Goal: Task Accomplishment & Management: Use online tool/utility

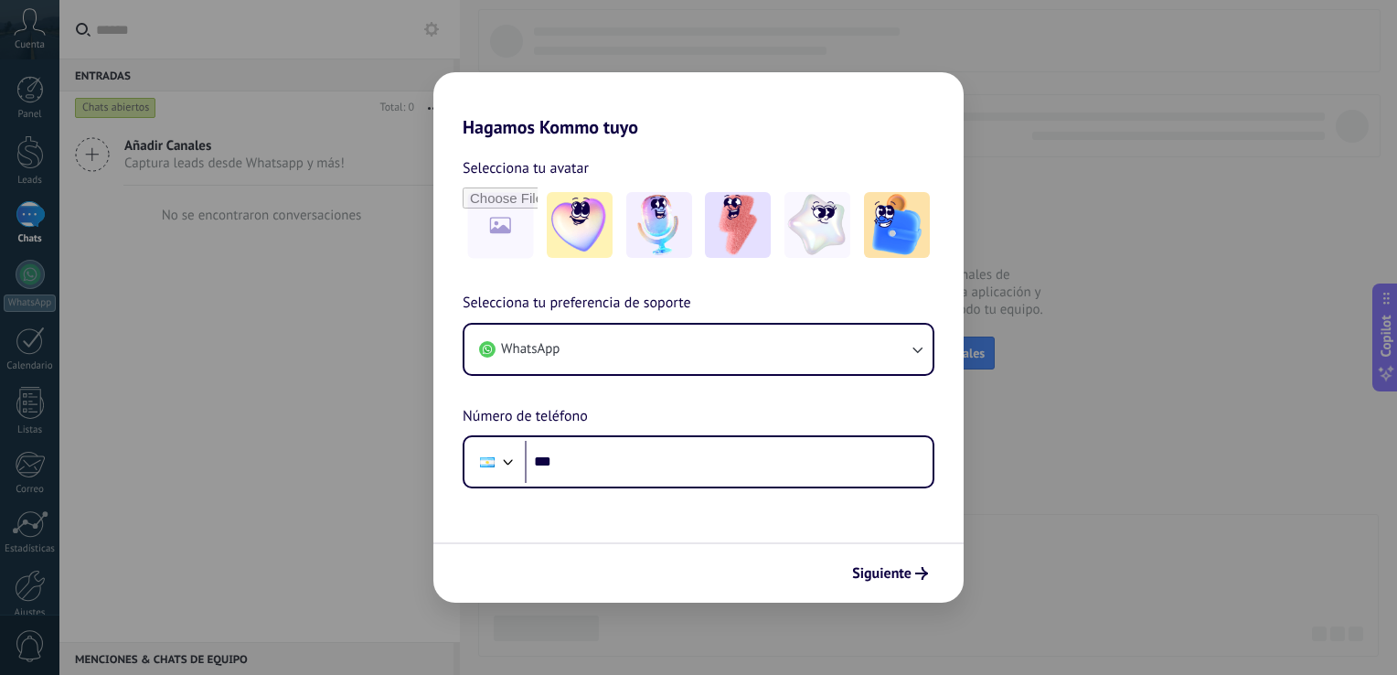
click at [125, 437] on div "Hagamos Kommo tuyo Selecciona tu avatar Selecciona tu preferencia de soporte Wh…" at bounding box center [698, 337] width 1397 height 675
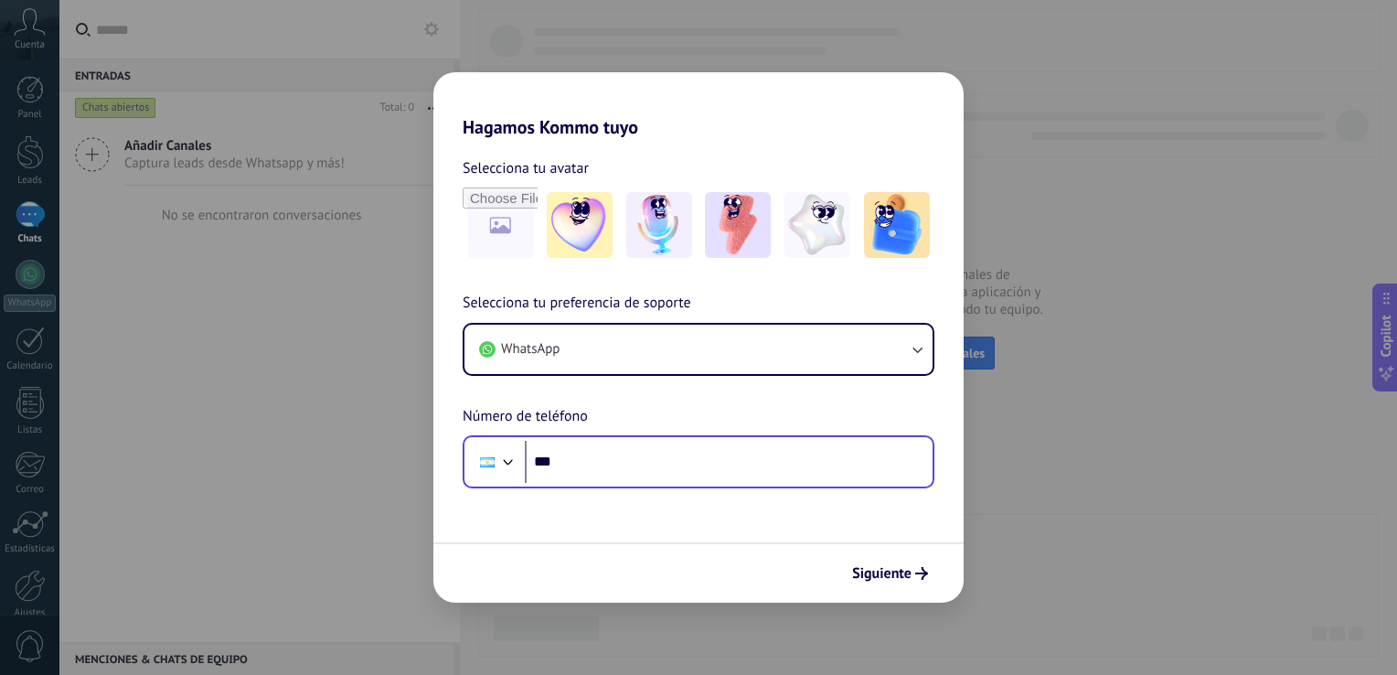
click at [633, 488] on div "Phone ***" at bounding box center [699, 461] width 472 height 53
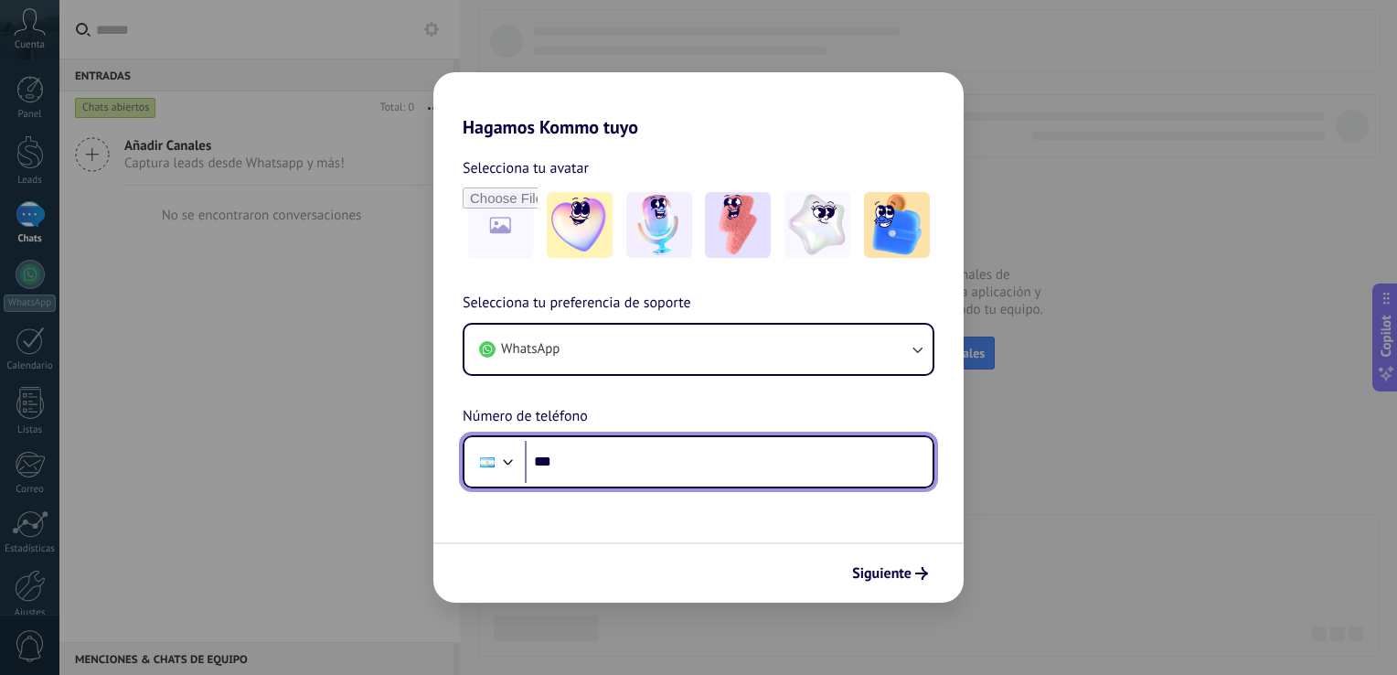
click at [641, 470] on input "***" at bounding box center [729, 462] width 408 height 42
type input "**********"
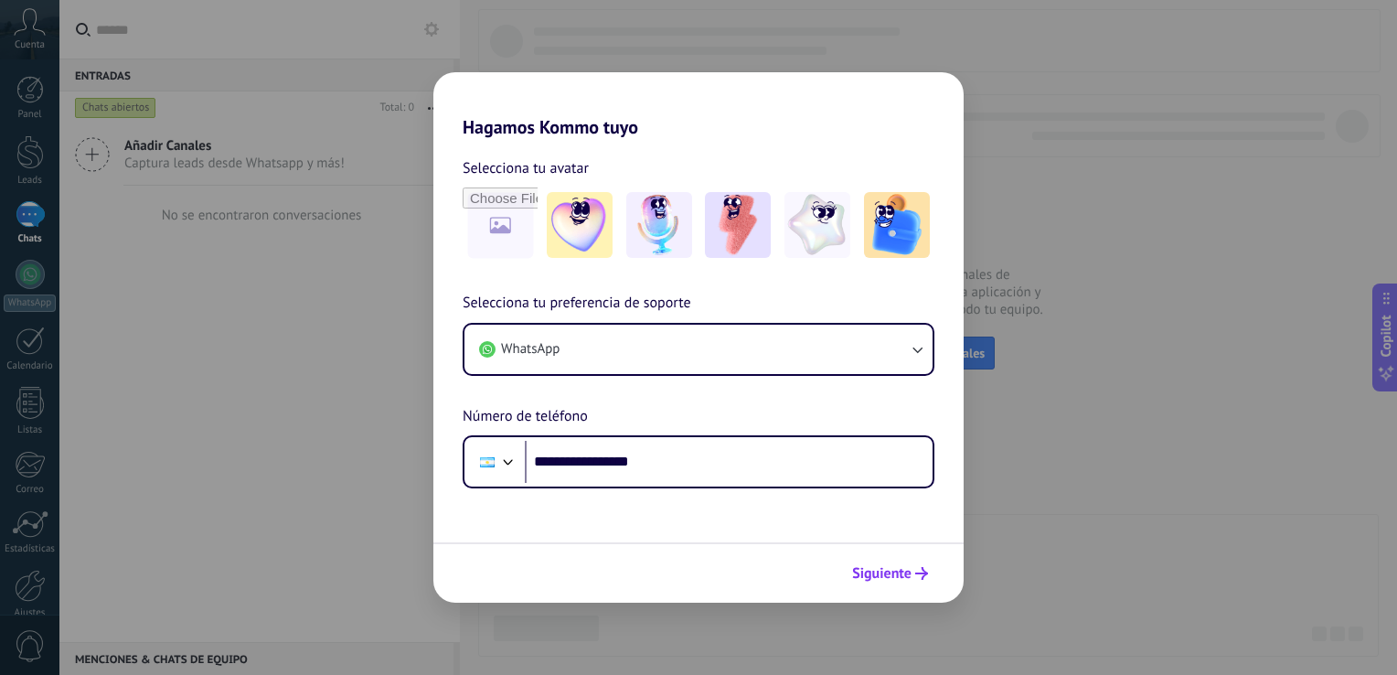
click at [863, 576] on span "Siguiente" at bounding box center [881, 573] width 59 height 13
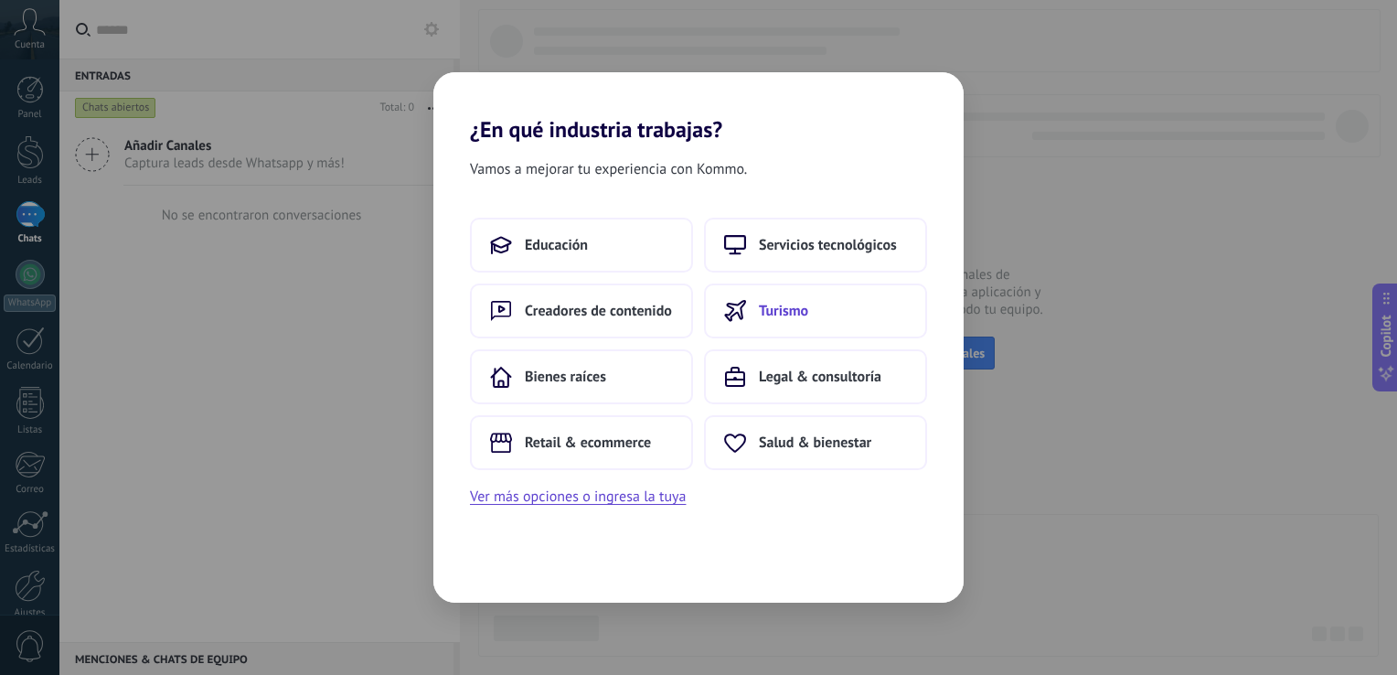
click at [843, 302] on button "Turismo" at bounding box center [815, 310] width 223 height 55
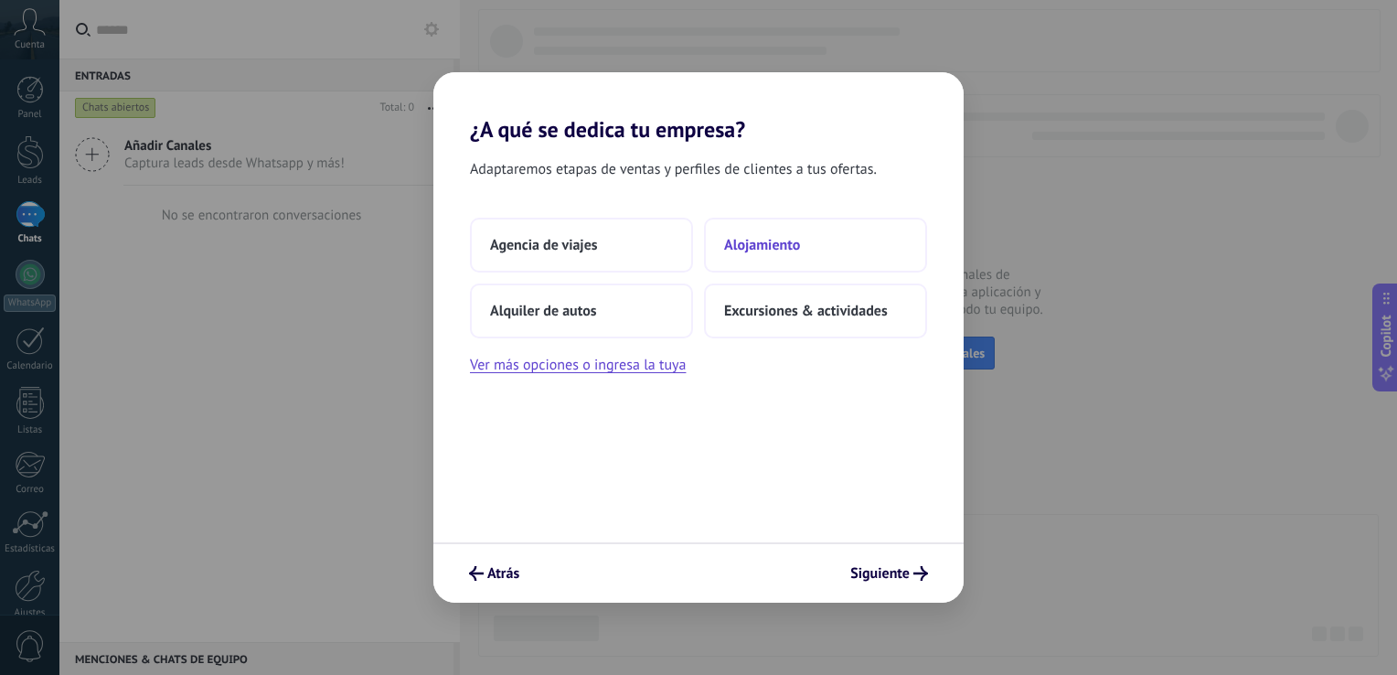
click at [780, 257] on button "Alojamiento" at bounding box center [815, 245] width 223 height 55
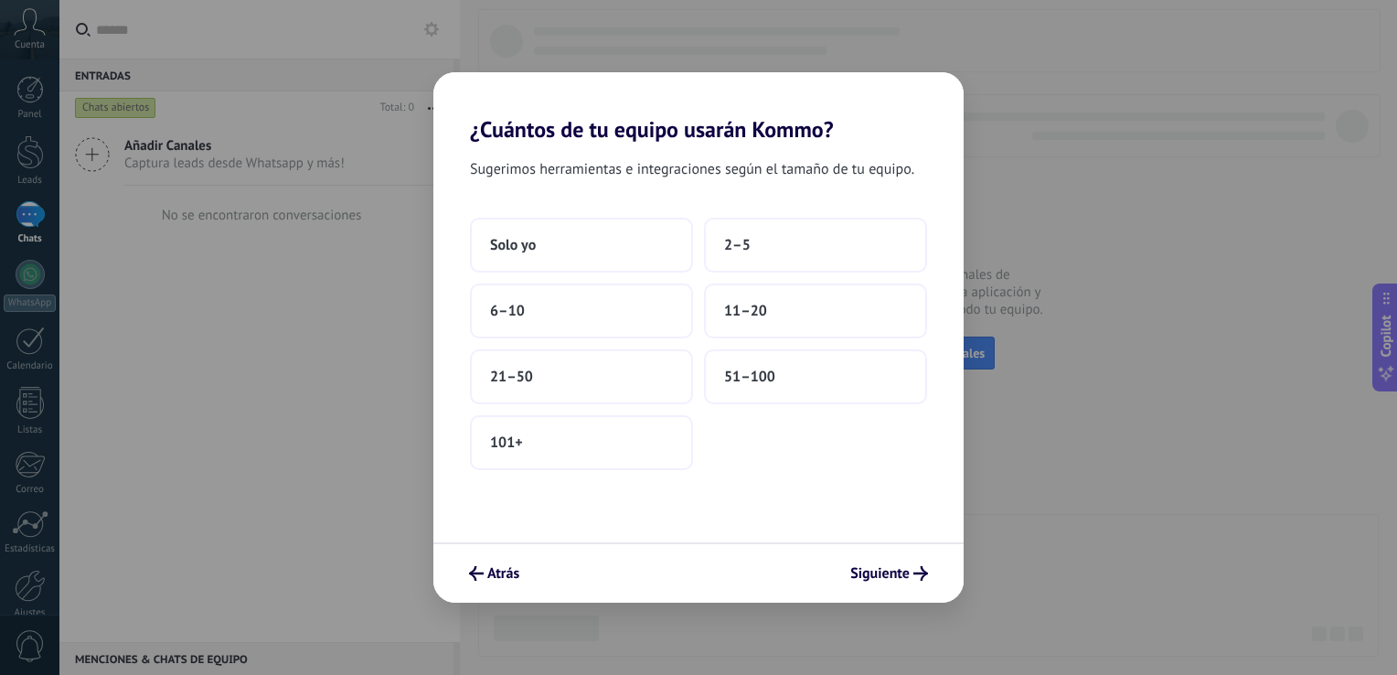
click at [780, 257] on button "2–5" at bounding box center [815, 245] width 223 height 55
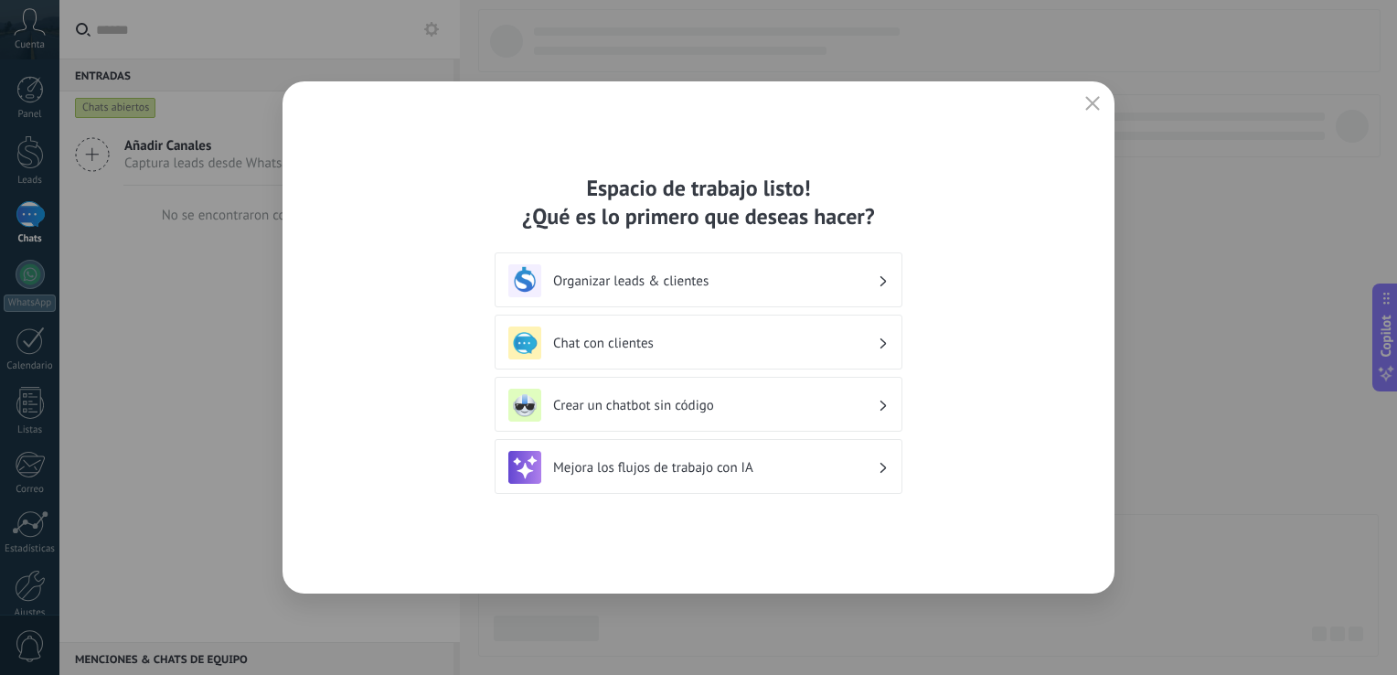
click at [701, 459] on h3 "Mejora los flujos de trabajo con IA" at bounding box center [715, 467] width 325 height 17
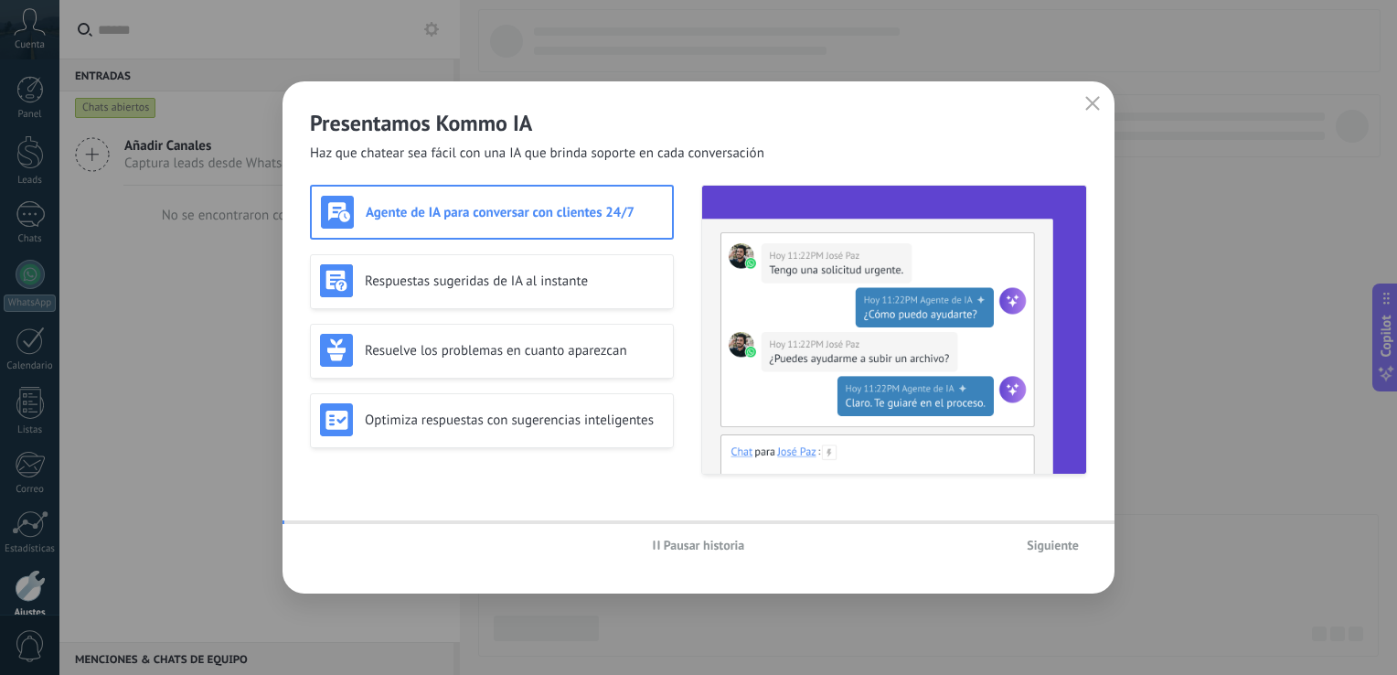
scroll to position [84, 0]
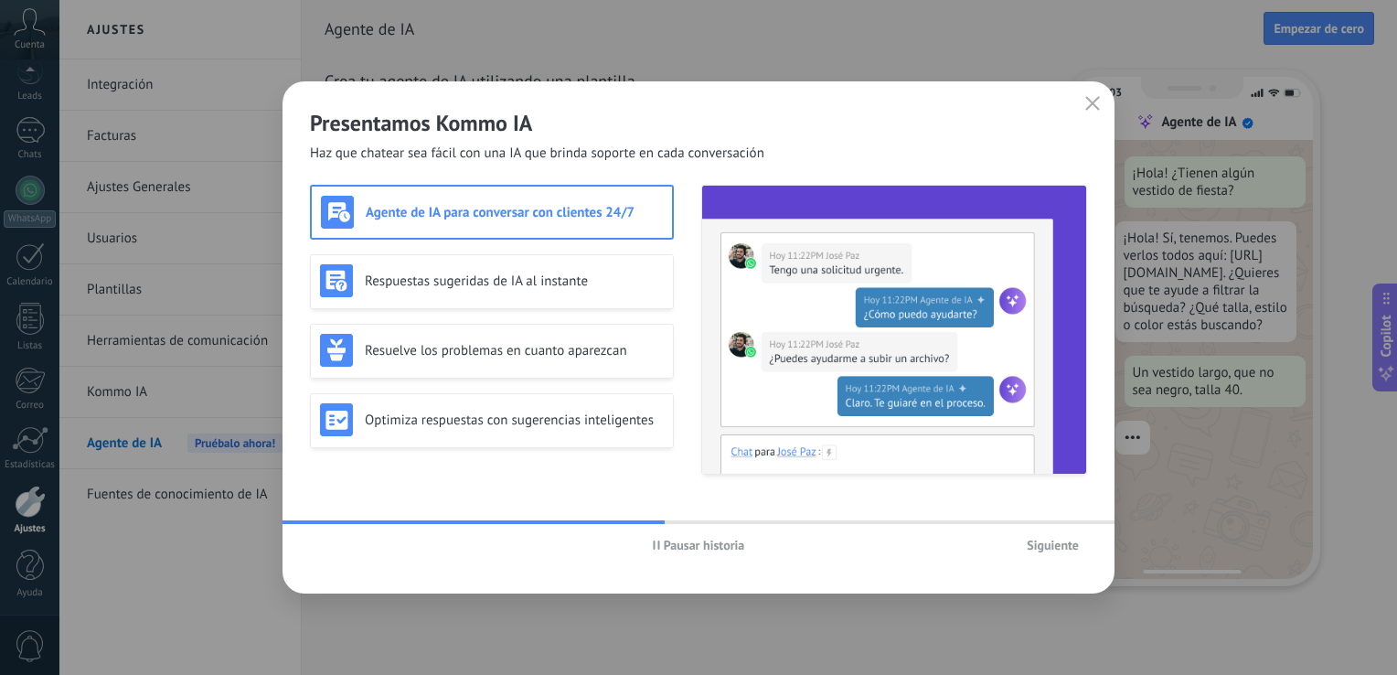
click at [1070, 538] on span "Siguiente" at bounding box center [1053, 544] width 52 height 13
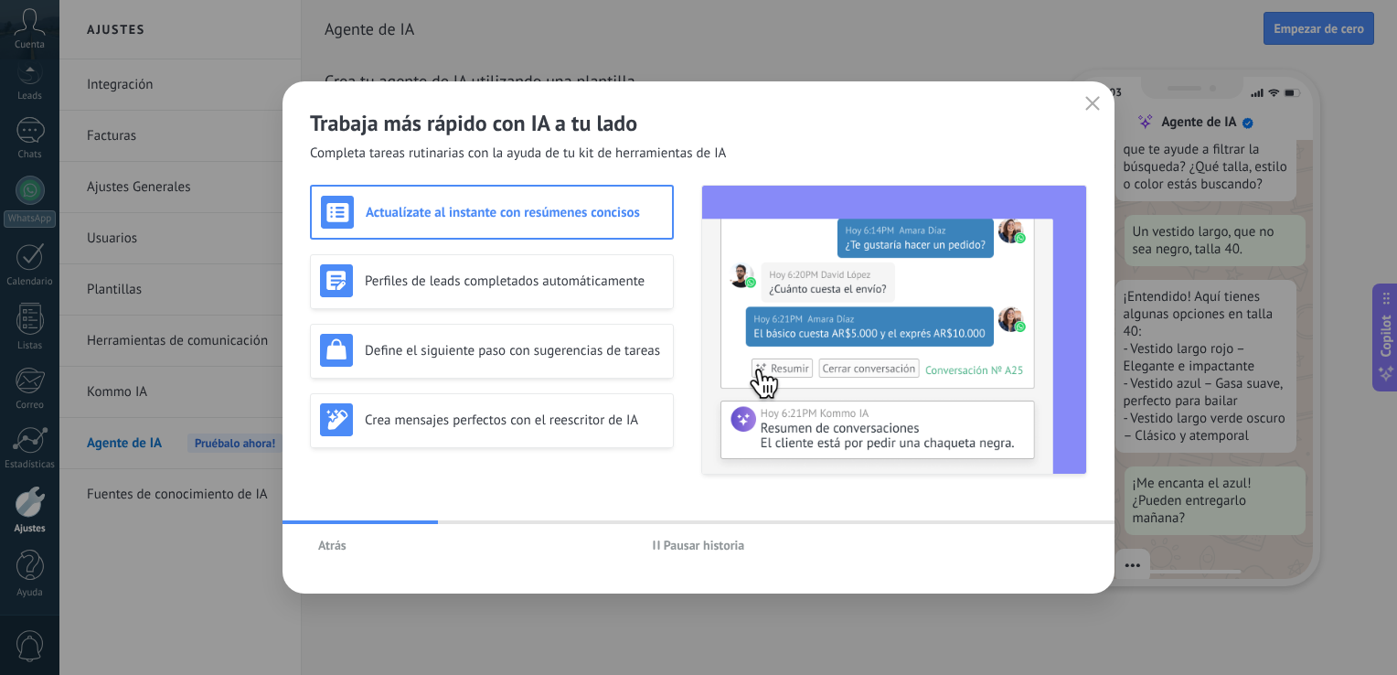
scroll to position [189, 0]
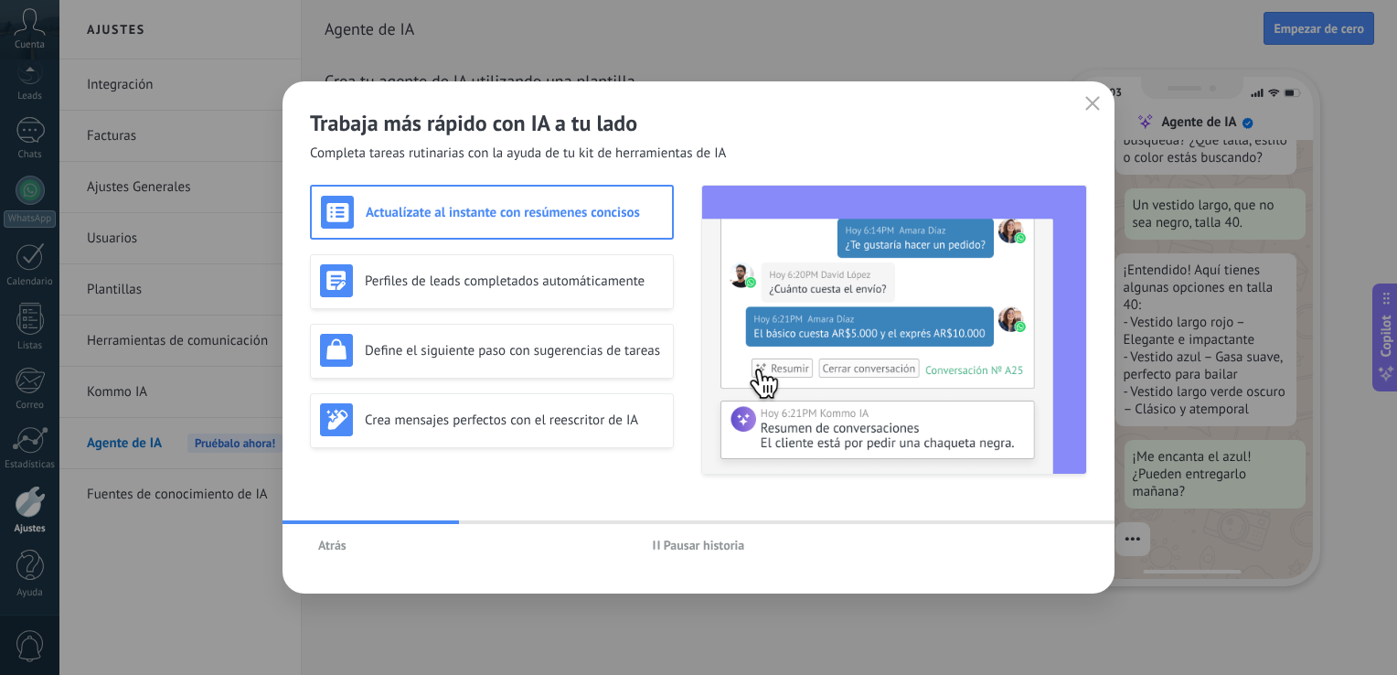
click at [1097, 117] on div "Trabaja más rápido con IA a tu lado Completa tareas rutinarias con la ayuda de …" at bounding box center [698, 121] width 832 height 81
click at [1092, 106] on icon "button" at bounding box center [1092, 103] width 15 height 15
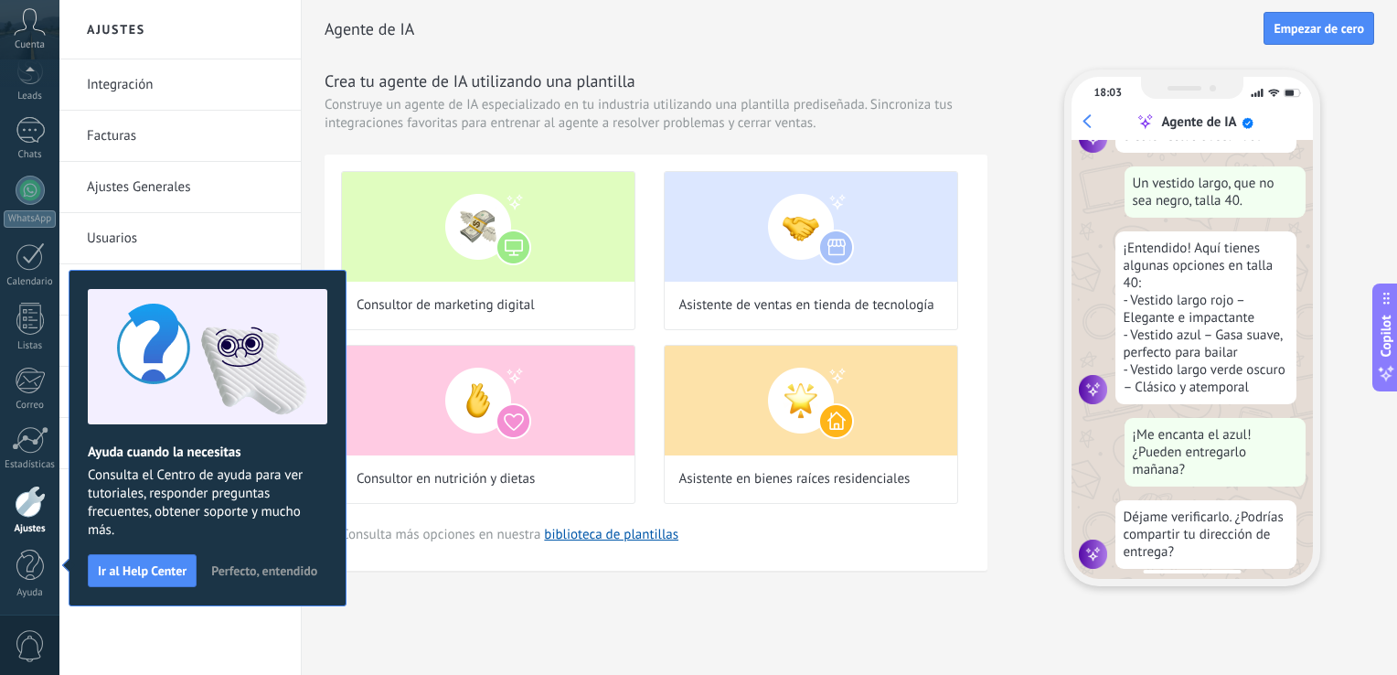
scroll to position [224, 0]
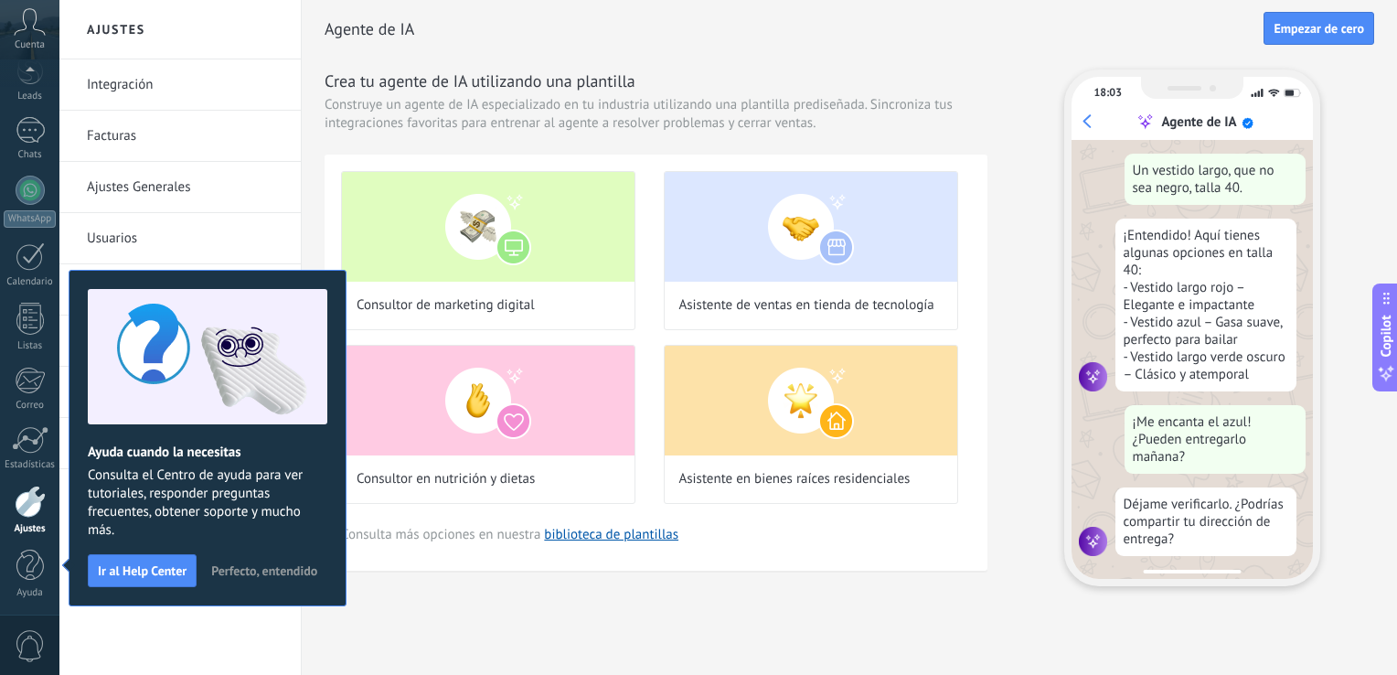
click at [304, 576] on span "Perfecto, entendido" at bounding box center [264, 570] width 106 height 13
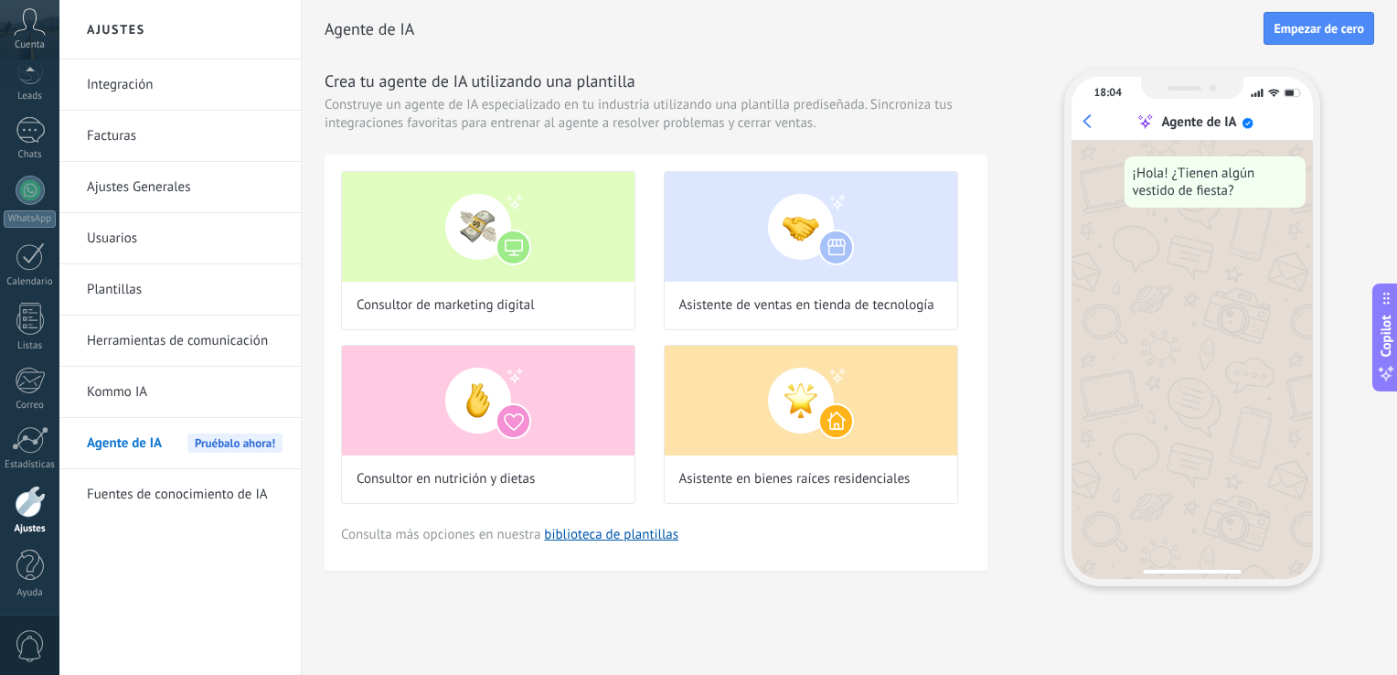
scroll to position [0, 0]
click at [605, 538] on link "biblioteca de plantillas" at bounding box center [611, 534] width 134 height 17
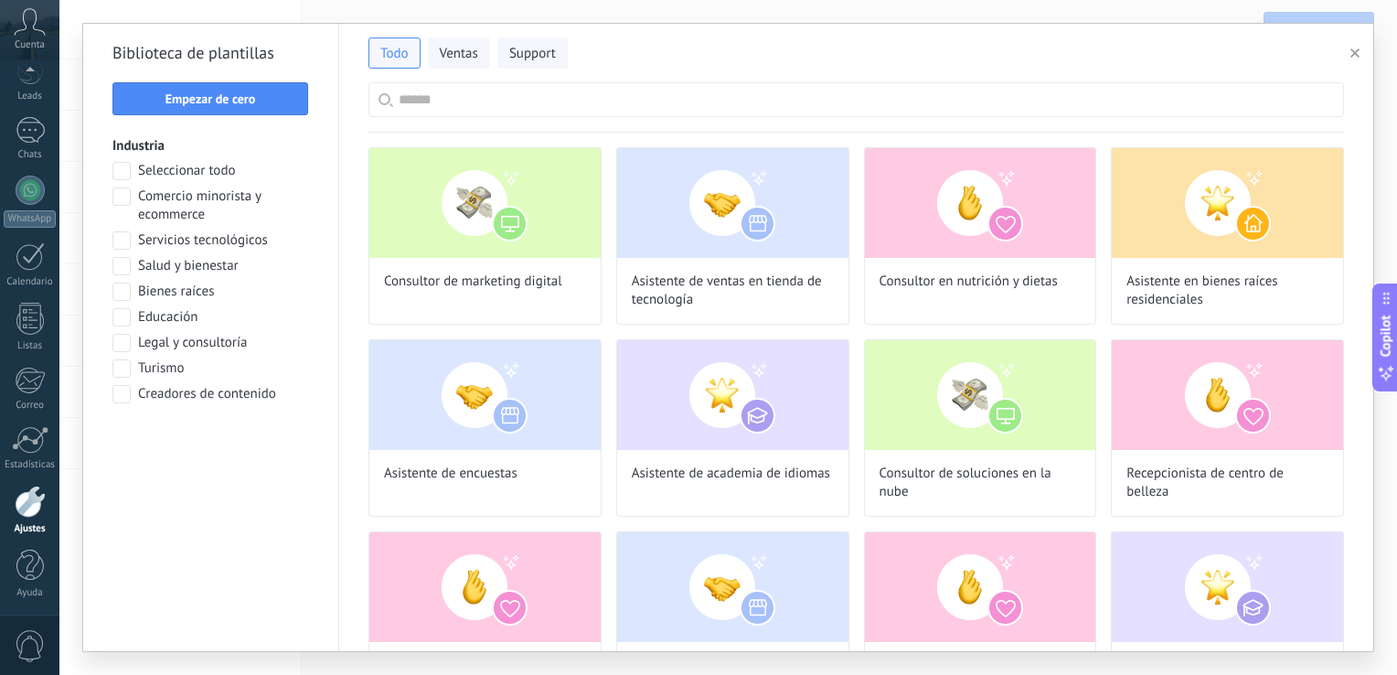
click at [534, 112] on input "text" at bounding box center [866, 99] width 935 height 33
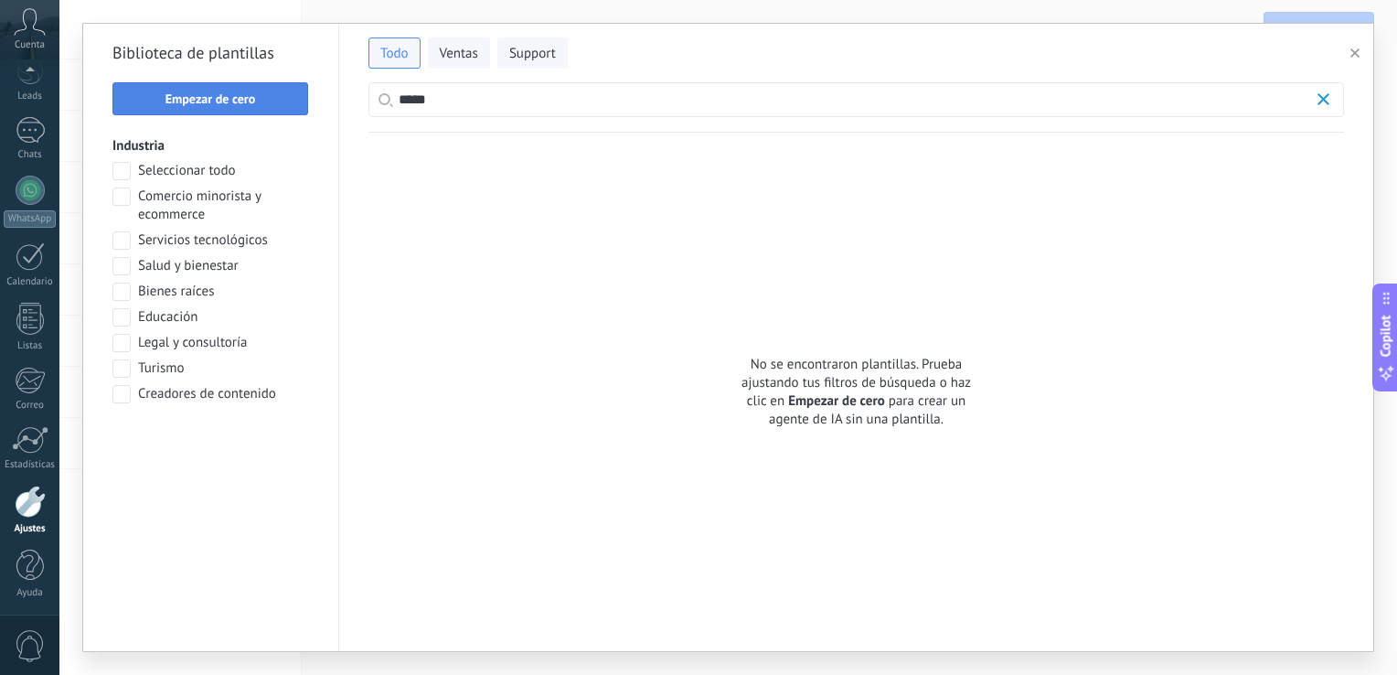
drag, startPoint x: 548, startPoint y: 85, endPoint x: 266, endPoint y: 92, distance: 281.7
click at [266, 92] on div "Todo Ventas Support ***** Biblioteca [PERSON_NAME] Empezar [PERSON_NAME] Indust…" at bounding box center [728, 337] width 1290 height 627
type input "*"
type input "**********"
click at [457, 56] on span "Ventas" at bounding box center [459, 54] width 38 height 18
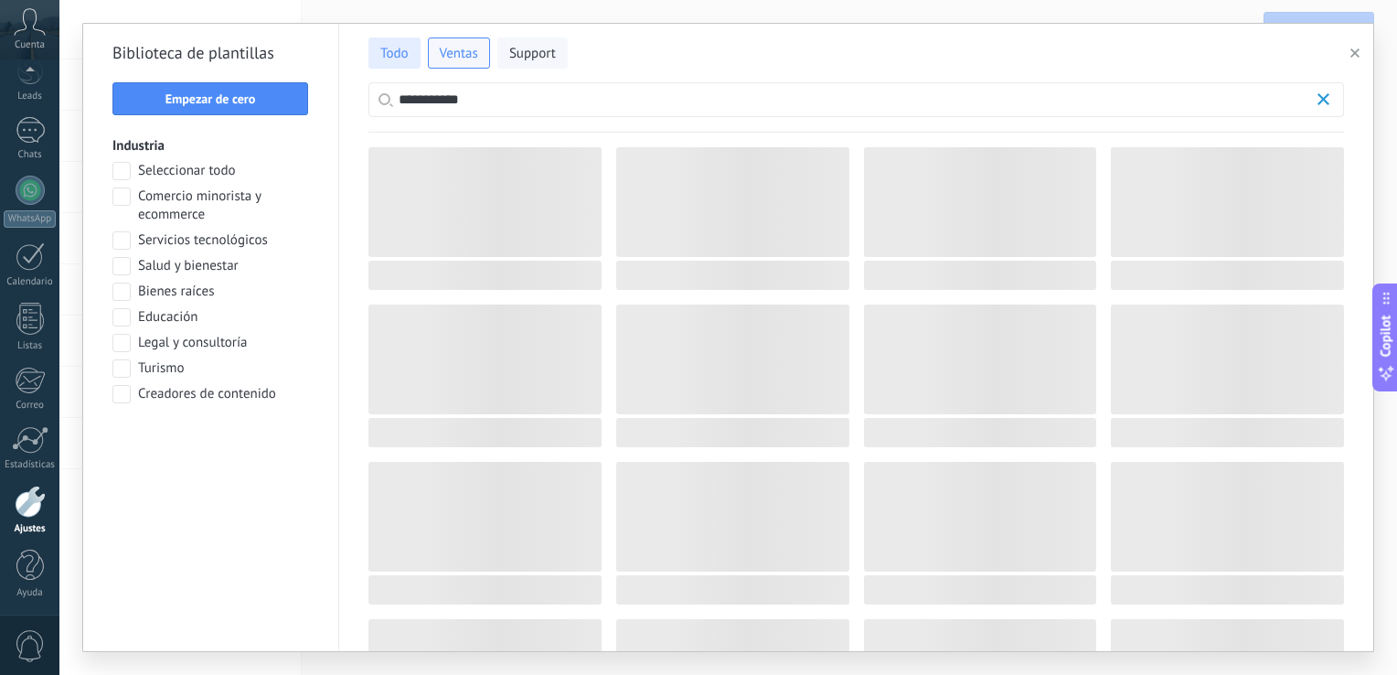
click at [402, 49] on span "Todo" at bounding box center [394, 54] width 28 height 18
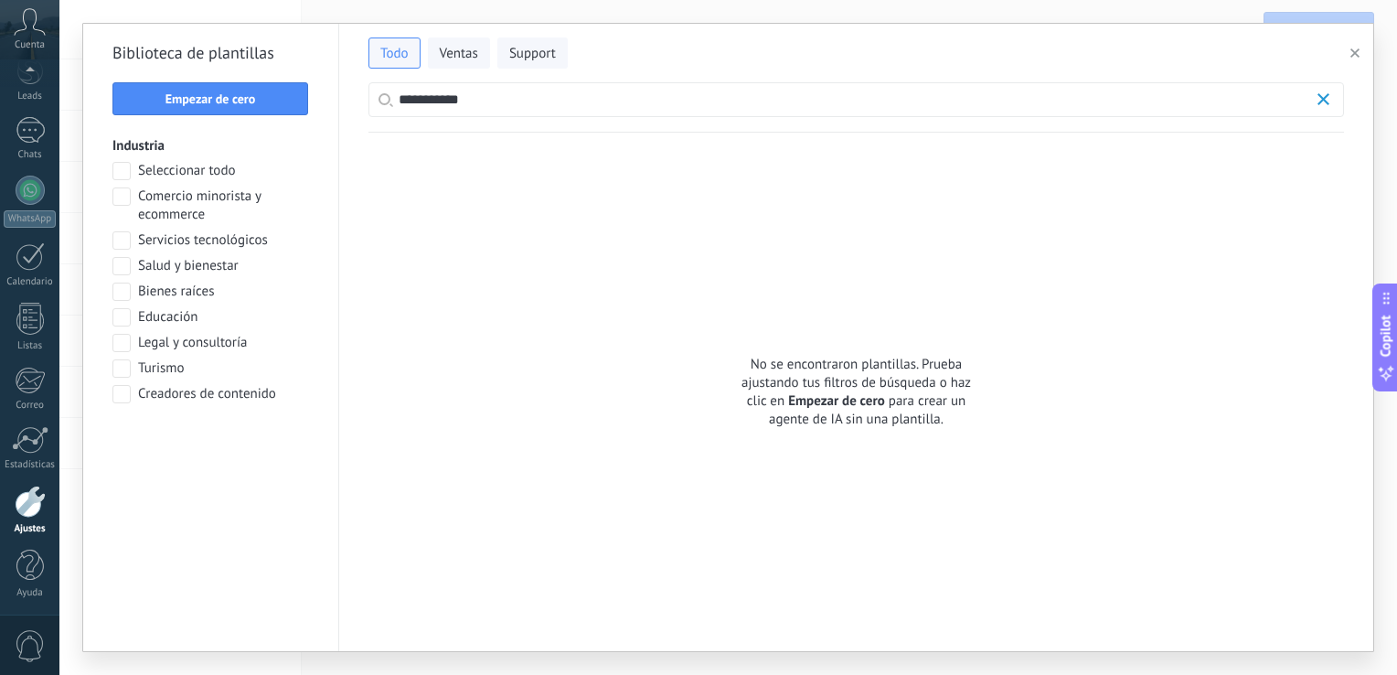
drag, startPoint x: 479, startPoint y: 99, endPoint x: 272, endPoint y: 49, distance: 212.4
click at [271, 68] on div "**********" at bounding box center [728, 337] width 1290 height 627
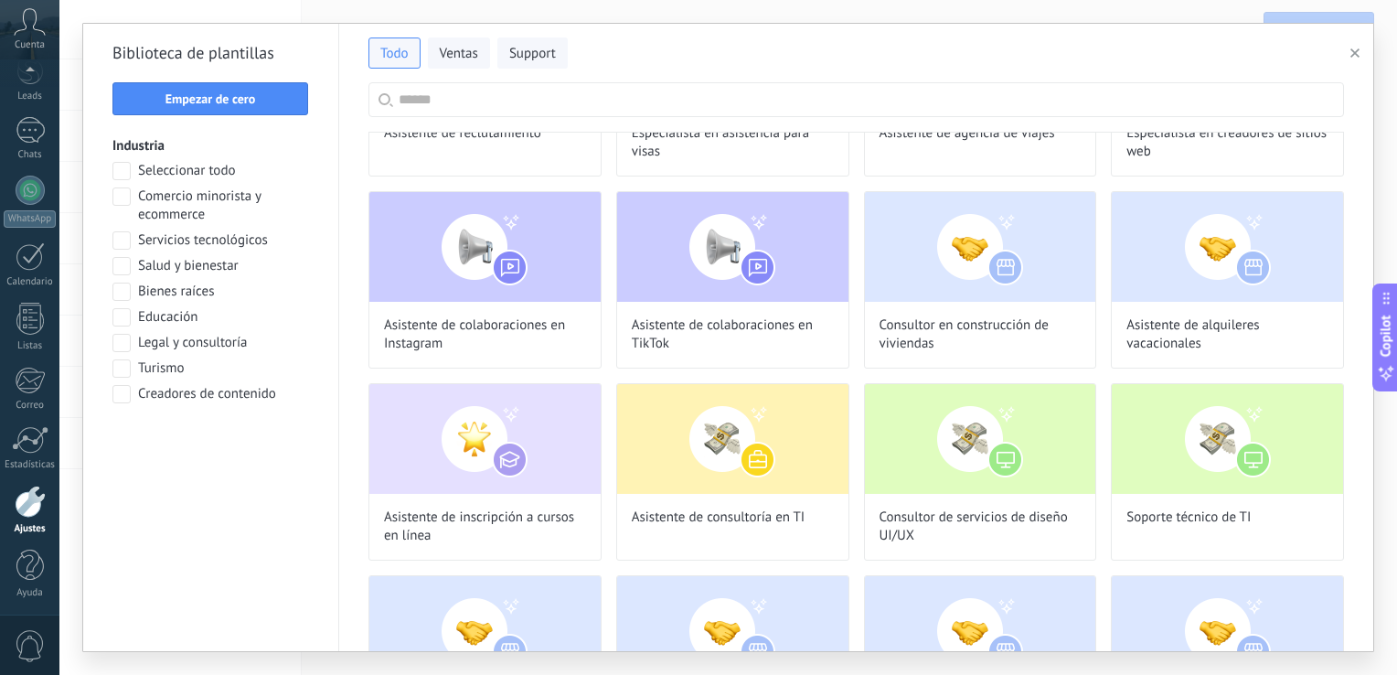
scroll to position [889, 0]
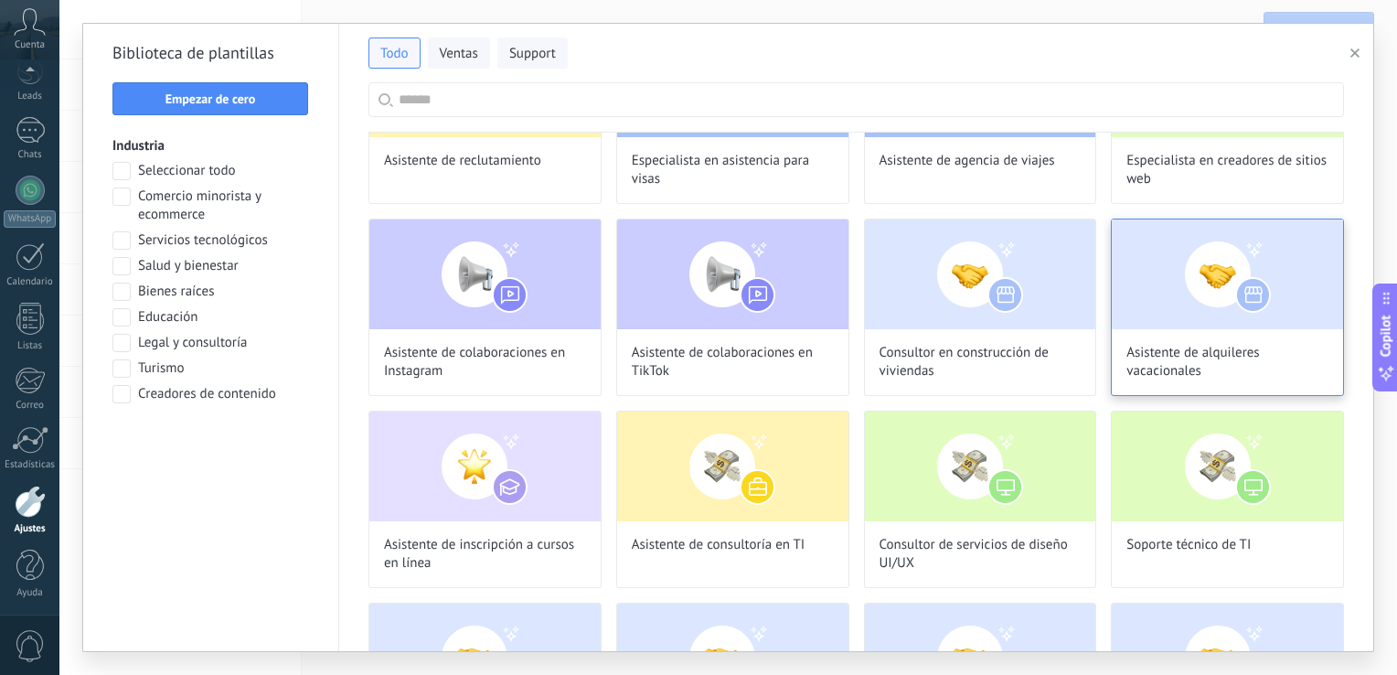
click at [1176, 281] on img at bounding box center [1227, 274] width 231 height 110
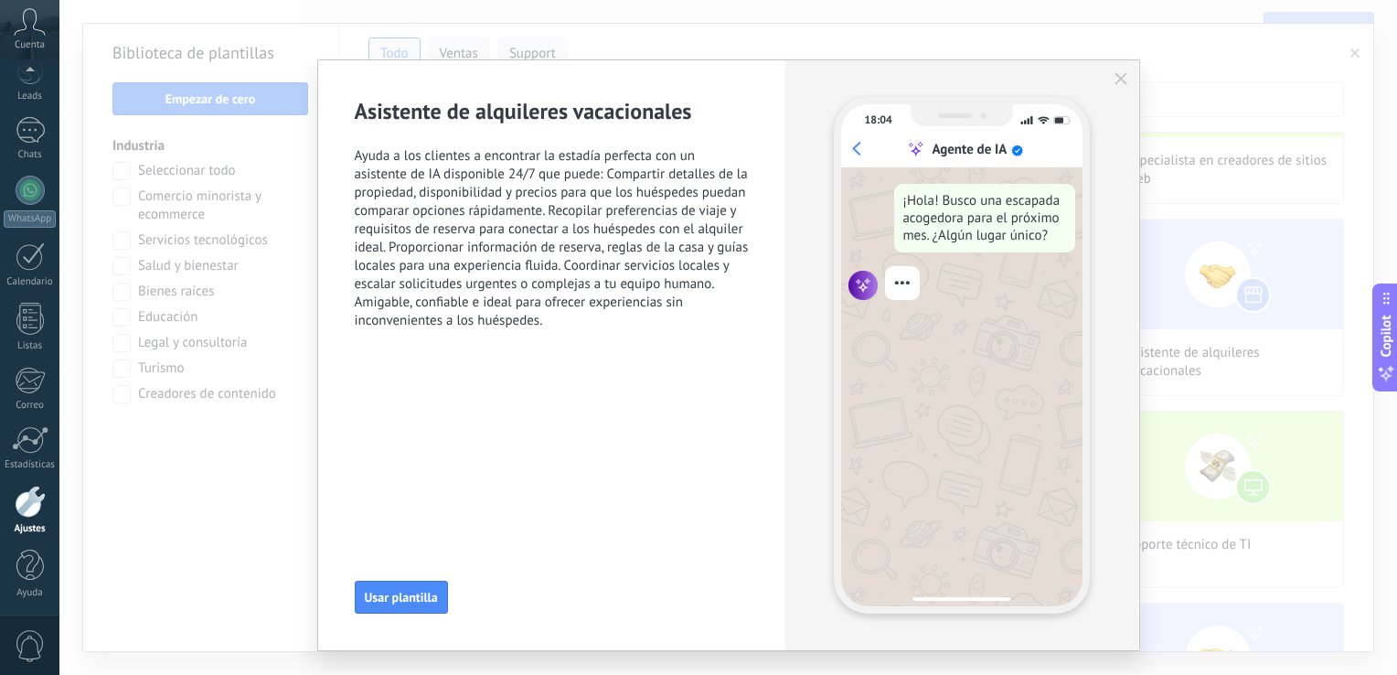
scroll to position [224, 0]
click at [406, 594] on span "Usar plantilla" at bounding box center [401, 597] width 73 height 13
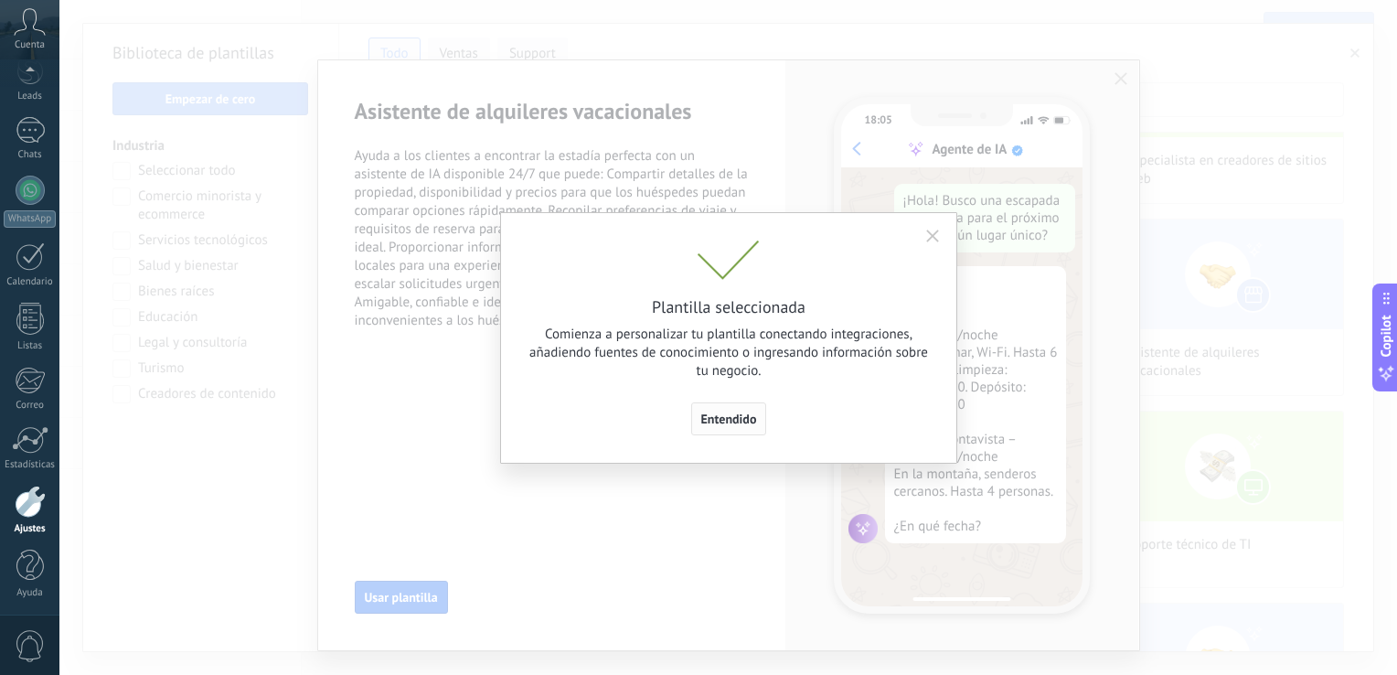
click at [747, 410] on button "Entendido" at bounding box center [729, 418] width 76 height 33
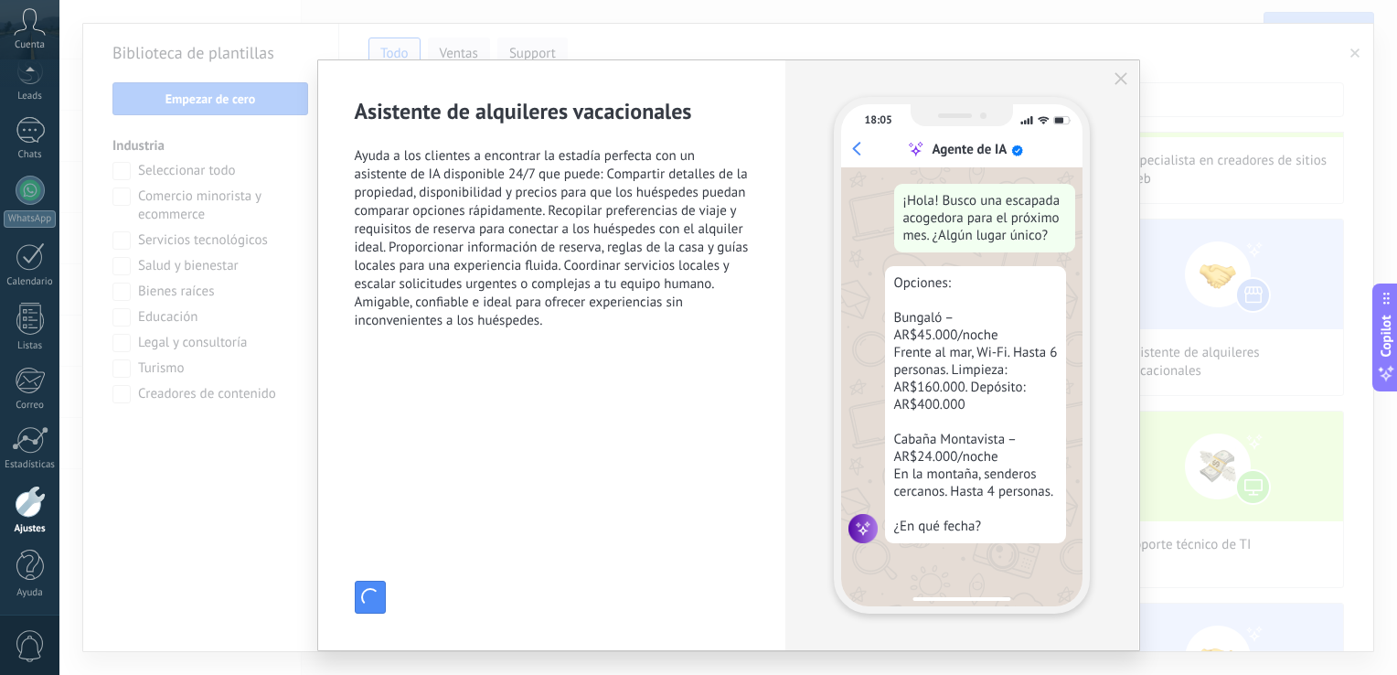
scroll to position [289, 0]
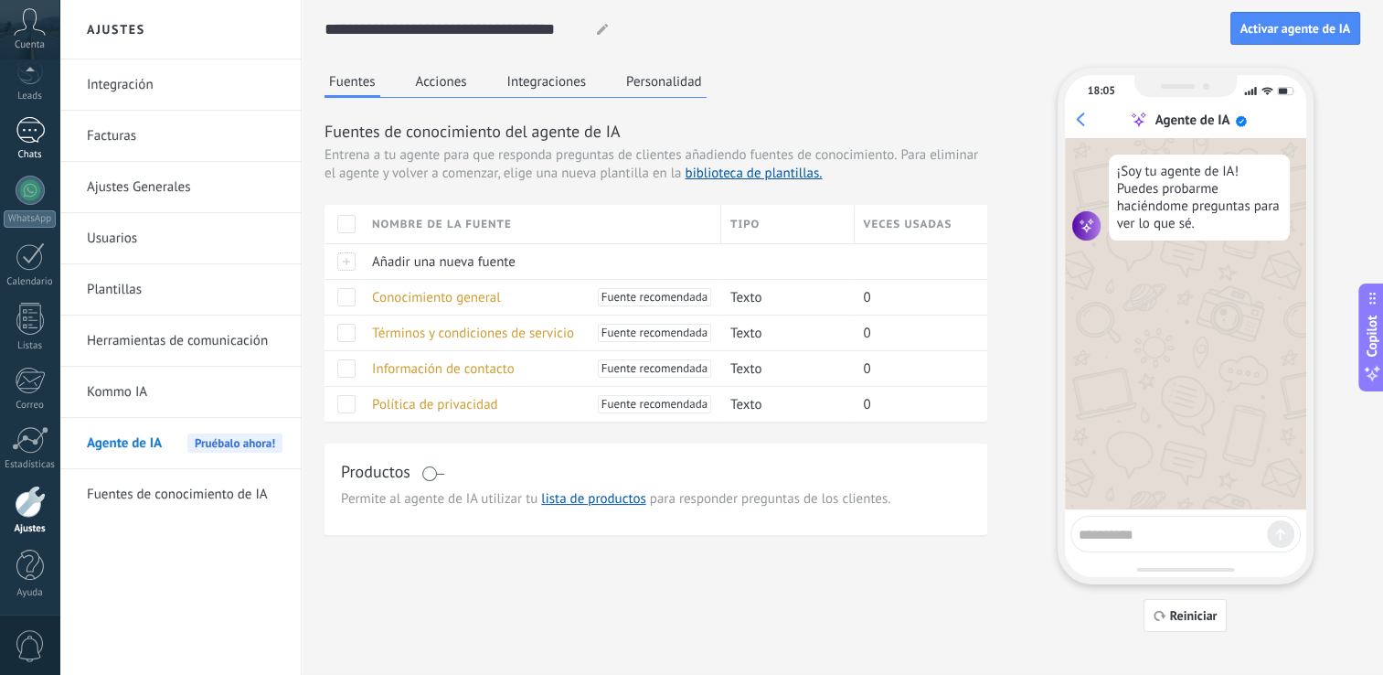
click at [33, 128] on div at bounding box center [30, 130] width 29 height 27
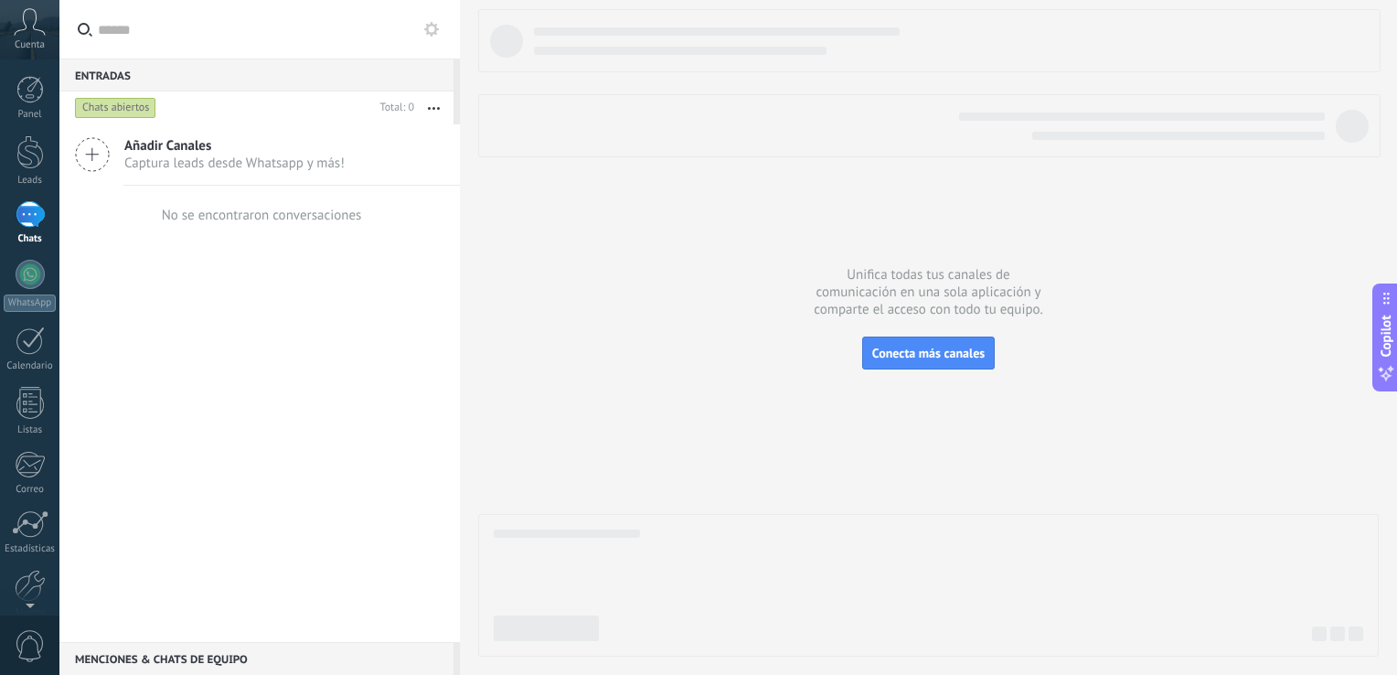
click at [357, 152] on div "Añadir Canales Captura leads desde Whatsapp y más!" at bounding box center [259, 154] width 400 height 61
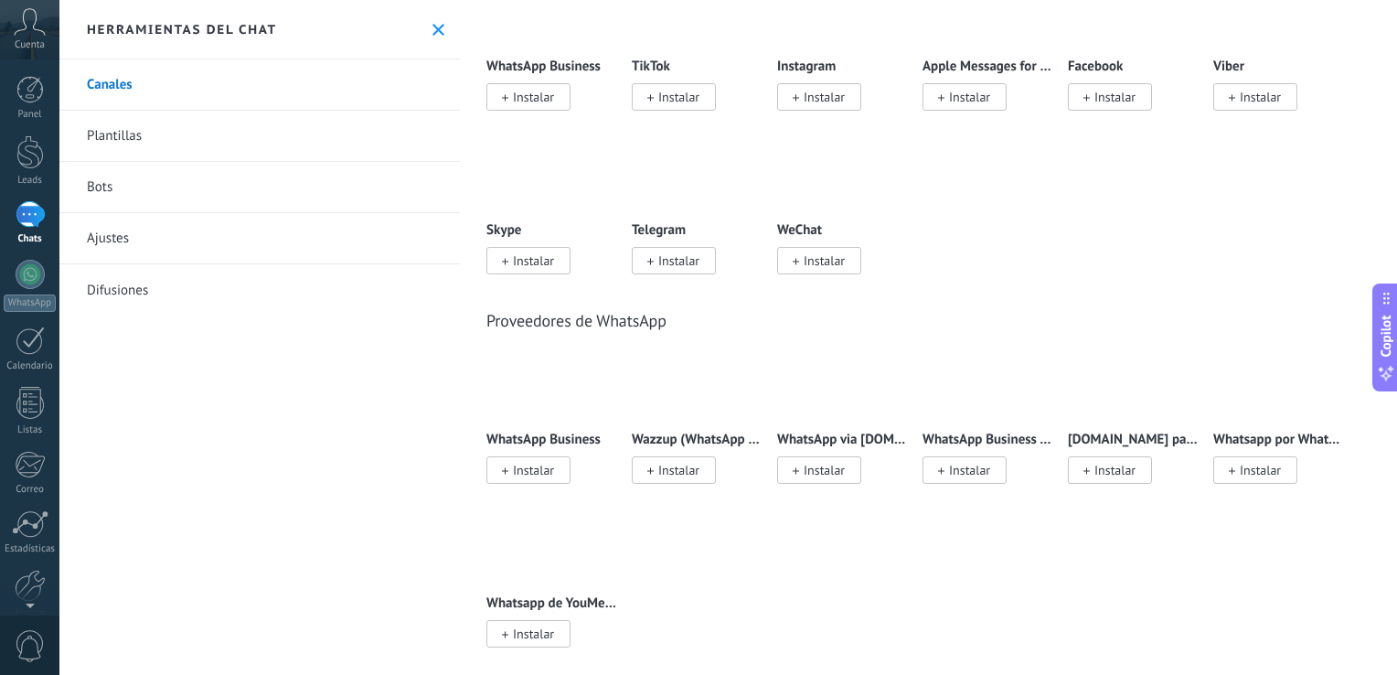
scroll to position [457, 0]
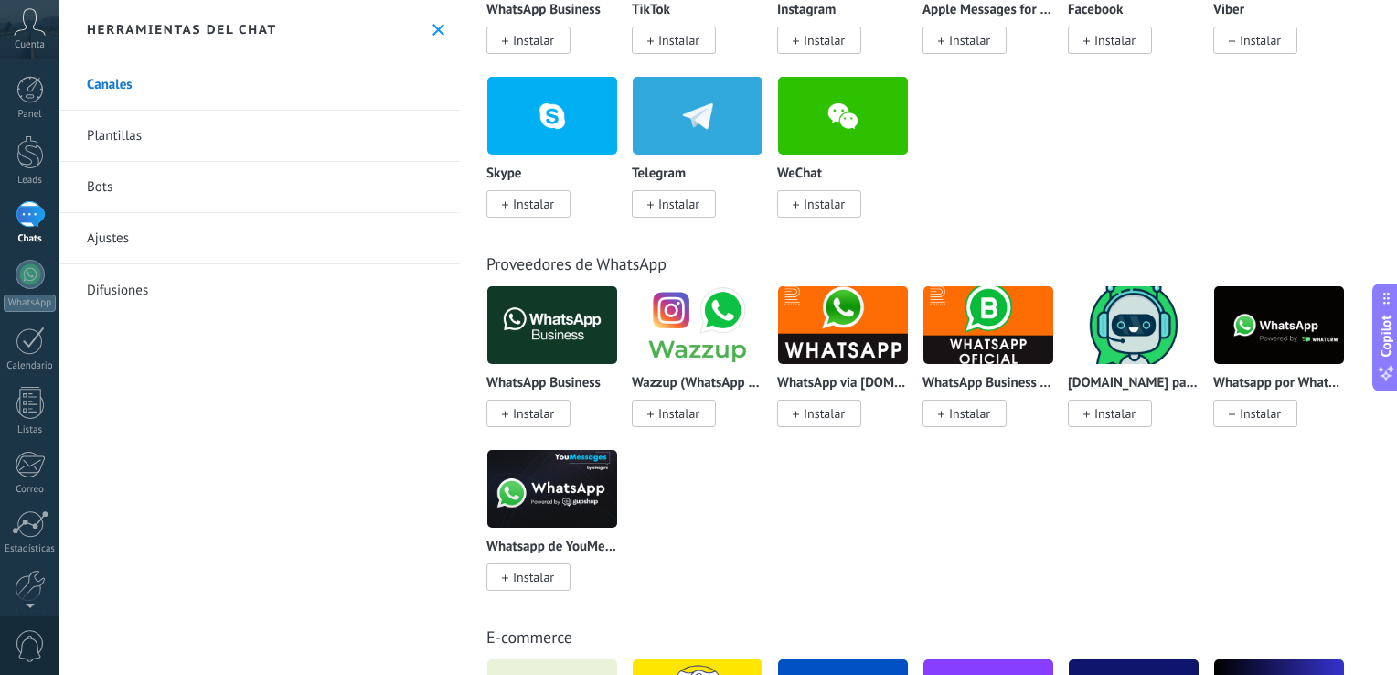
click at [540, 418] on span "Instalar" at bounding box center [533, 413] width 41 height 16
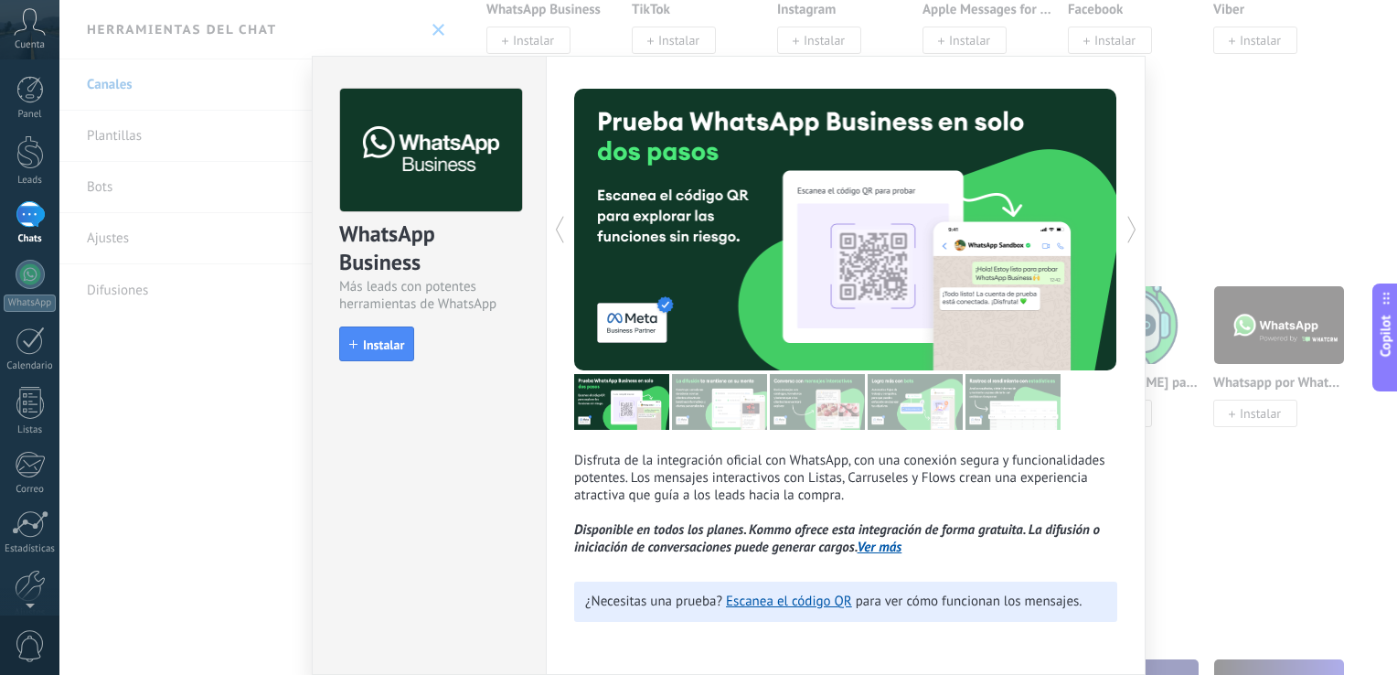
scroll to position [0, 0]
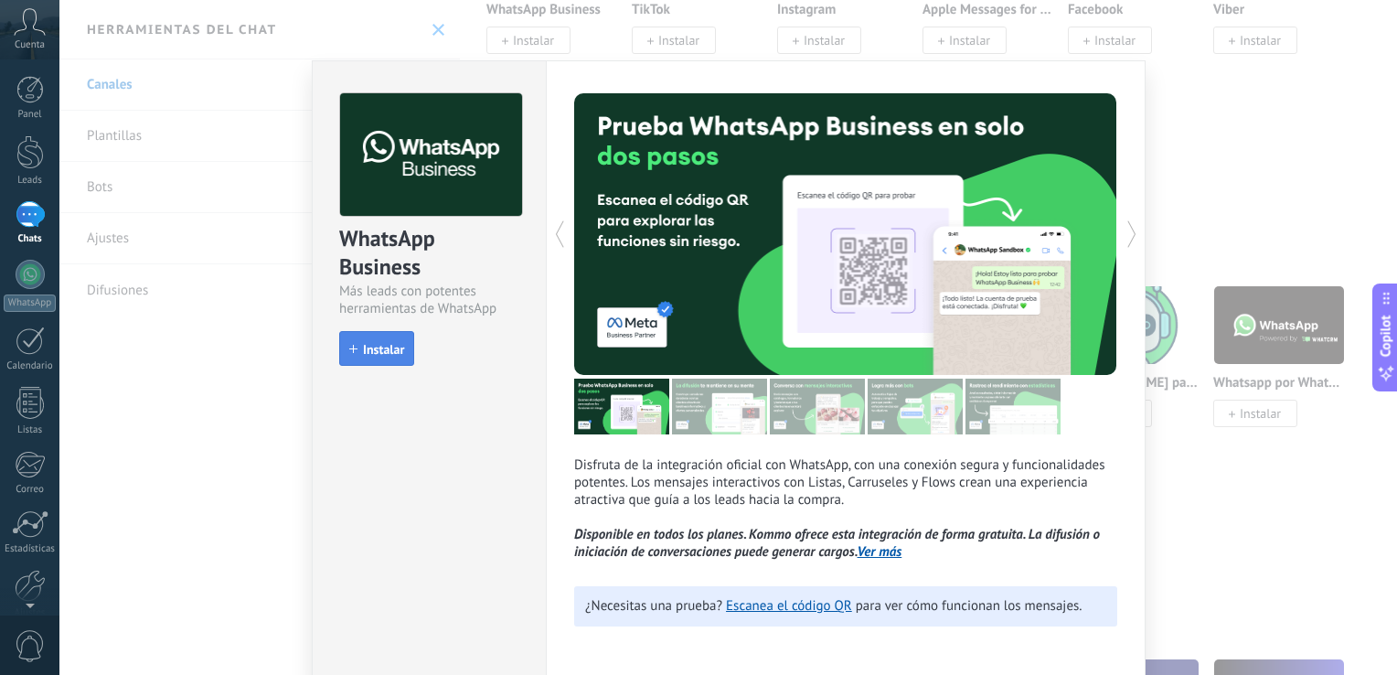
click at [380, 350] on span "Instalar" at bounding box center [383, 349] width 41 height 13
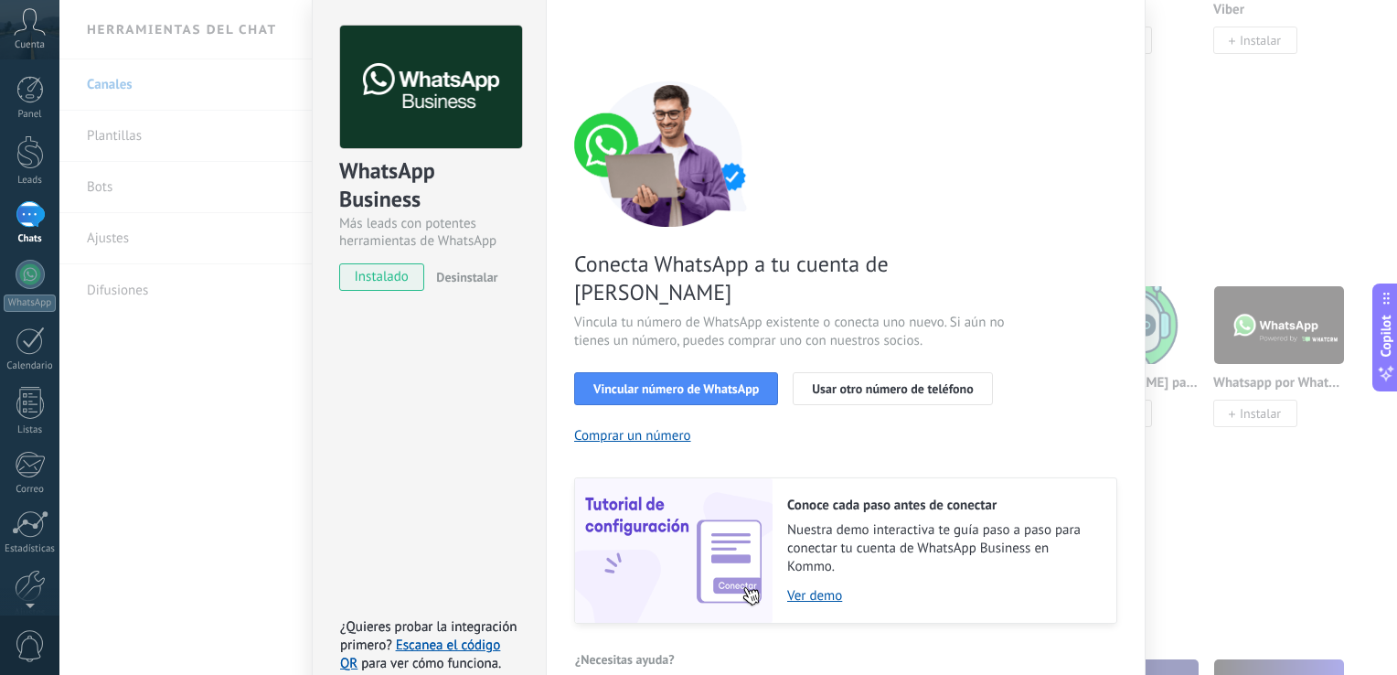
scroll to position [75, 0]
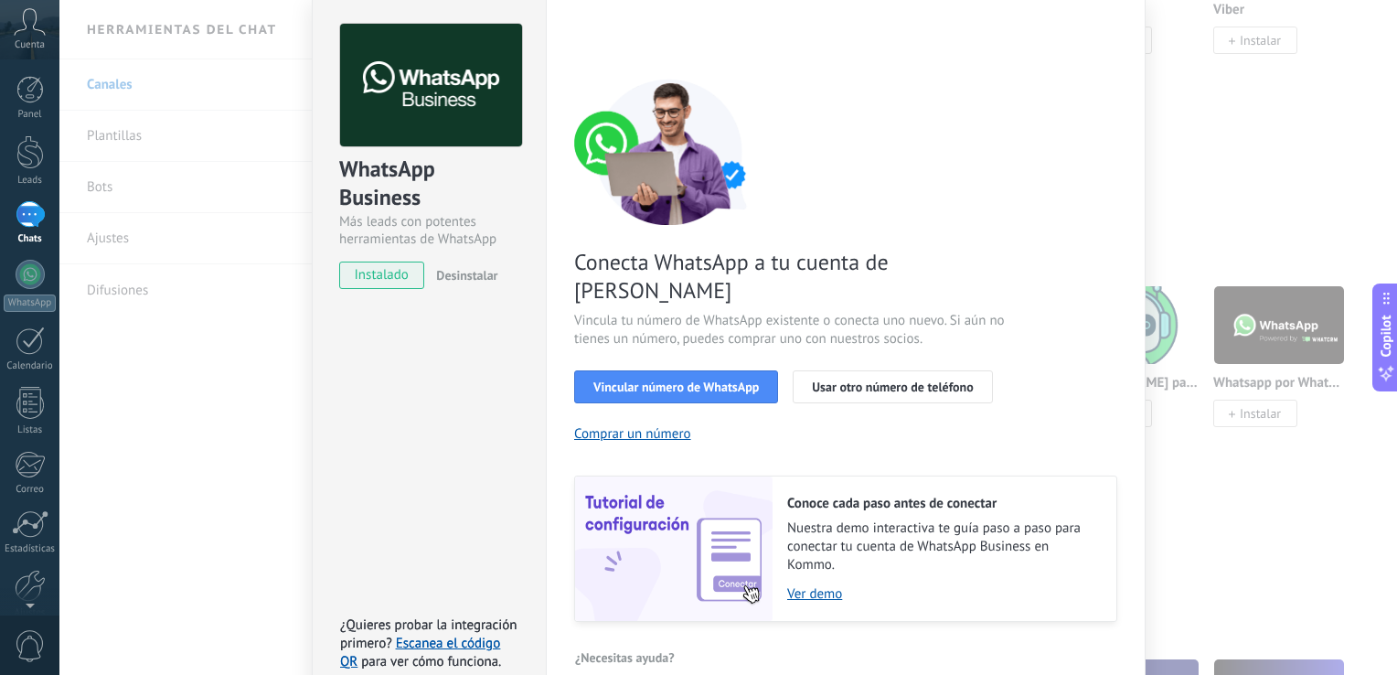
click at [1202, 346] on div "WhatsApp Business Más leads con potentes herramientas de WhatsApp instalado Des…" at bounding box center [727, 337] width 1337 height 675
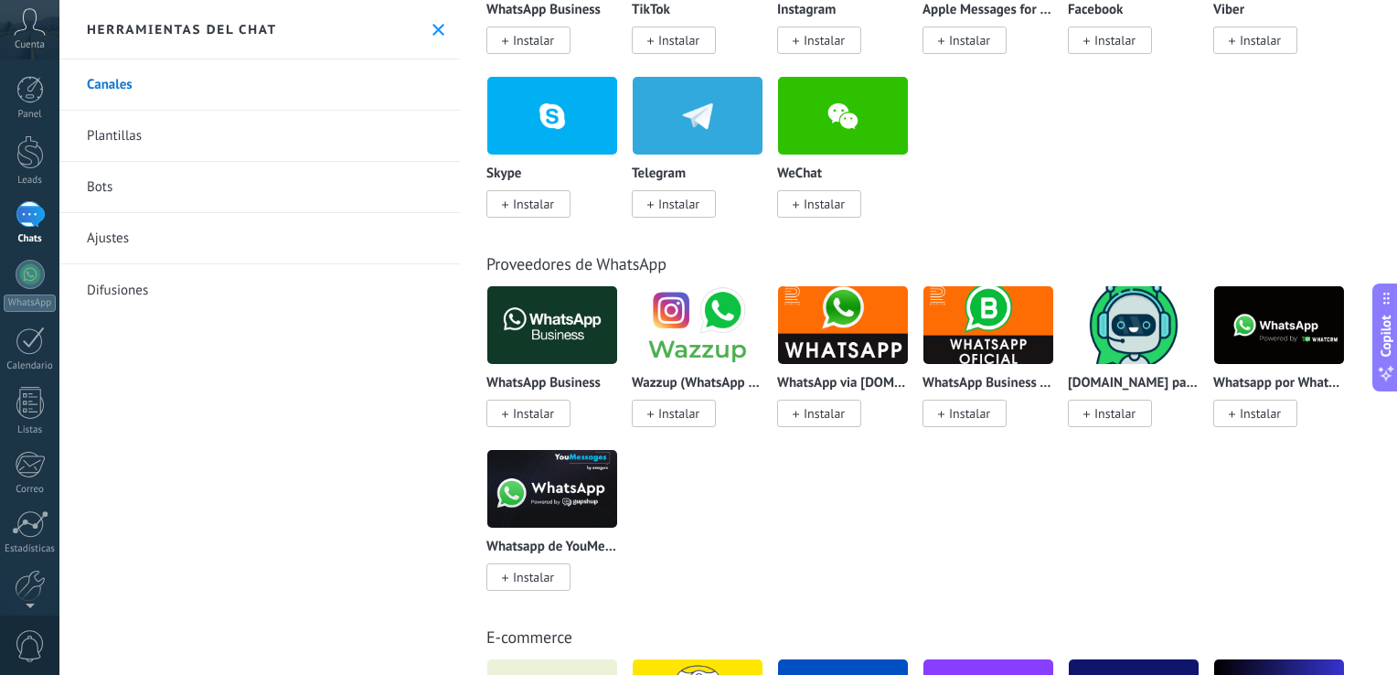
scroll to position [0, 0]
click at [33, 220] on div at bounding box center [30, 214] width 29 height 27
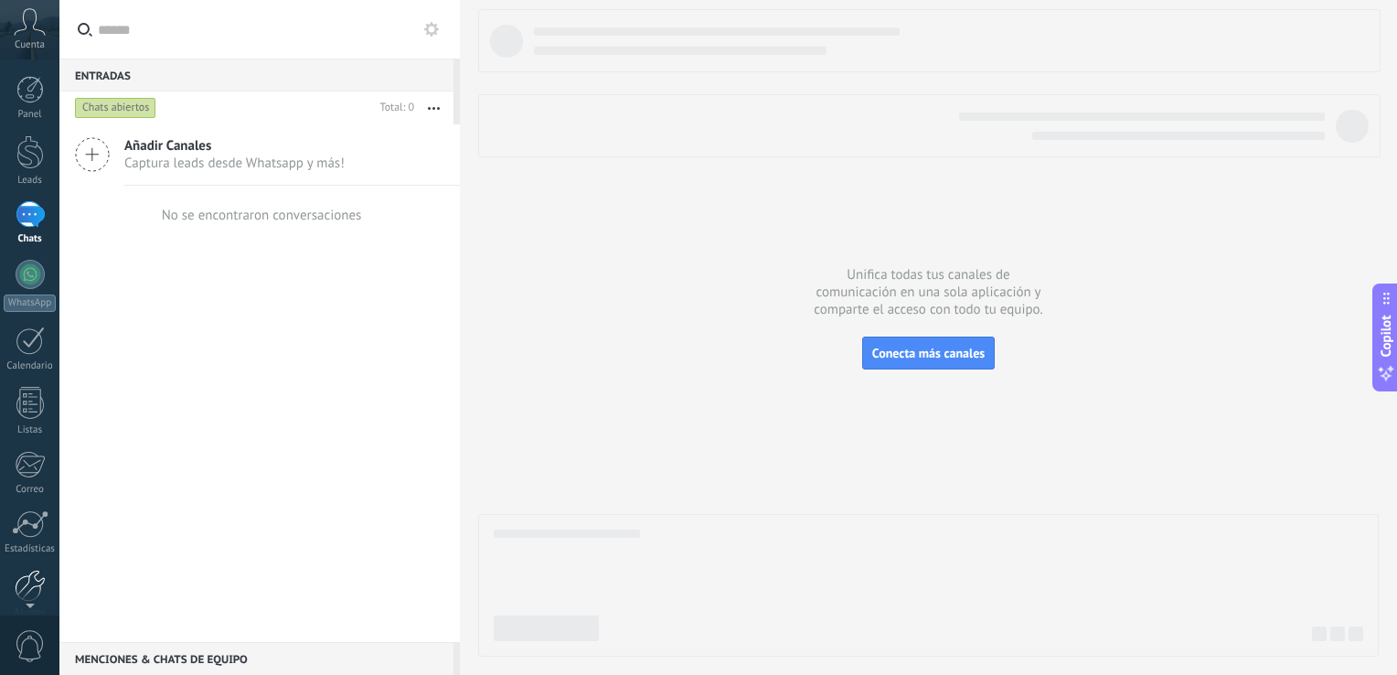
click at [28, 584] on div at bounding box center [30, 586] width 31 height 32
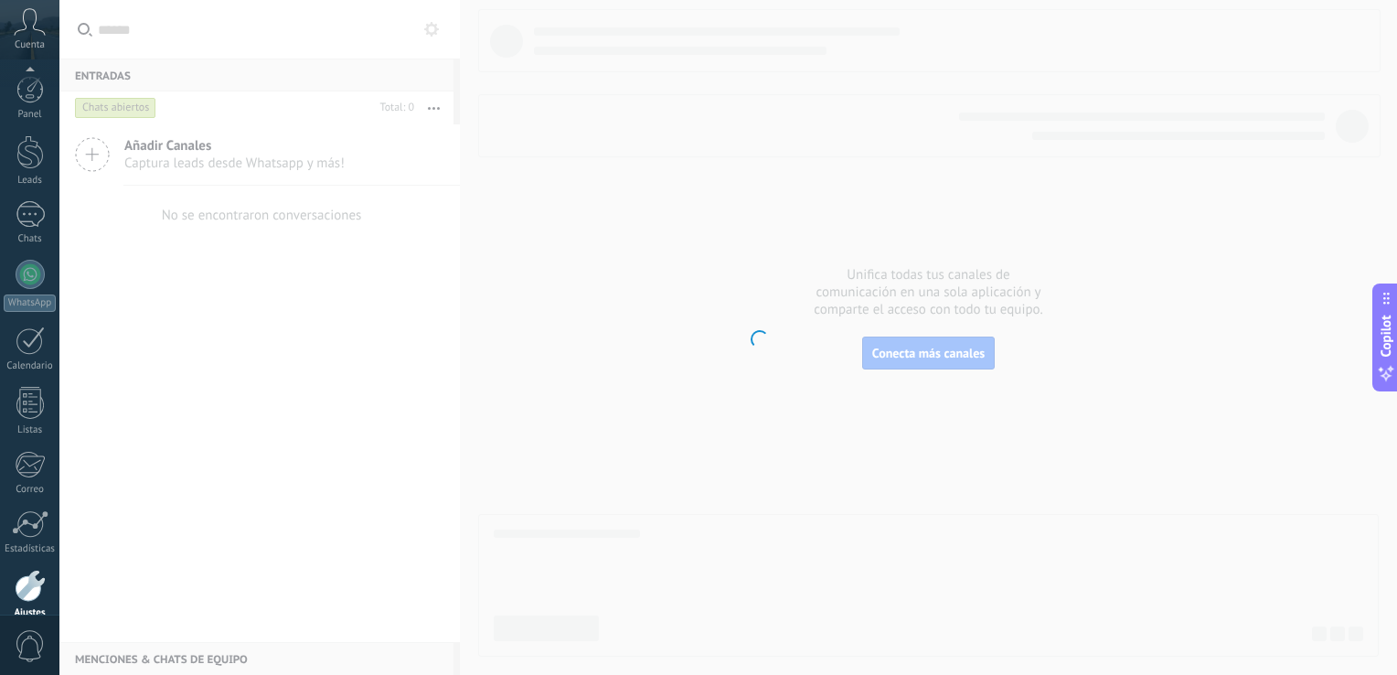
scroll to position [84, 0]
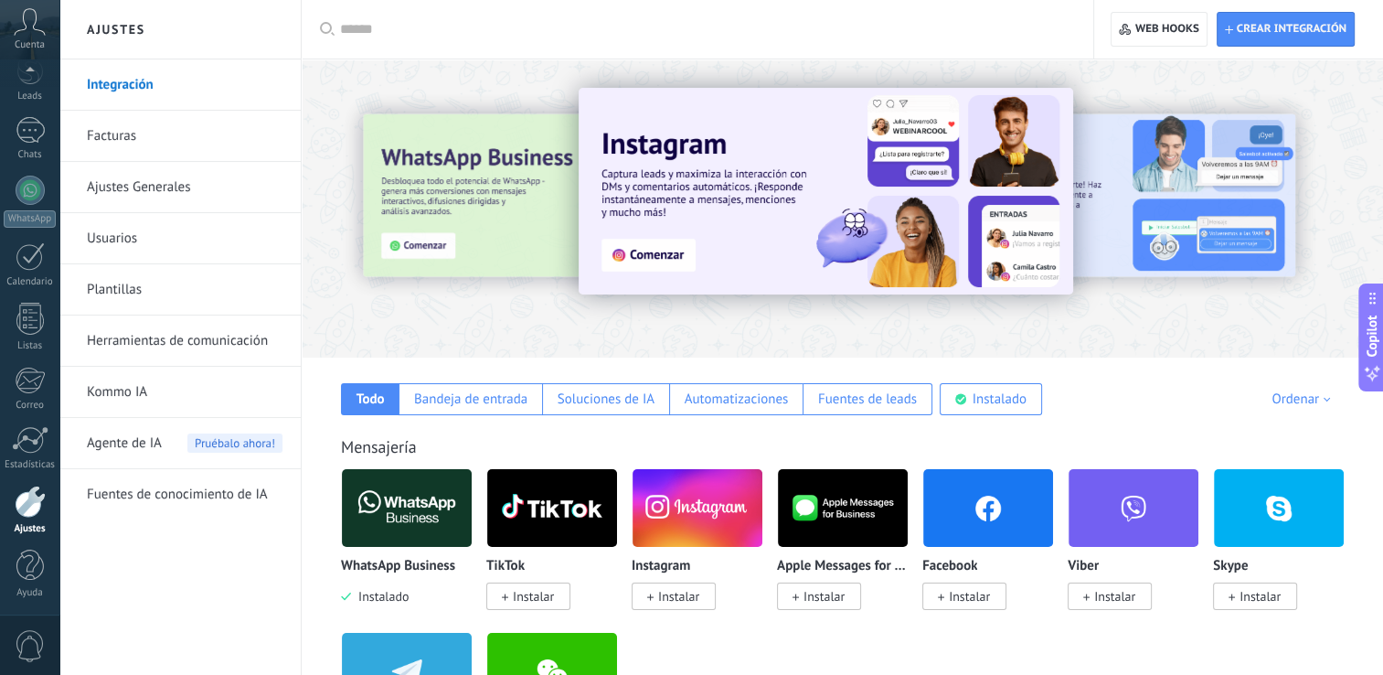
click at [134, 432] on span "Agente de IA" at bounding box center [124, 443] width 75 height 51
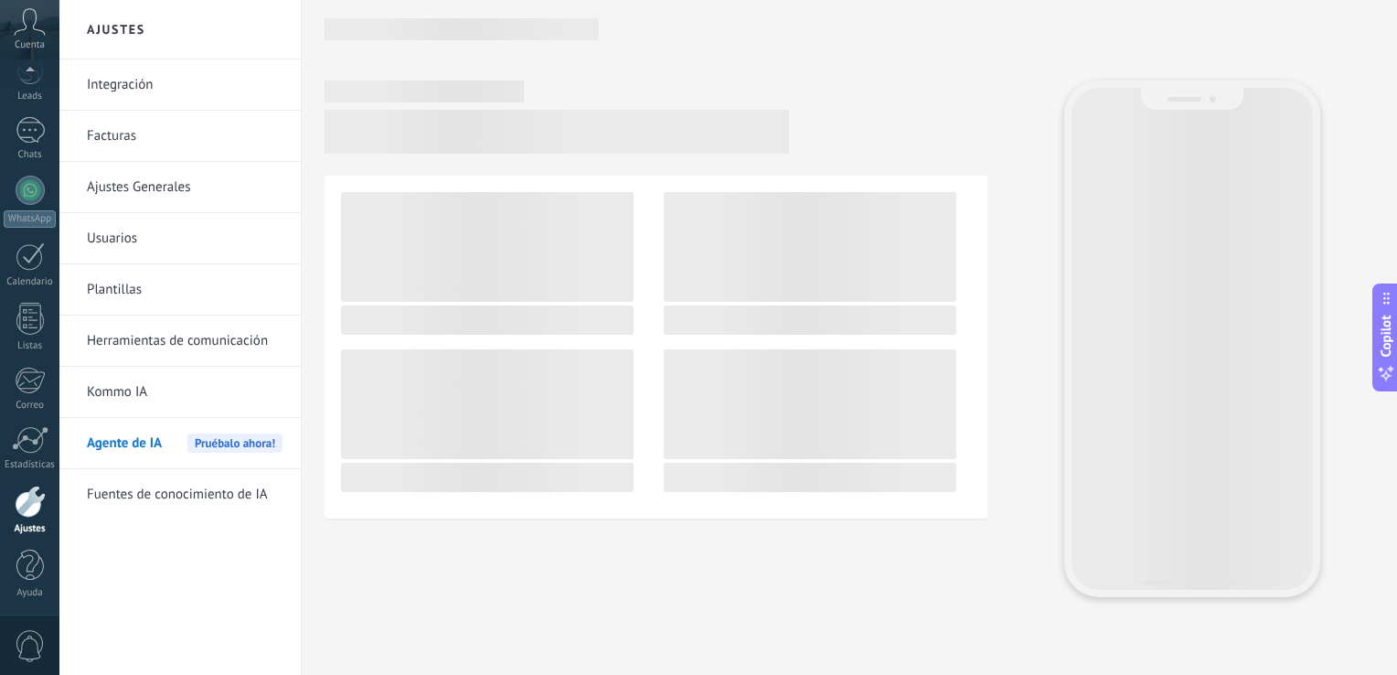
click at [165, 497] on link "Fuentes de conocimiento de IA" at bounding box center [185, 494] width 196 height 51
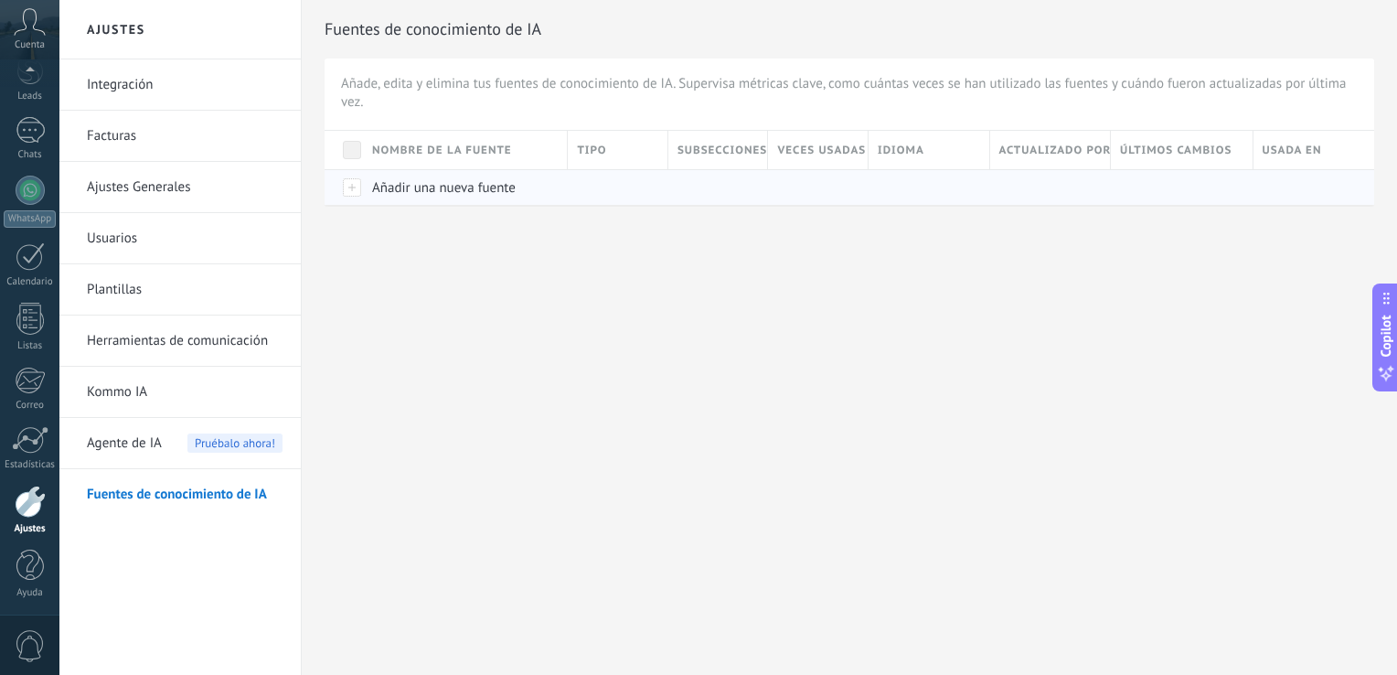
click at [515, 188] on span "Añadir una nueva fuente" at bounding box center [444, 187] width 144 height 17
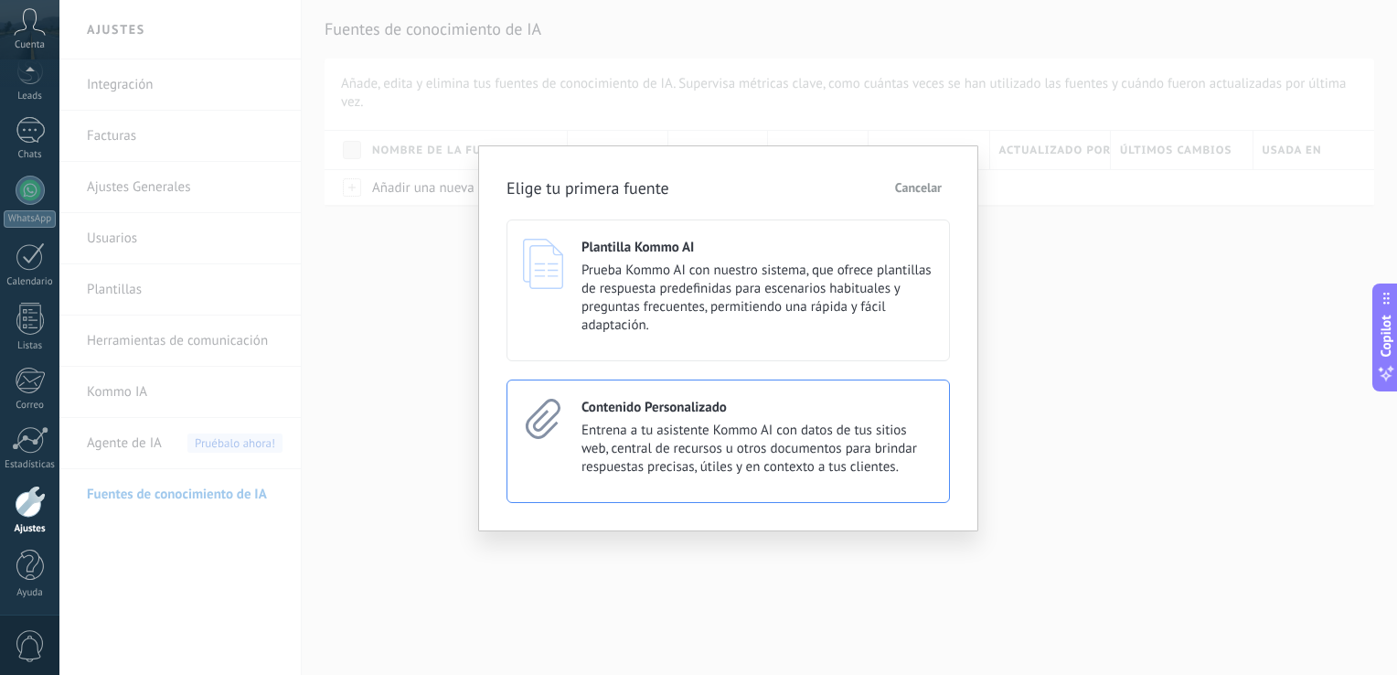
click at [718, 399] on h4 "Contenido Personalizado" at bounding box center [653, 407] width 145 height 17
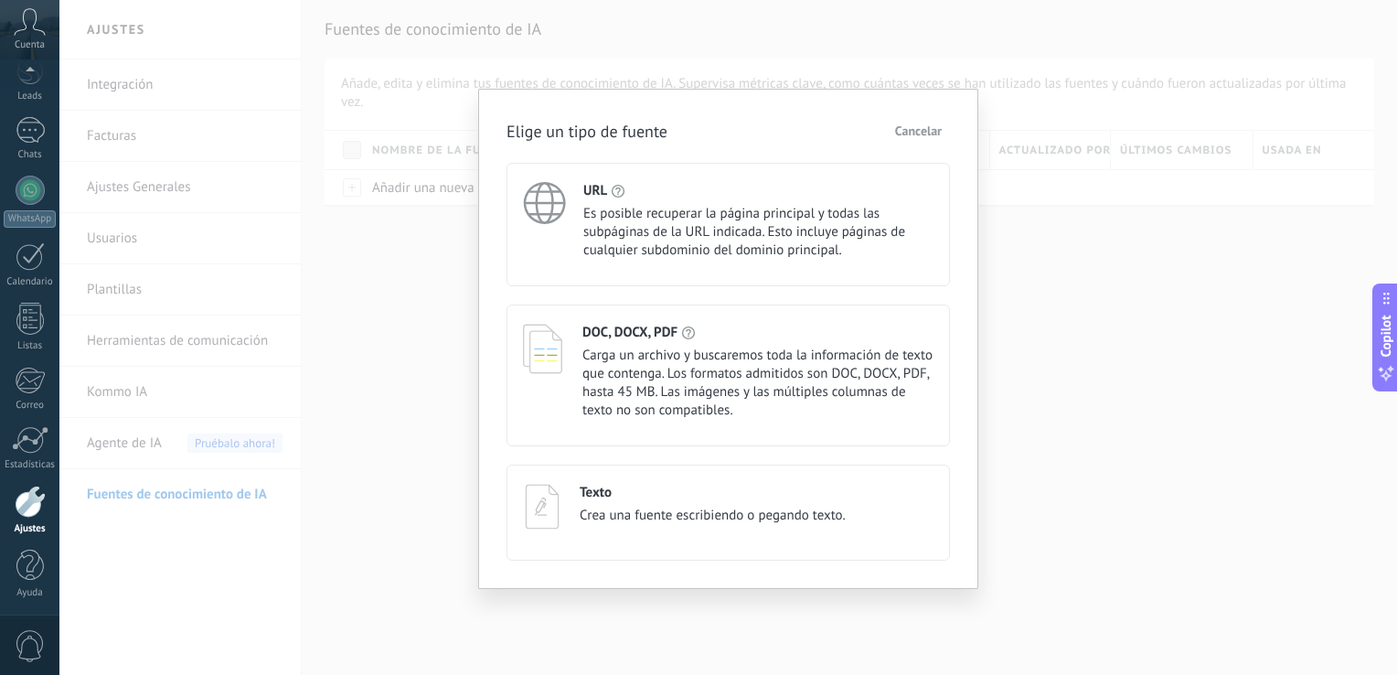
click at [703, 360] on span "Carga un archivo y buscaremos toda la información de texto que contenga. Los fo…" at bounding box center [757, 382] width 351 height 73
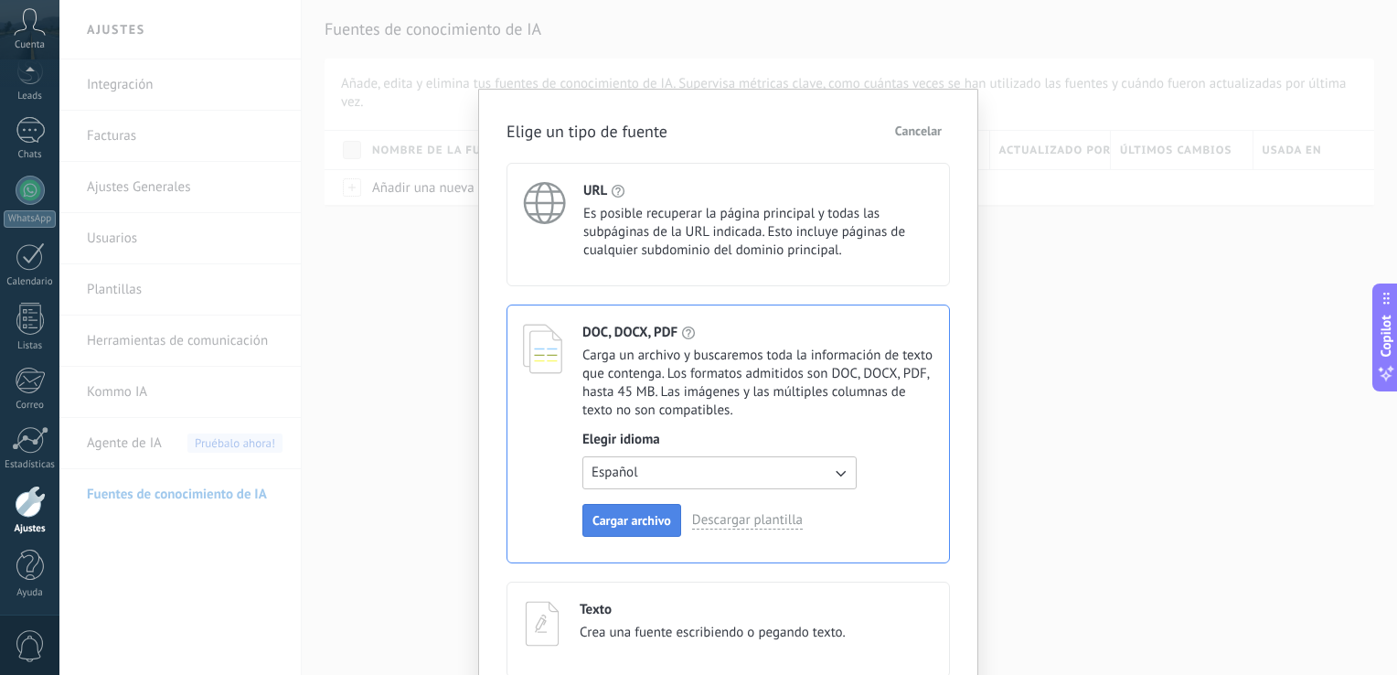
click at [645, 523] on span "Cargar archivo" at bounding box center [631, 520] width 79 height 13
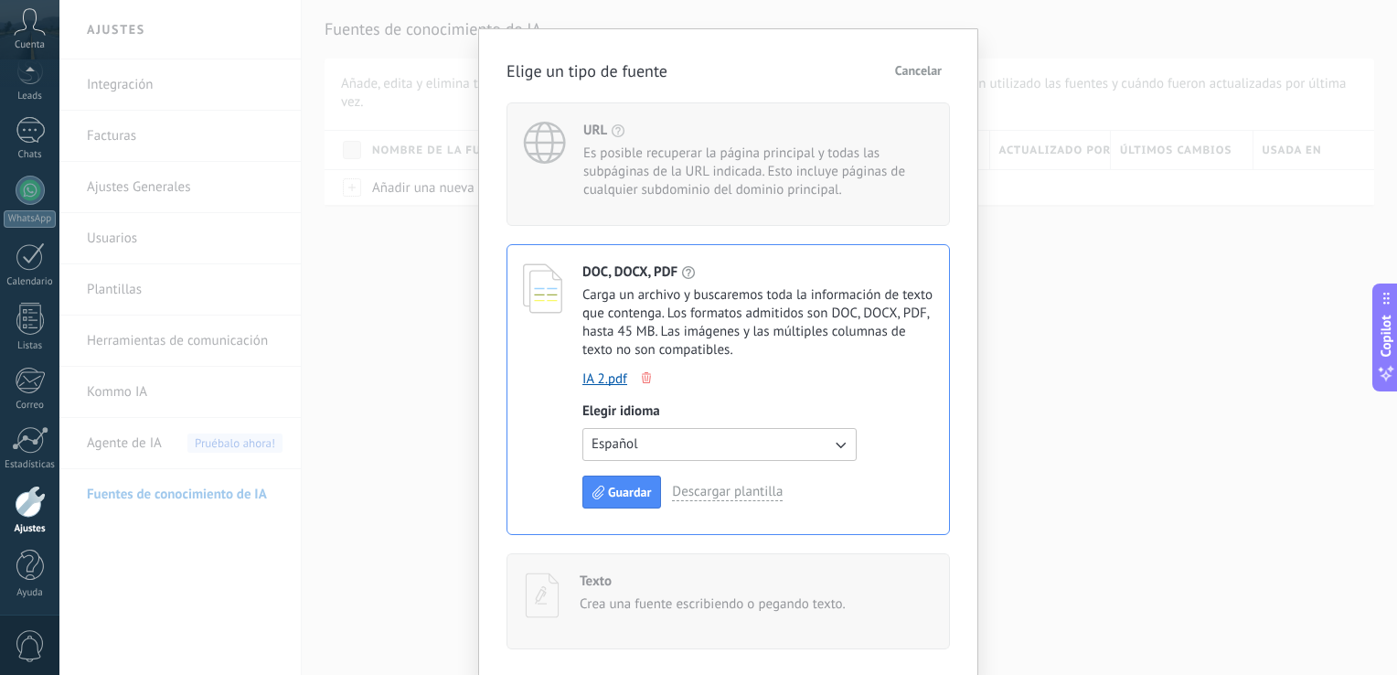
scroll to position [61, 0]
drag, startPoint x: 666, startPoint y: 490, endPoint x: 633, endPoint y: 499, distance: 34.2
click at [665, 490] on div "Guardar Descargar plantilla" at bounding box center [757, 490] width 351 height 33
click at [633, 497] on span "Guardar" at bounding box center [629, 491] width 43 height 13
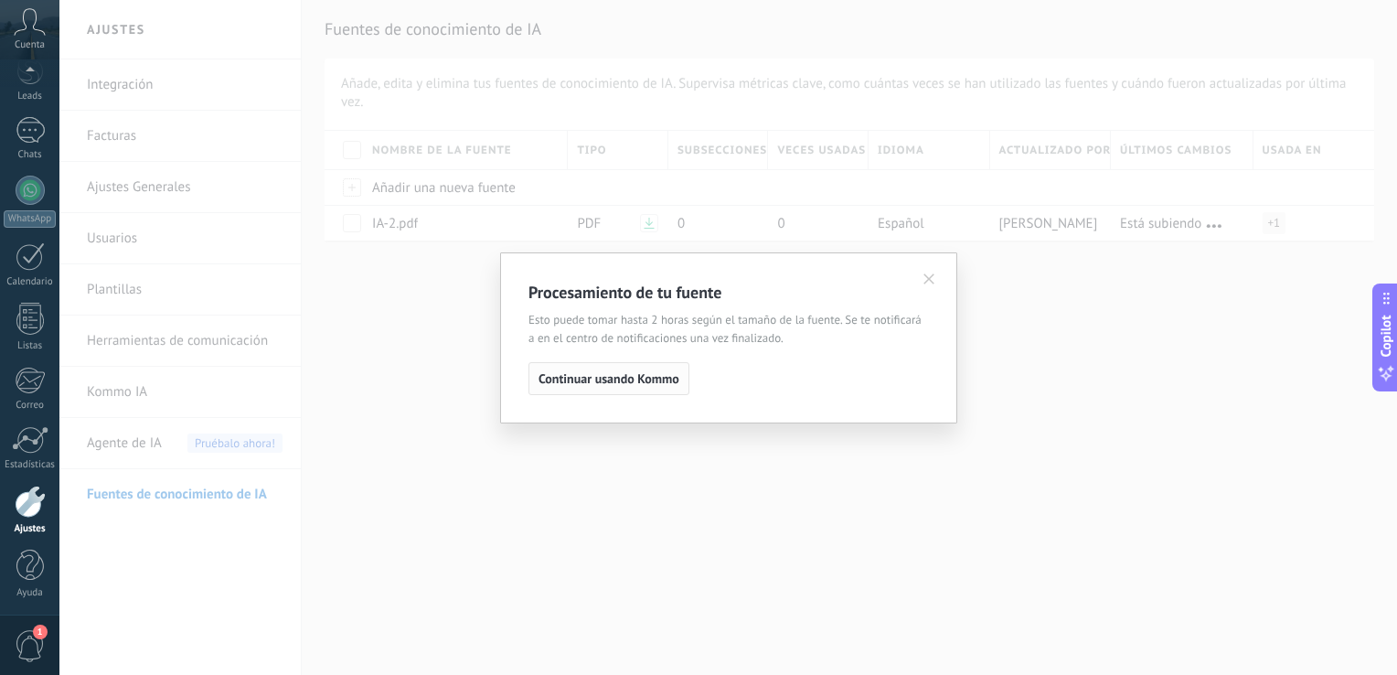
click at [640, 374] on span "Continuar usando Kommo" at bounding box center [608, 378] width 141 height 13
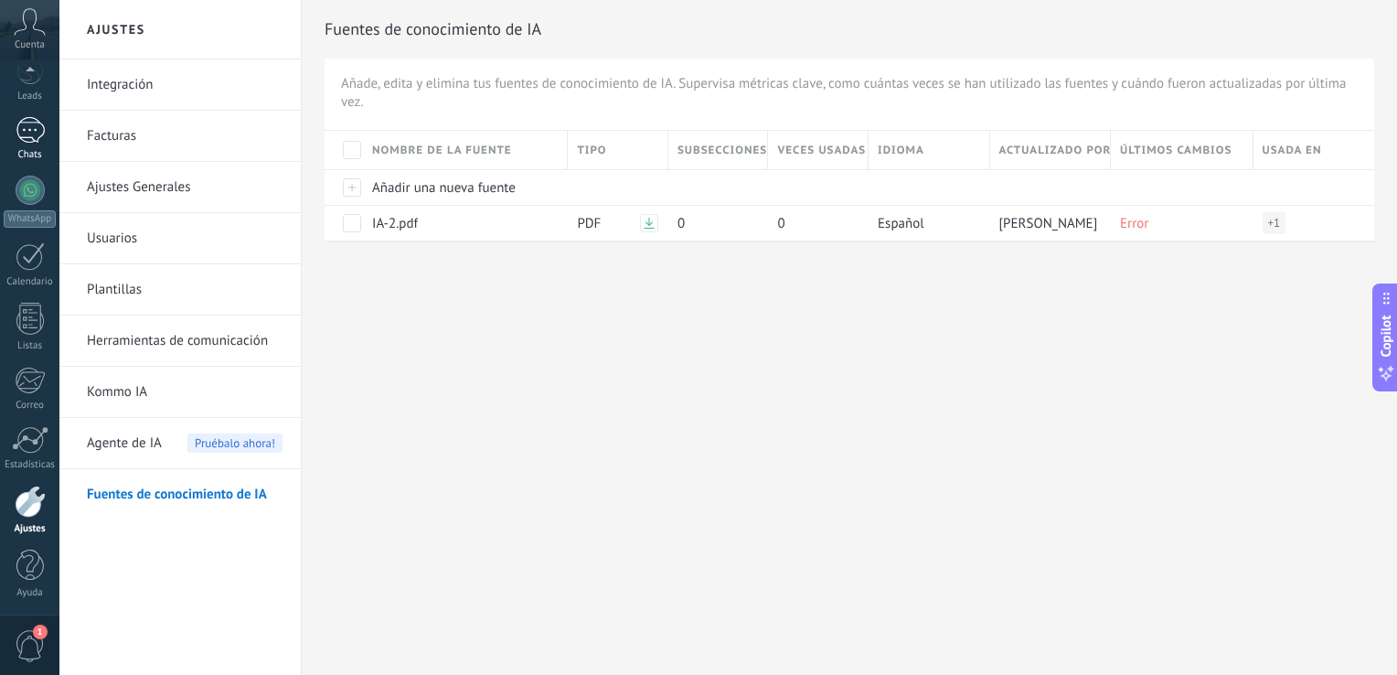
click at [30, 141] on div at bounding box center [30, 130] width 29 height 27
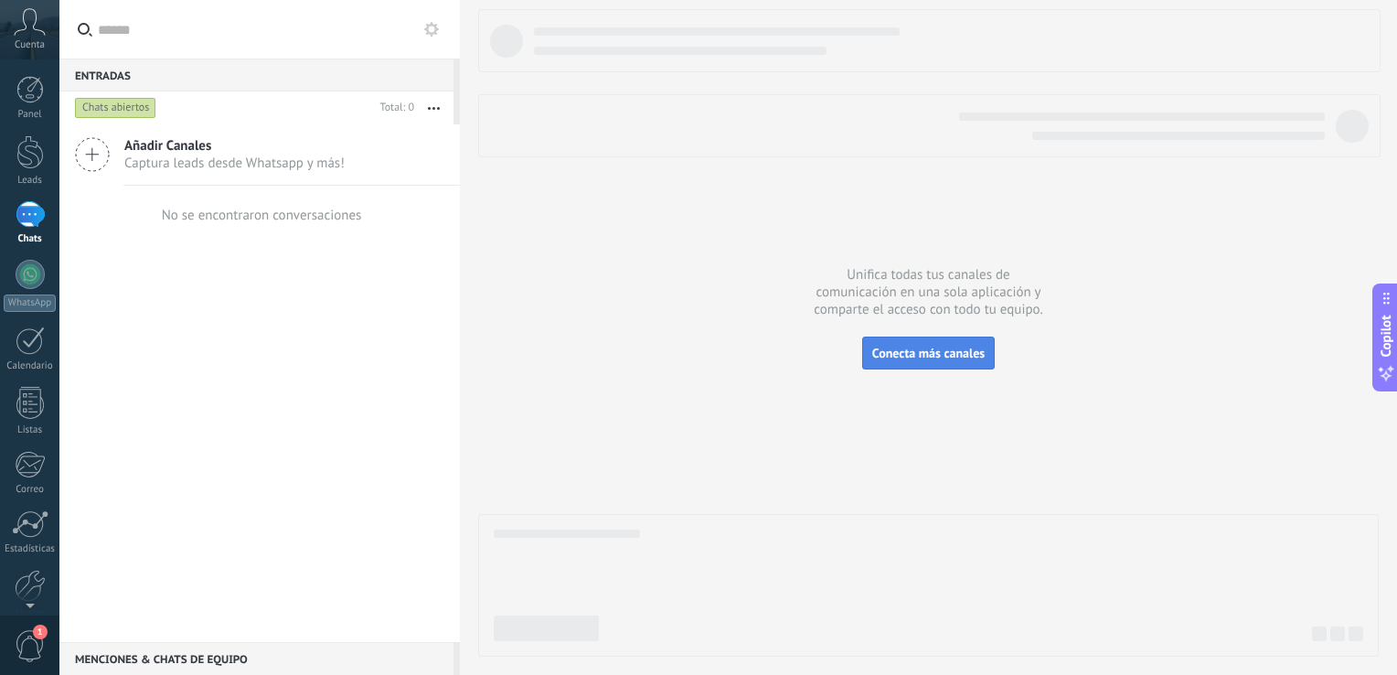
click at [912, 346] on span "Conecta más canales" at bounding box center [928, 353] width 112 height 16
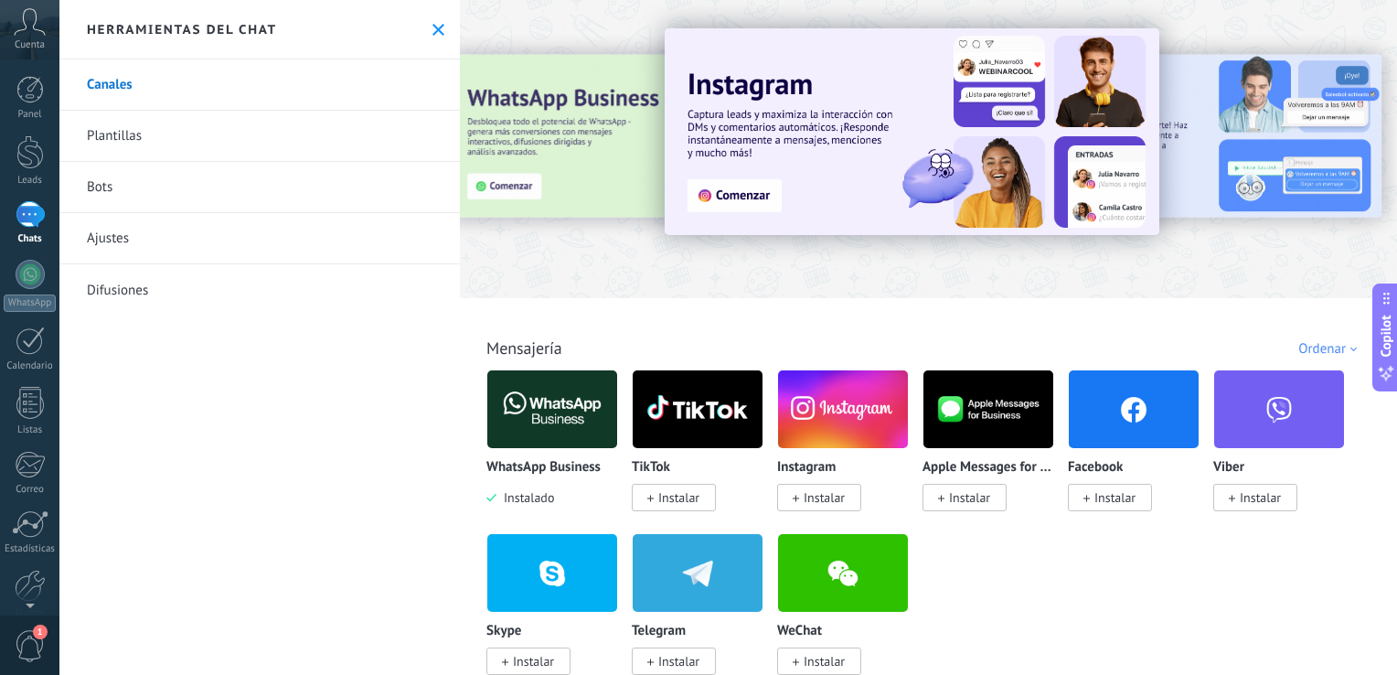
click at [556, 415] on img at bounding box center [552, 409] width 130 height 89
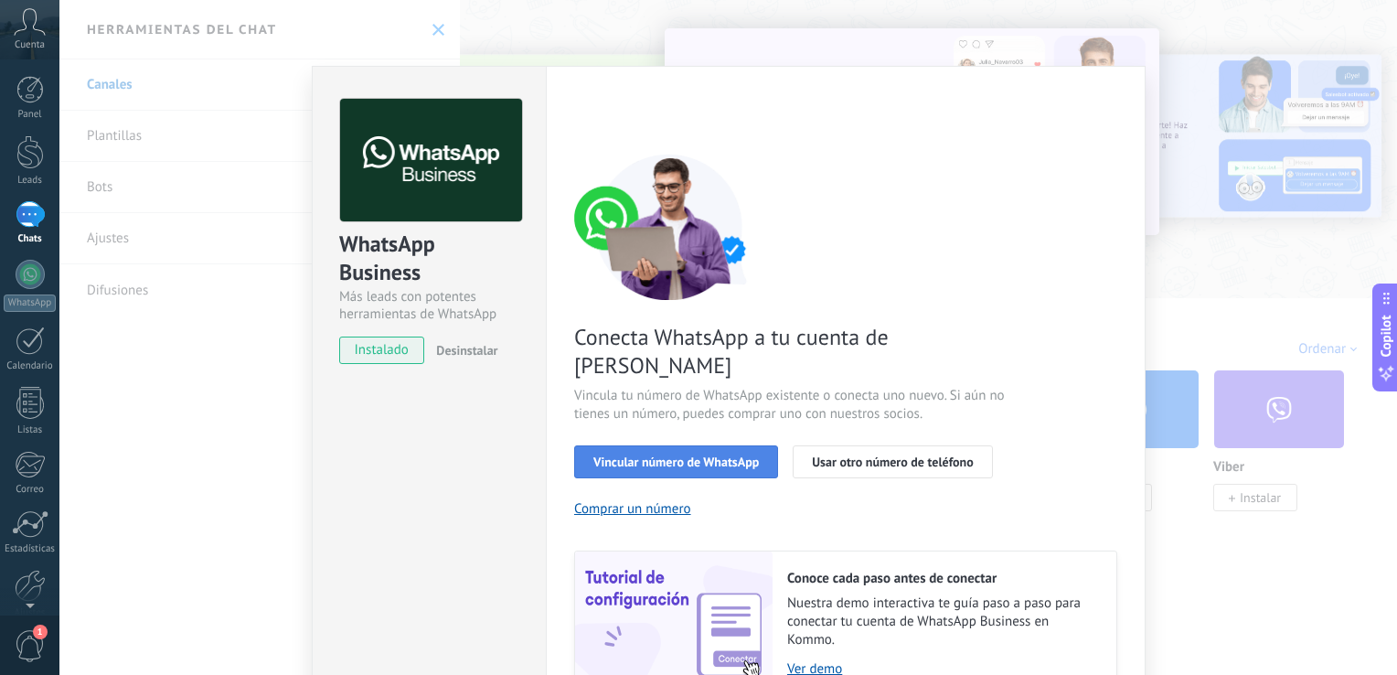
click at [690, 455] on span "Vincular número de WhatsApp" at bounding box center [675, 461] width 165 height 13
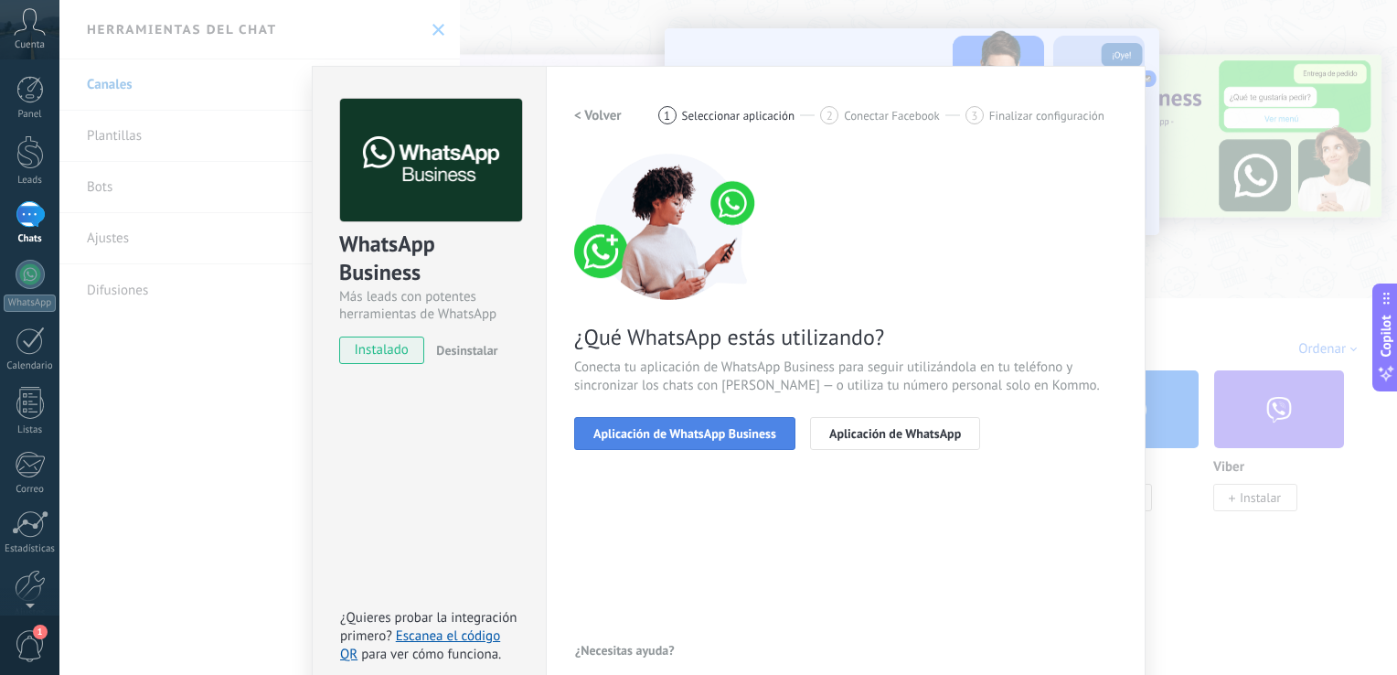
click at [680, 439] on span "Aplicación de WhatsApp Business" at bounding box center [684, 433] width 183 height 13
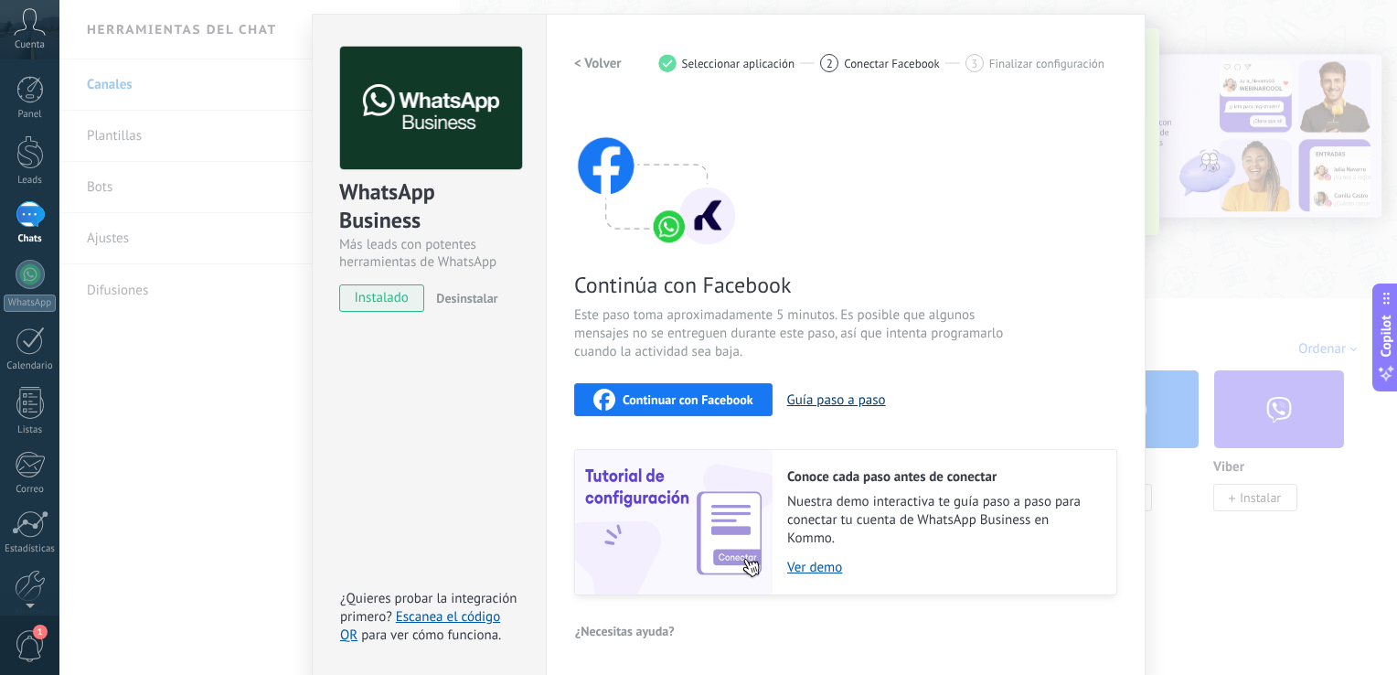
scroll to position [54, 0]
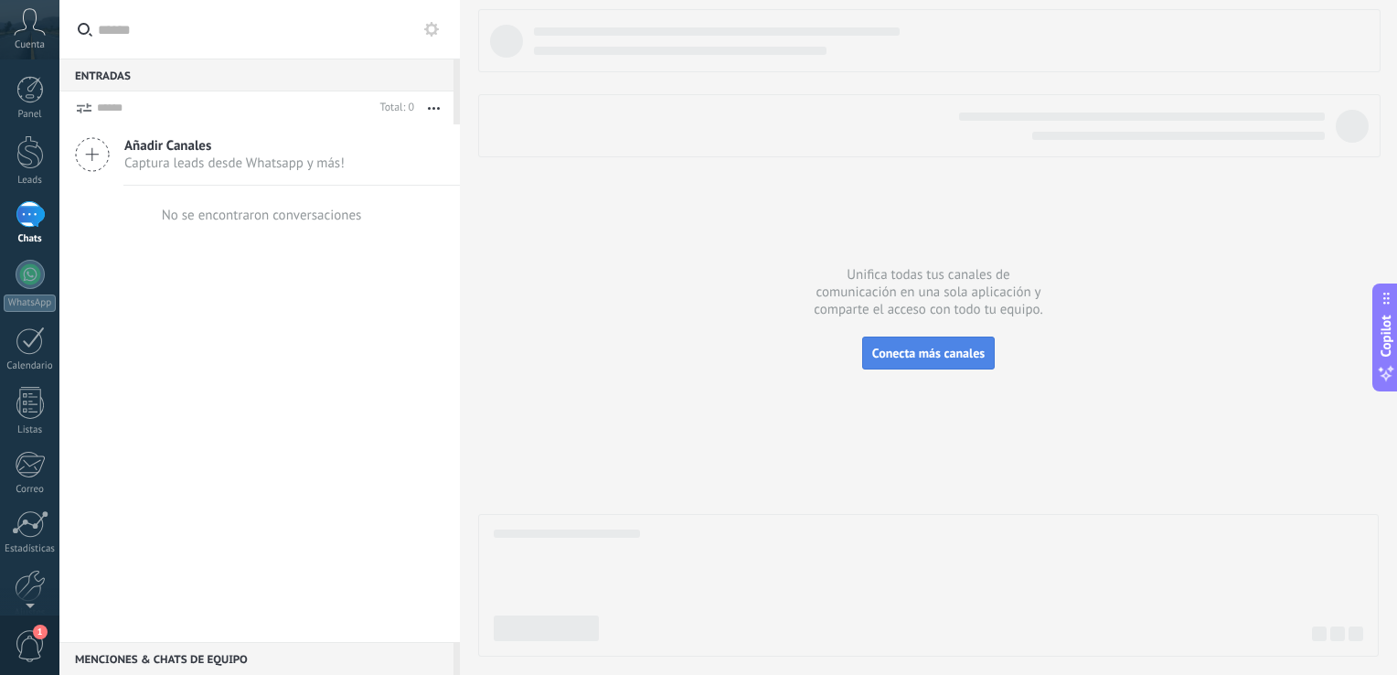
click at [917, 359] on span "Conecta más canales" at bounding box center [928, 353] width 112 height 16
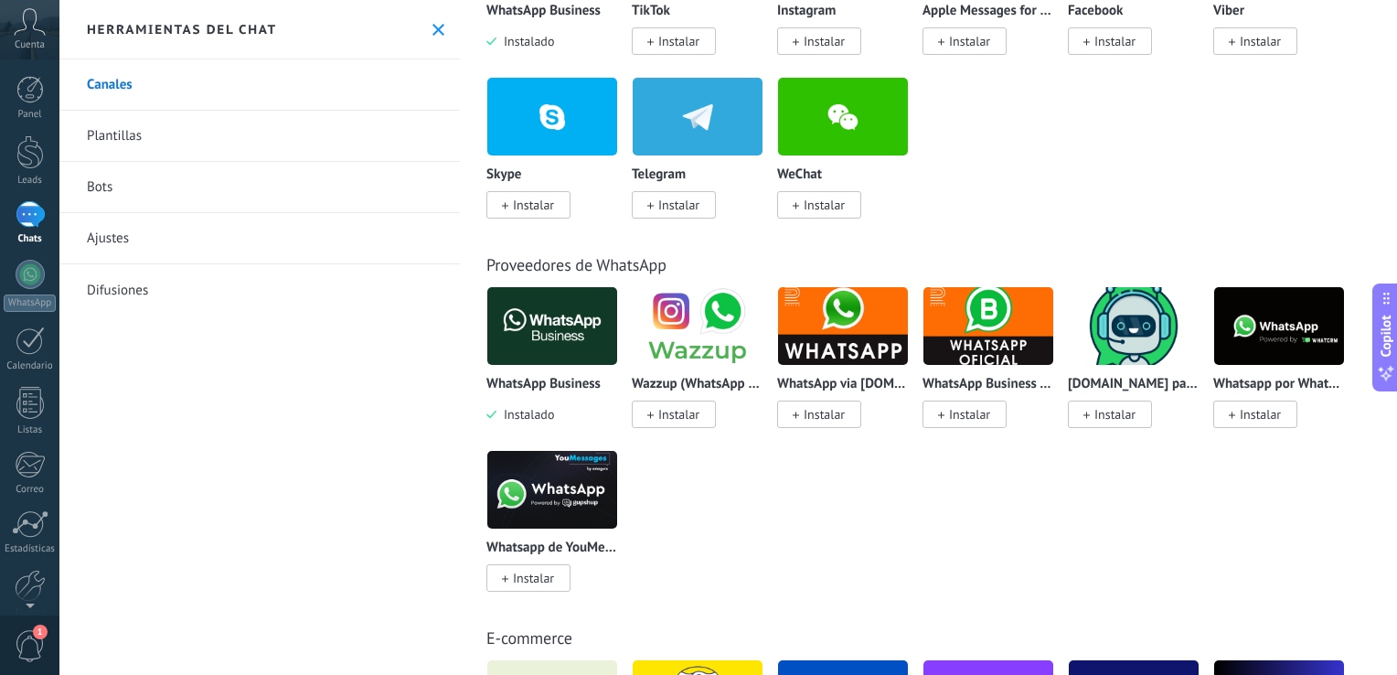
scroll to position [366, 0]
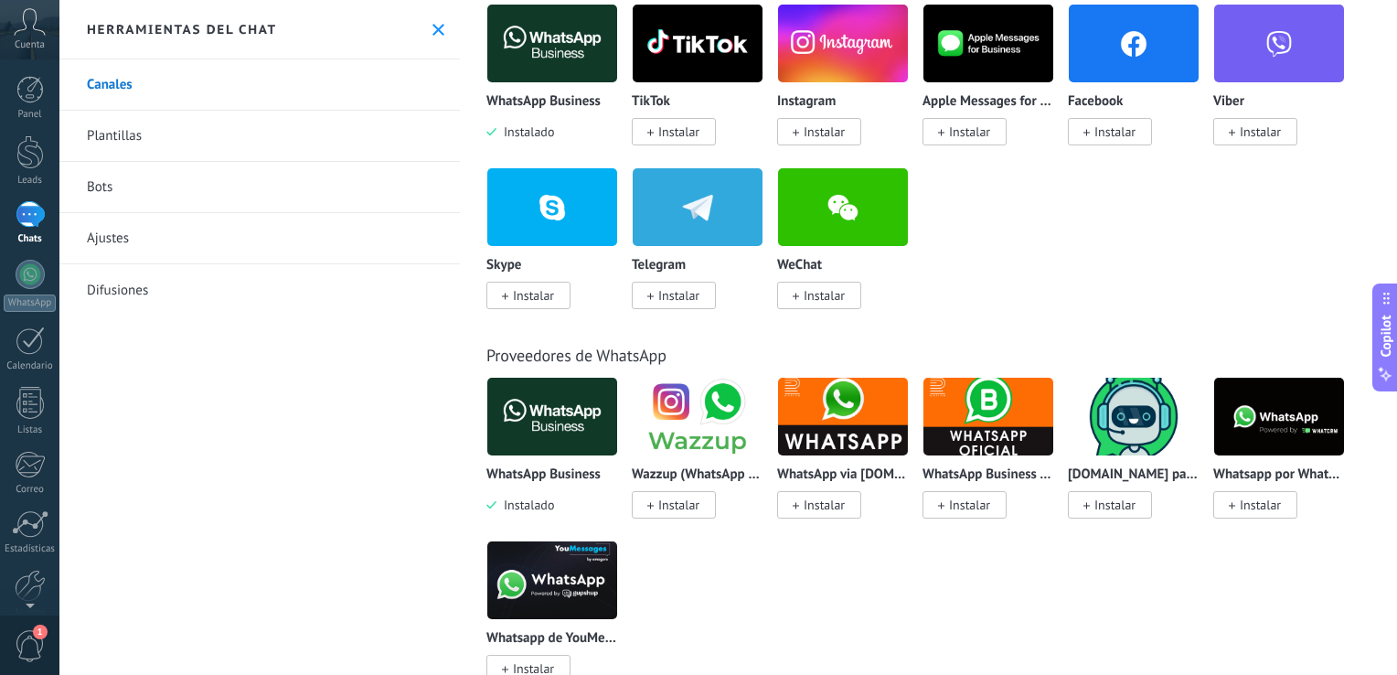
click at [980, 413] on img at bounding box center [988, 416] width 130 height 89
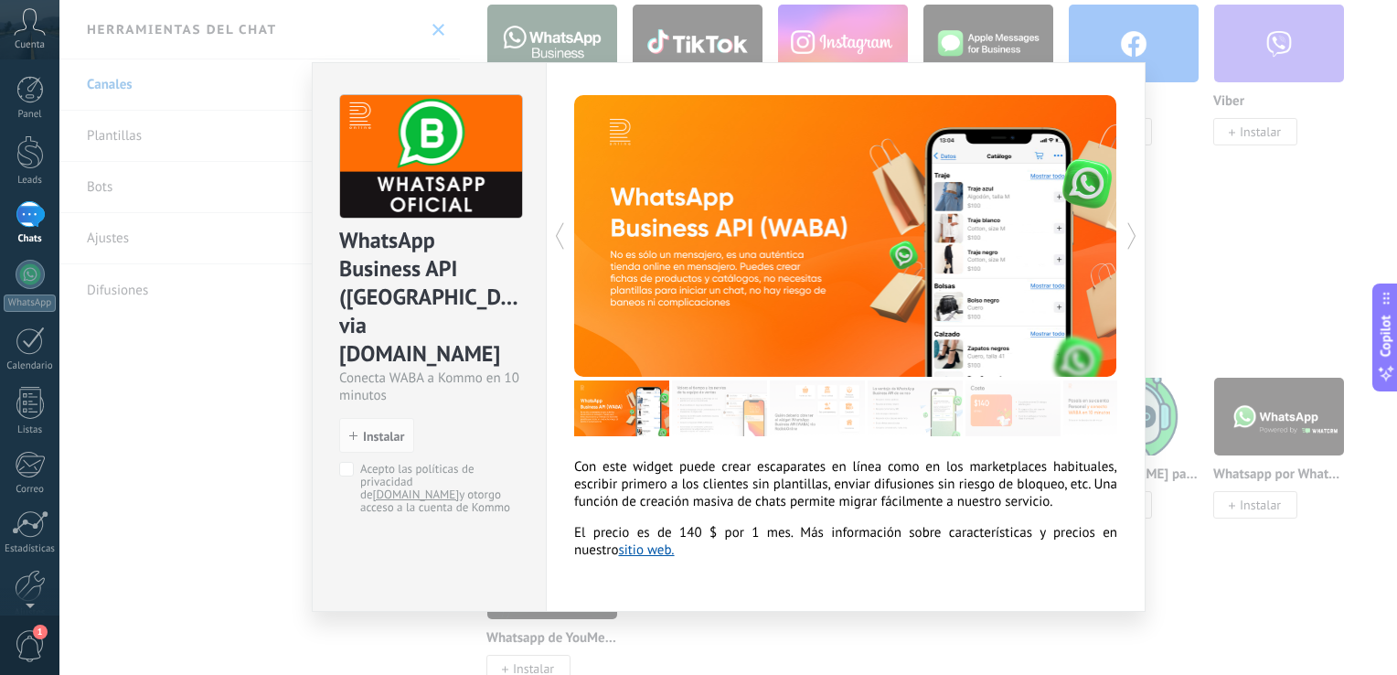
click at [1197, 241] on div "WhatsApp Business API ([GEOGRAPHIC_DATA]) via [DOMAIN_NAME] Conecta WABA a Komm…" at bounding box center [727, 337] width 1337 height 675
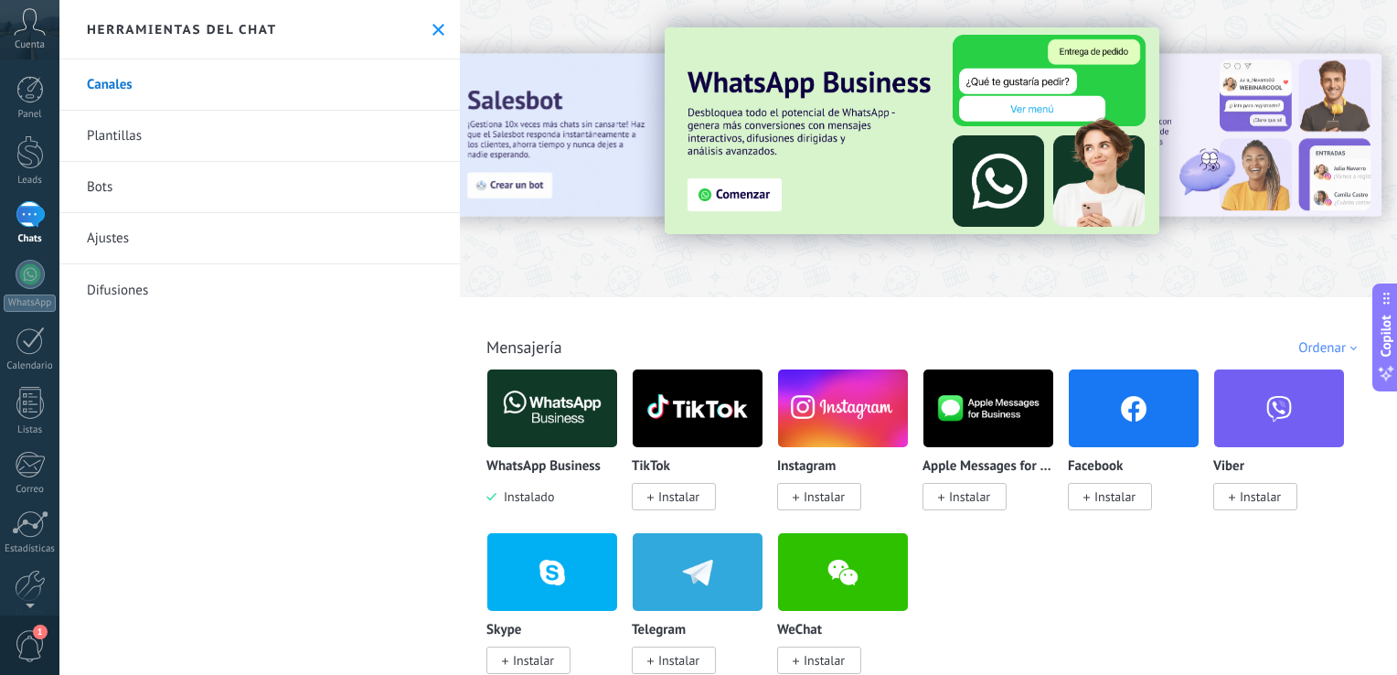
scroll to position [0, 0]
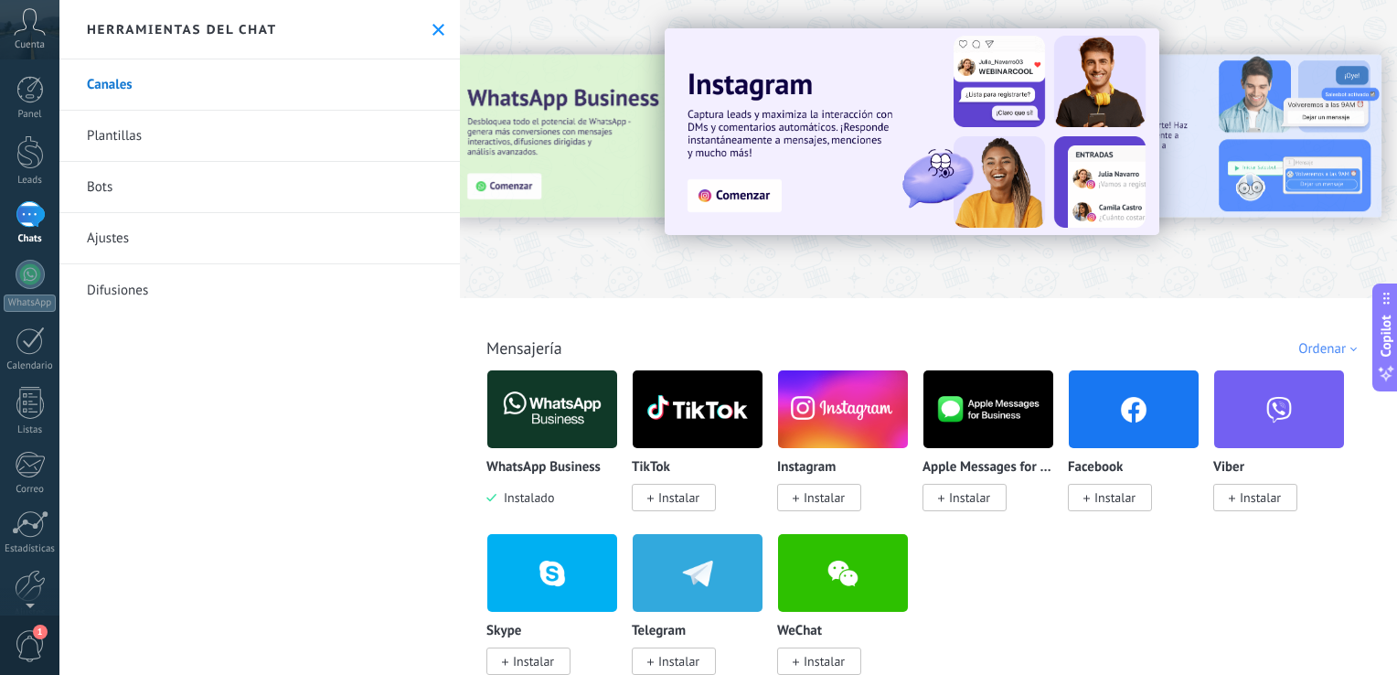
click at [552, 399] on img at bounding box center [552, 409] width 130 height 89
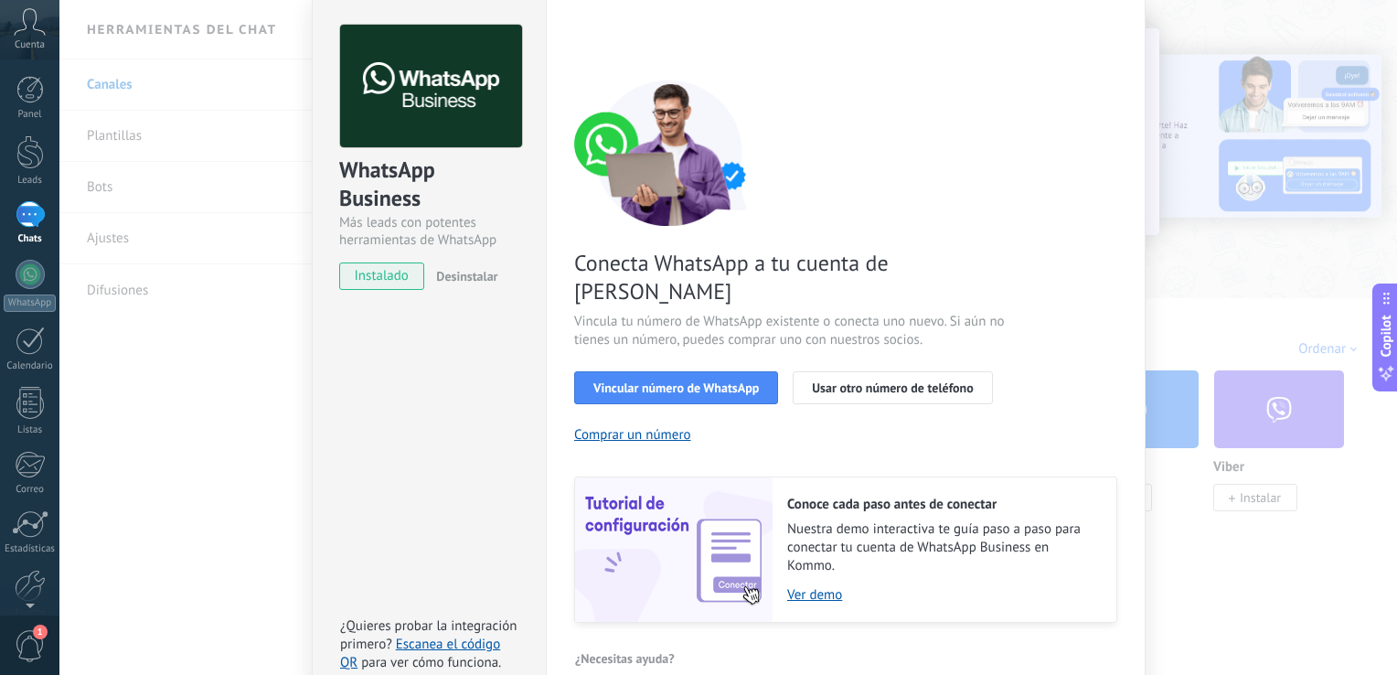
scroll to position [75, 0]
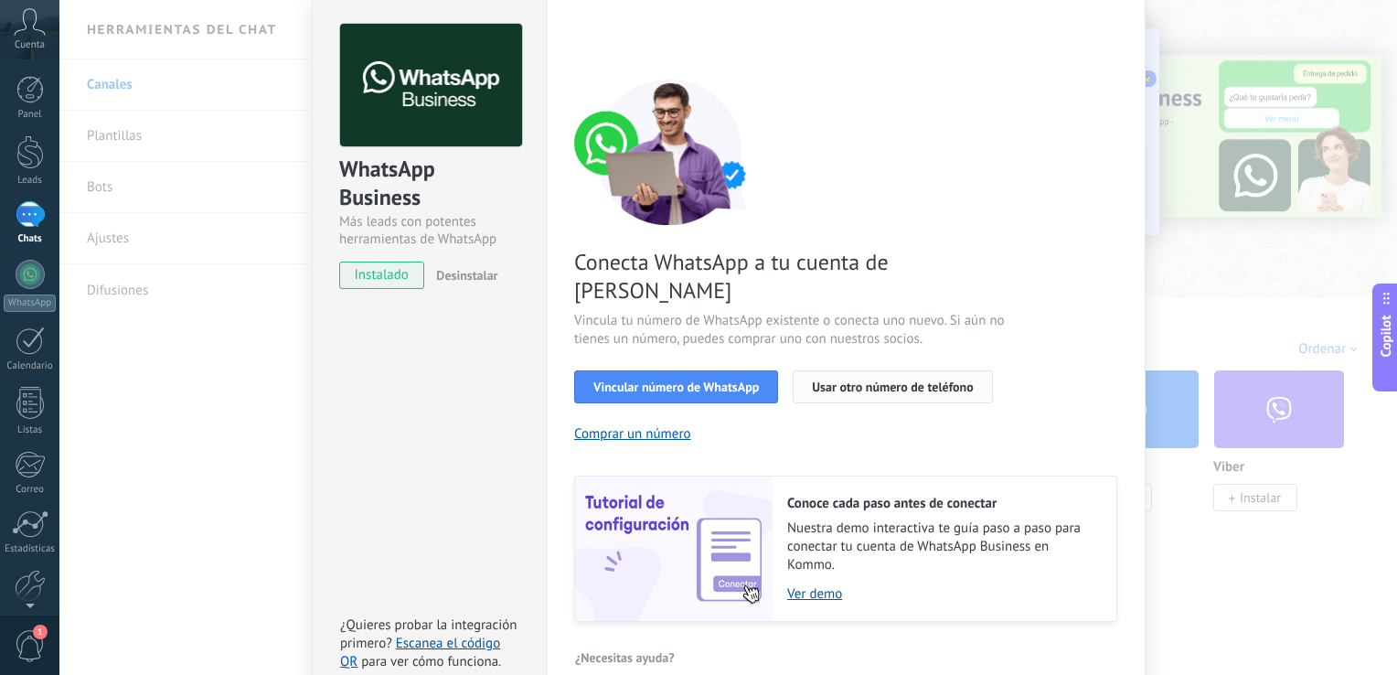
click at [843, 370] on button "Usar otro número de teléfono" at bounding box center [892, 386] width 199 height 33
click at [713, 380] on span "Vincular número de WhatsApp" at bounding box center [675, 386] width 165 height 13
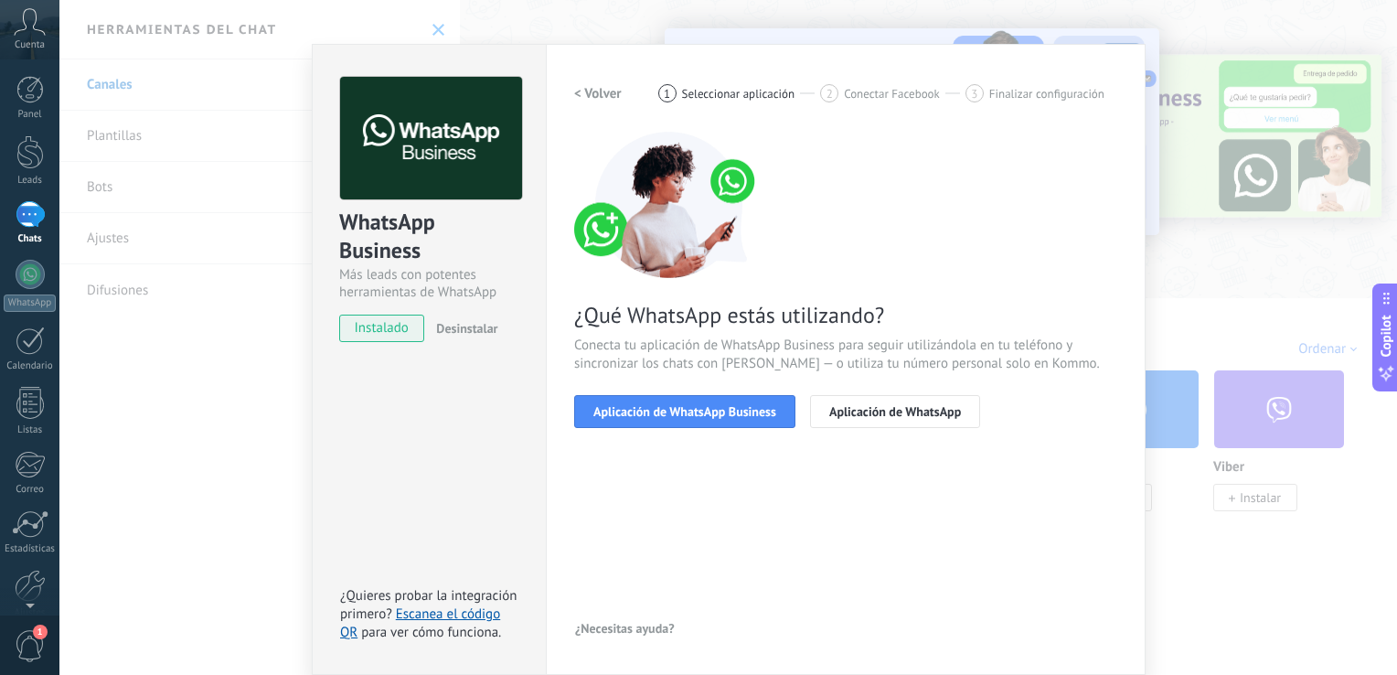
scroll to position [22, 0]
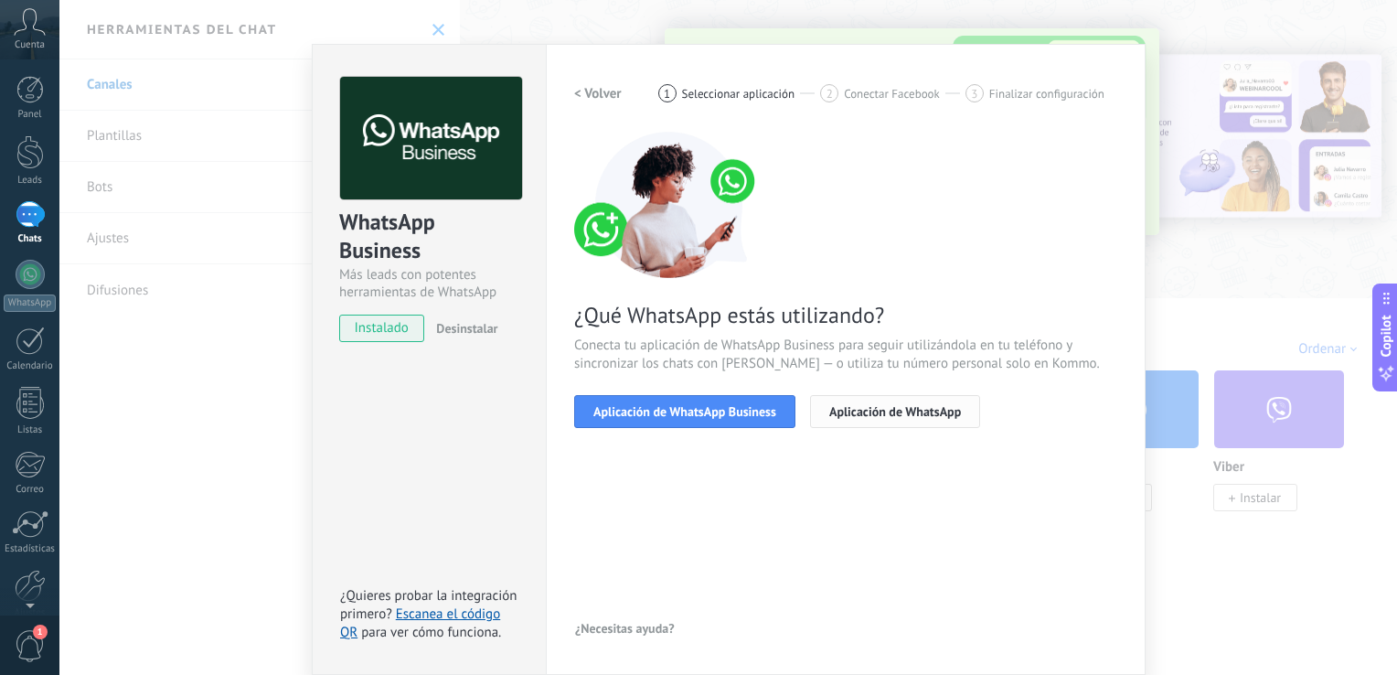
click at [874, 412] on span "Aplicación de WhatsApp" at bounding box center [895, 411] width 132 height 13
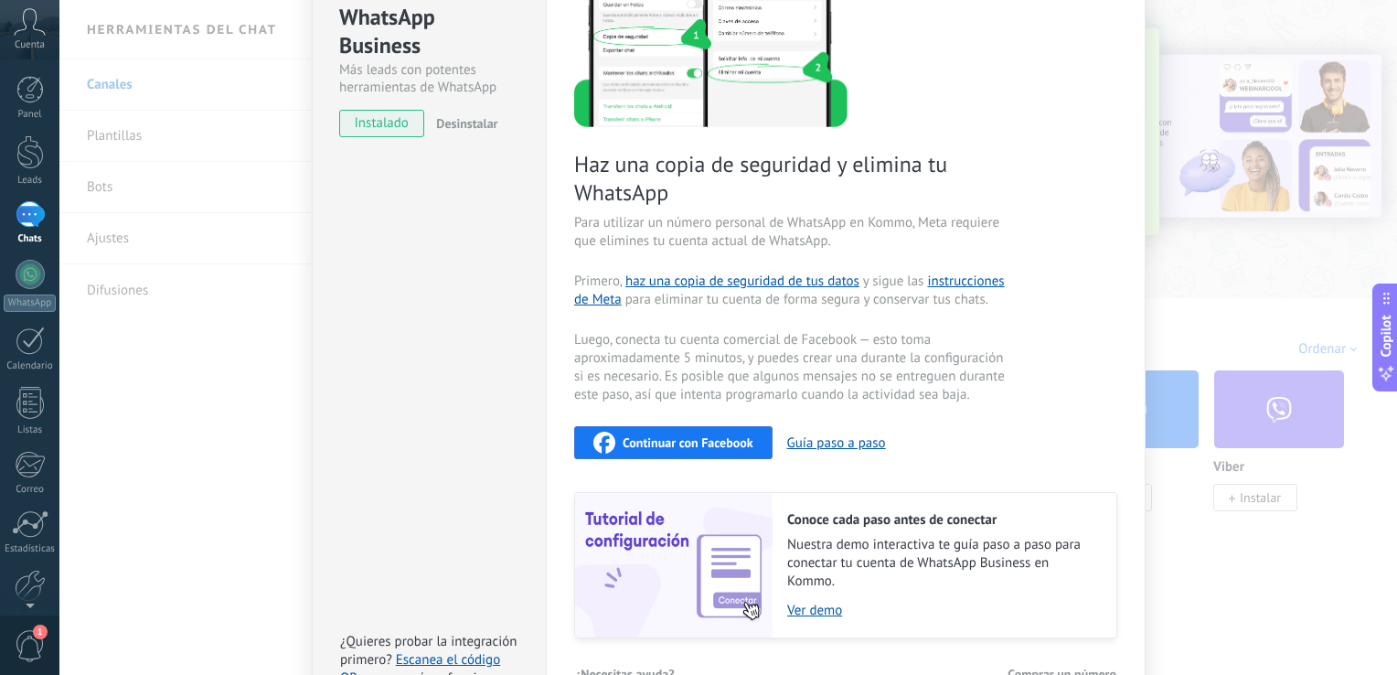
scroll to position [271, 0]
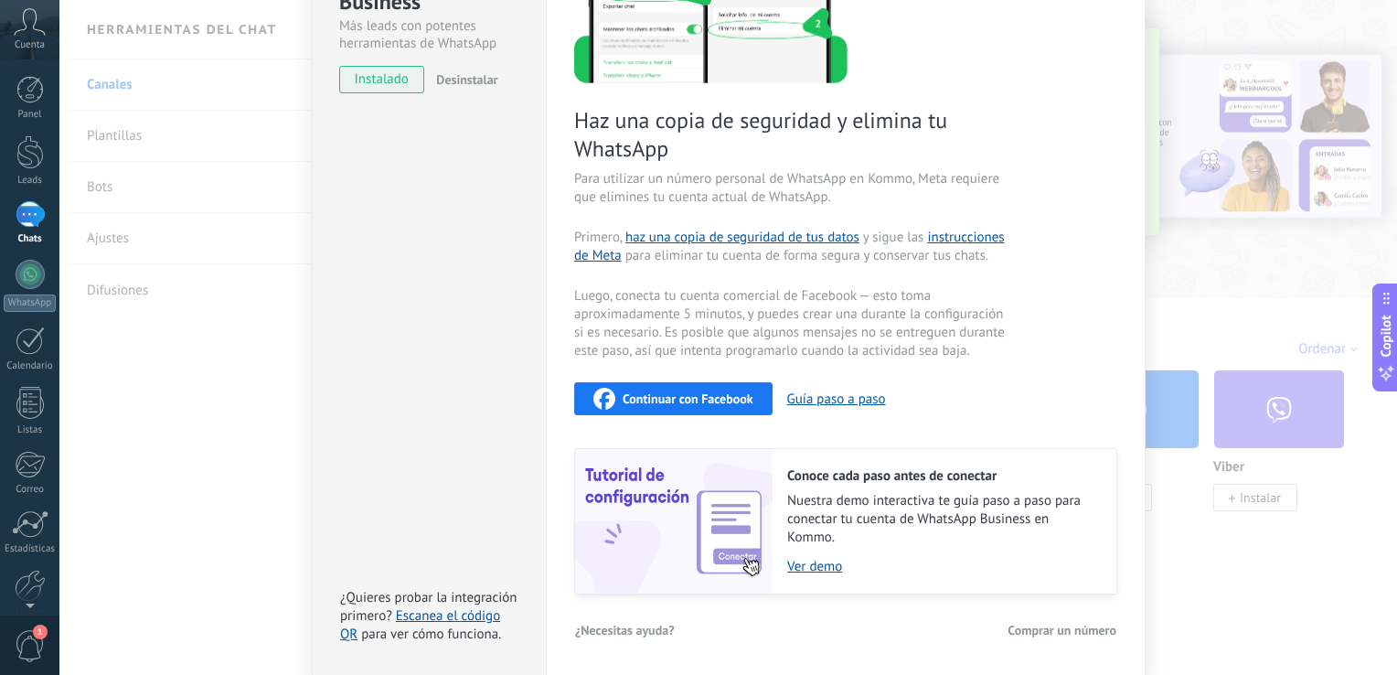
click at [712, 408] on div "Continuar con Facebook" at bounding box center [673, 399] width 160 height 22
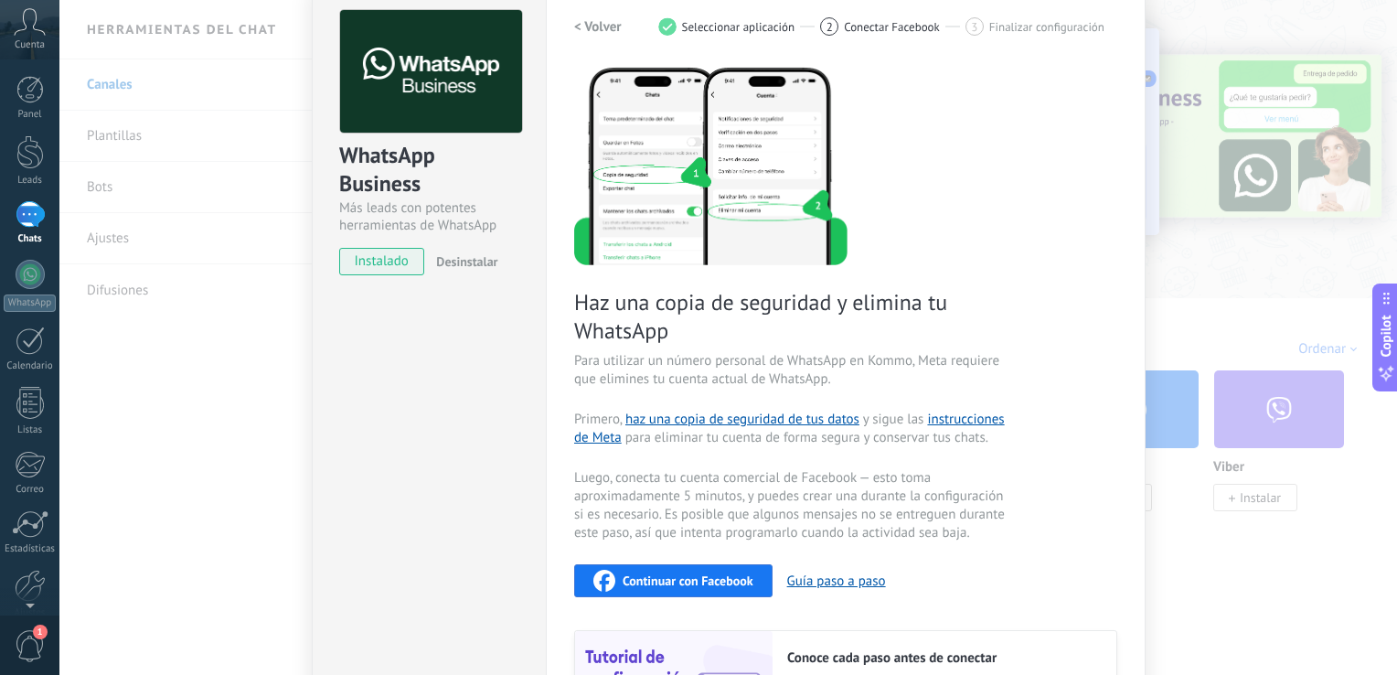
scroll to position [91, 0]
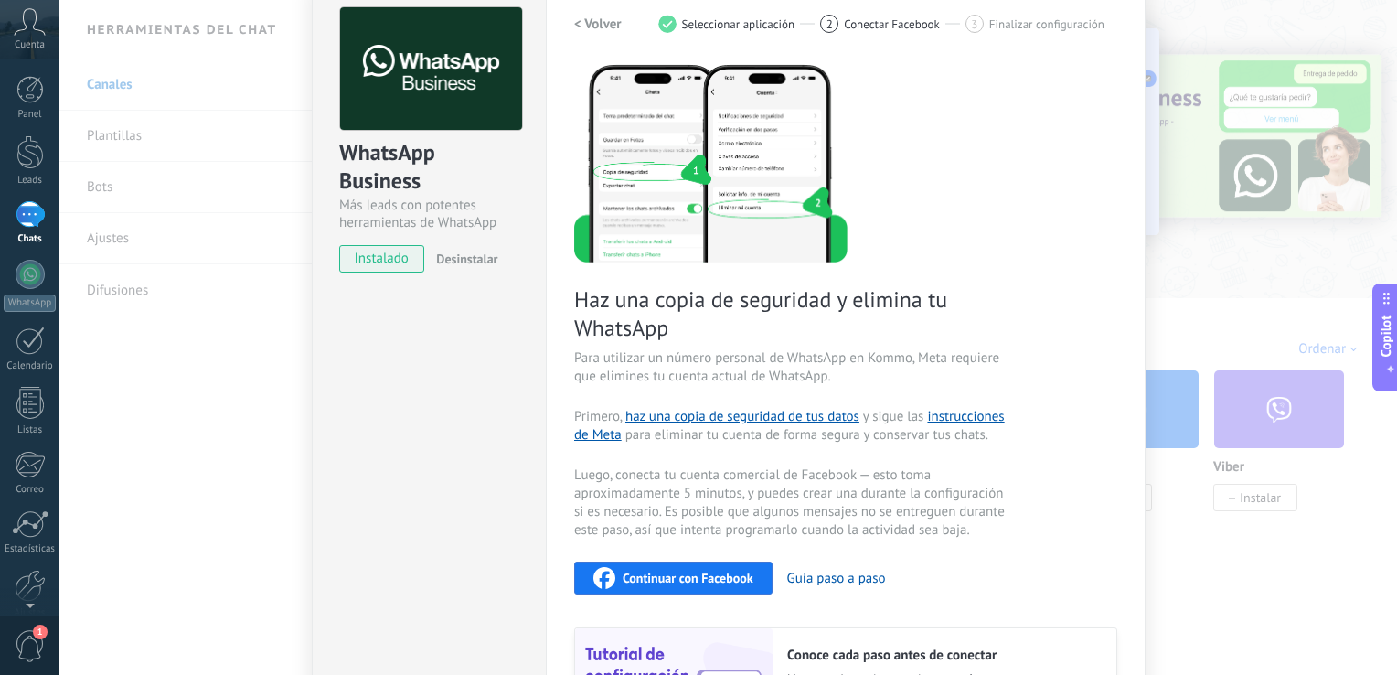
click at [618, 10] on div "< Volver 1 Seleccionar aplicación 2 Conectar Facebook 3 Finalizar configuración" at bounding box center [845, 23] width 543 height 33
click at [602, 23] on h2 "< Volver" at bounding box center [598, 24] width 48 height 17
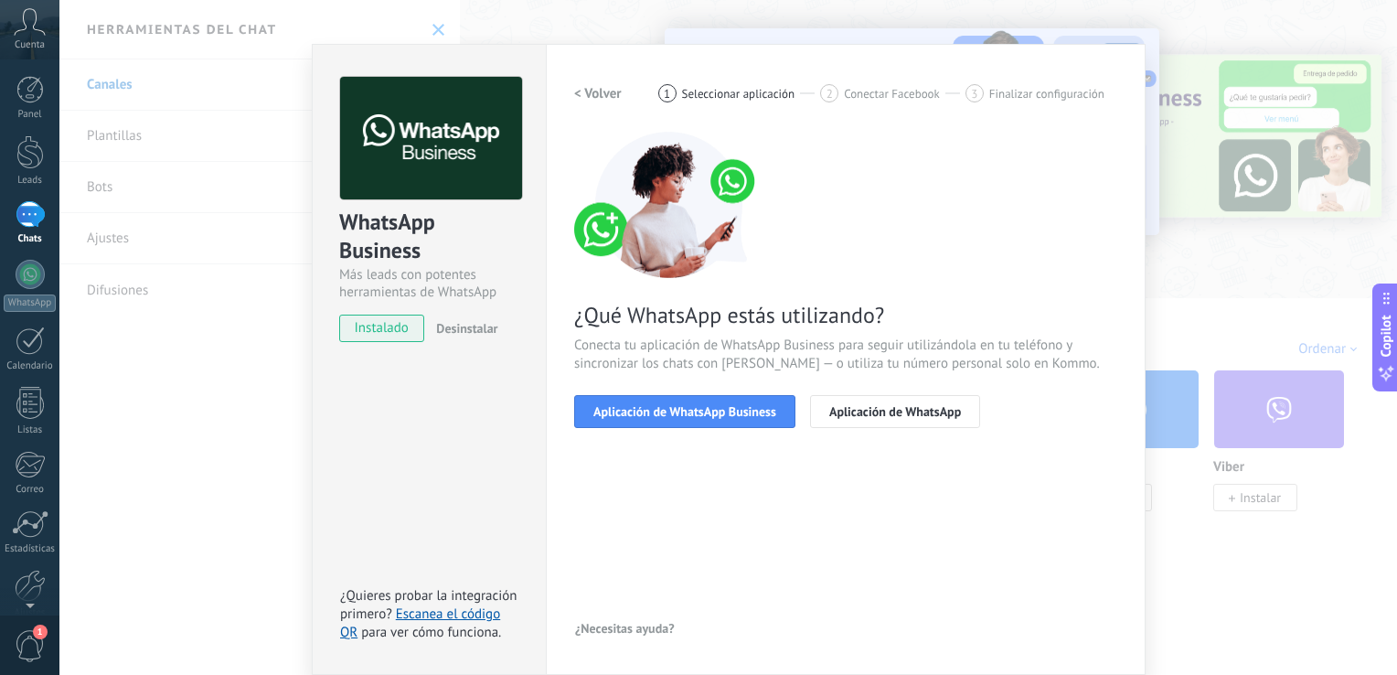
scroll to position [22, 0]
click at [601, 93] on h2 "< Volver" at bounding box center [598, 93] width 48 height 17
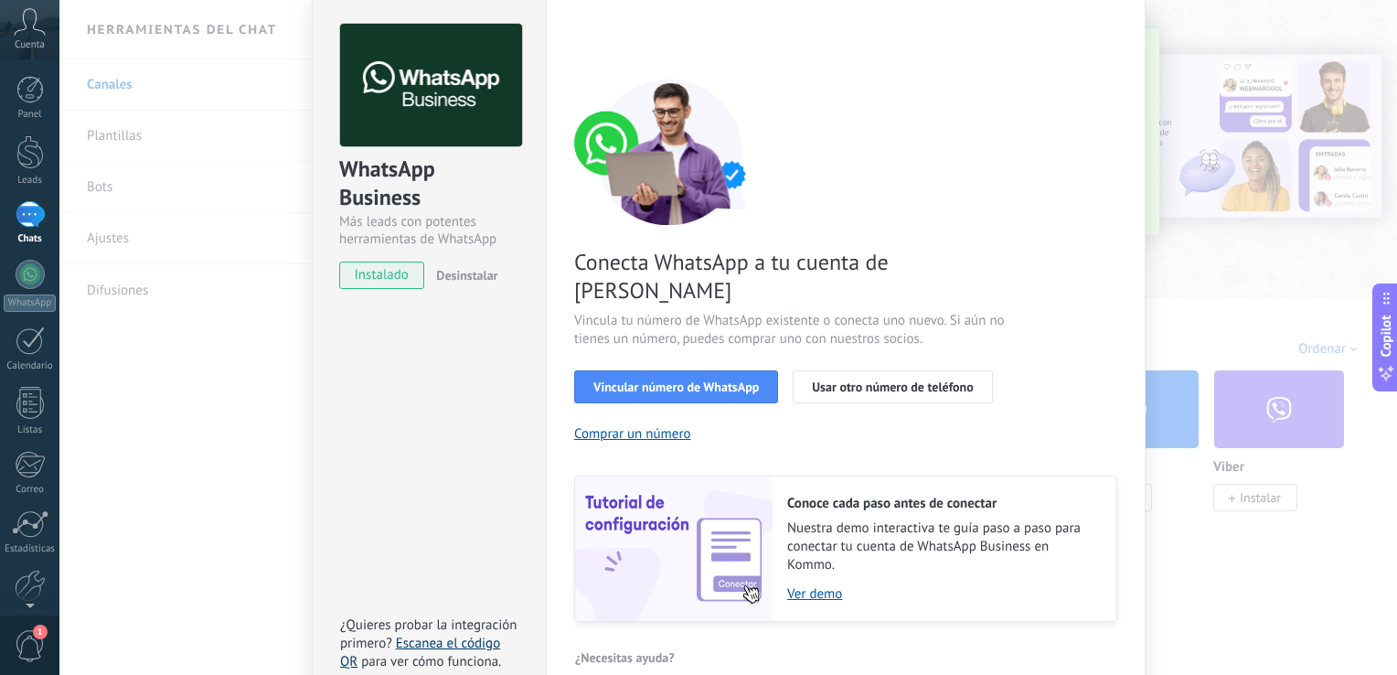
click at [418, 634] on link "Escanea el código QR" at bounding box center [420, 652] width 160 height 36
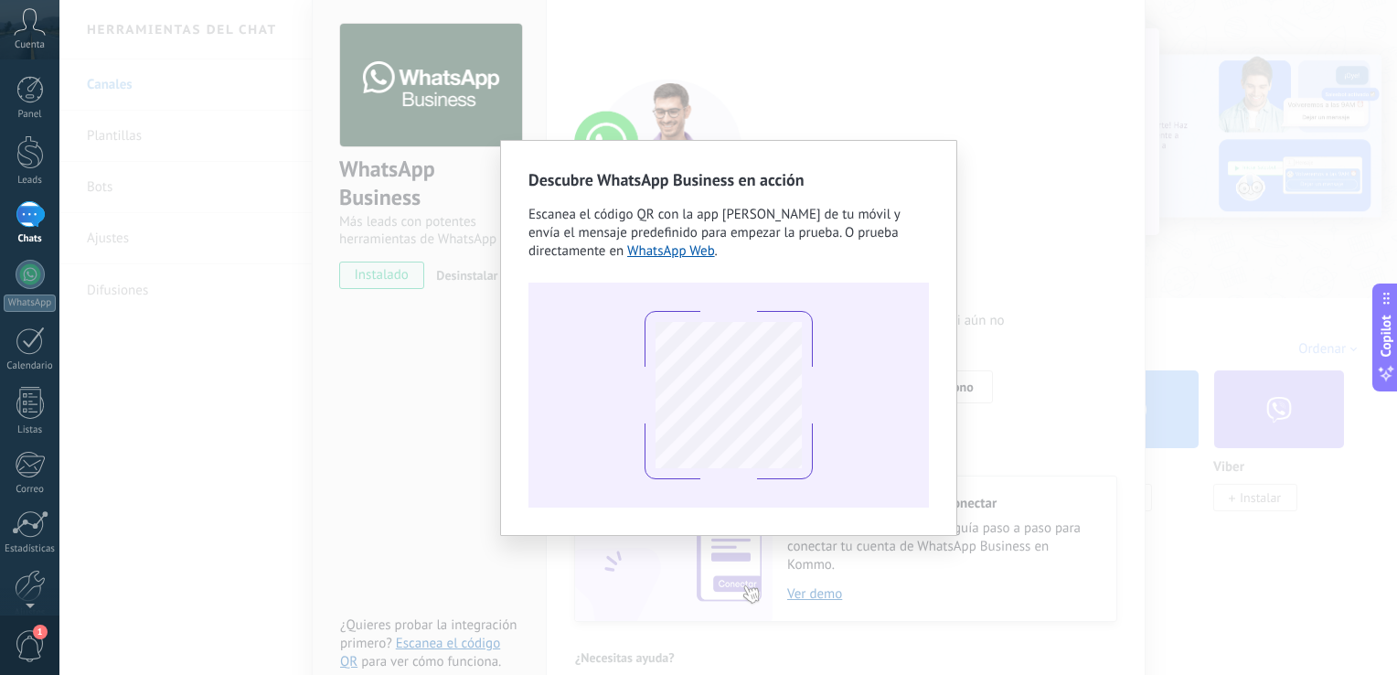
click at [1071, 324] on div "Descubre WhatsApp Business en acción Escanea el código QR con la app [PERSON_NA…" at bounding box center [727, 337] width 1337 height 675
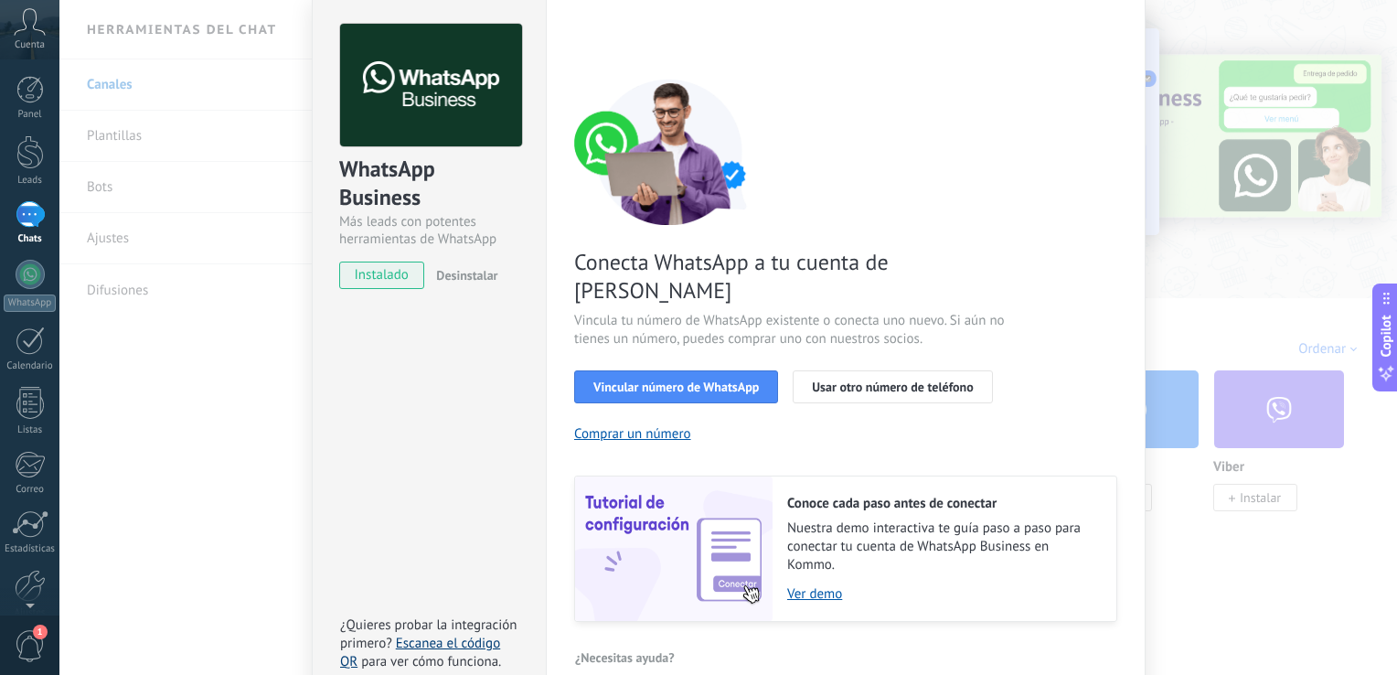
click at [439, 634] on link "Escanea el código QR" at bounding box center [420, 652] width 160 height 36
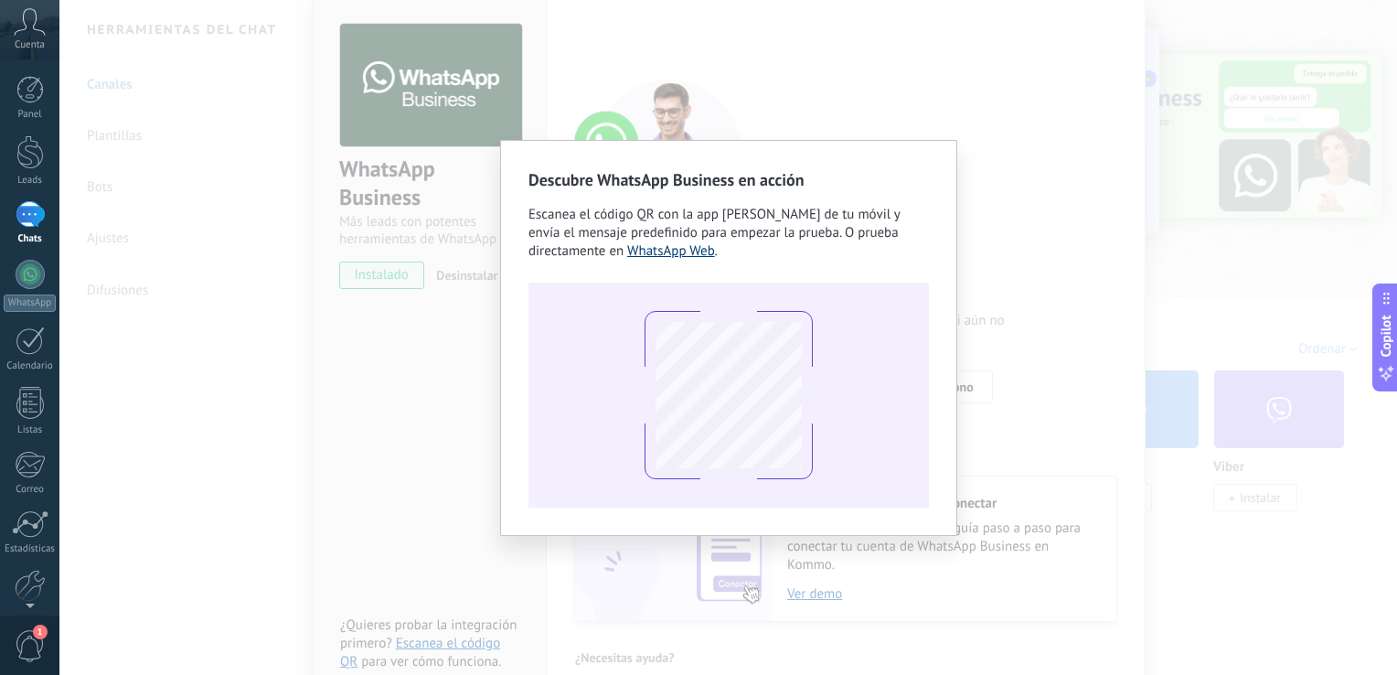
click at [687, 254] on link "WhatsApp Web" at bounding box center [671, 250] width 88 height 17
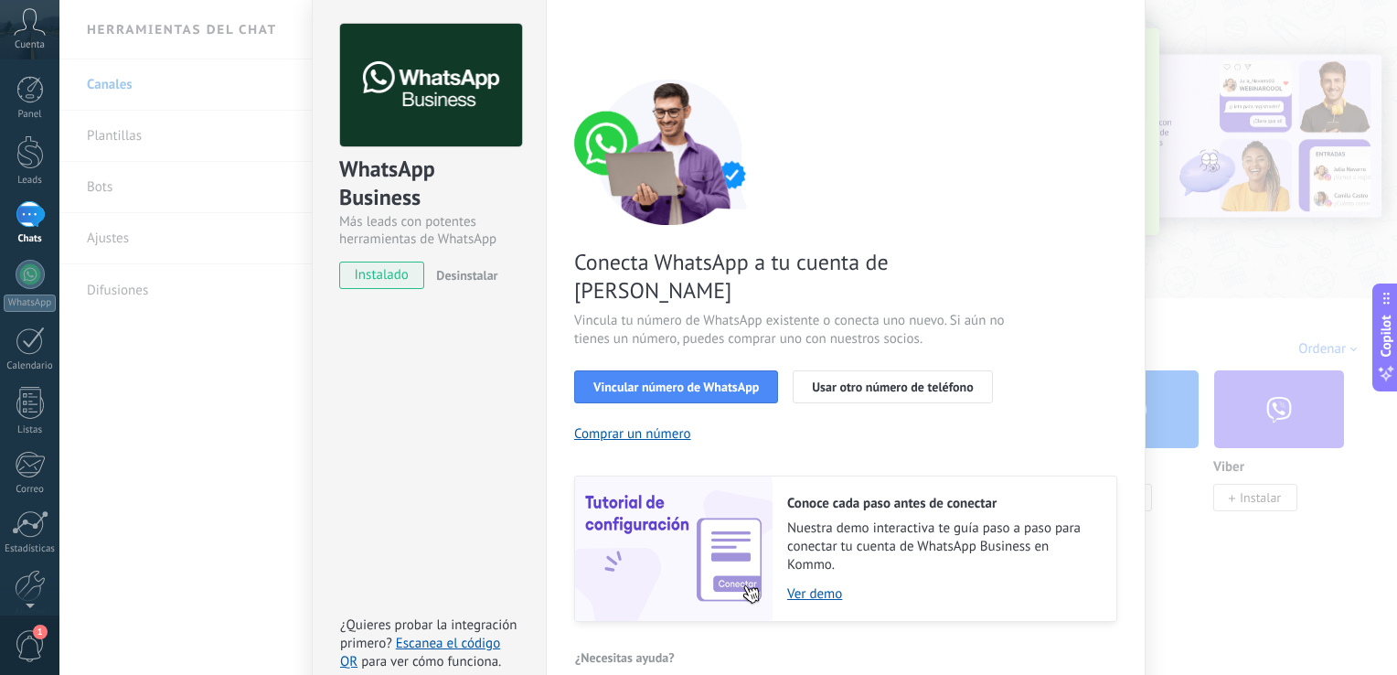
click at [819, 574] on div "Conoce cada paso antes de conectar Nuestra demo interactiva te guía paso a paso…" at bounding box center [944, 548] width 344 height 144
click at [821, 585] on link "Ver demo" at bounding box center [942, 593] width 311 height 17
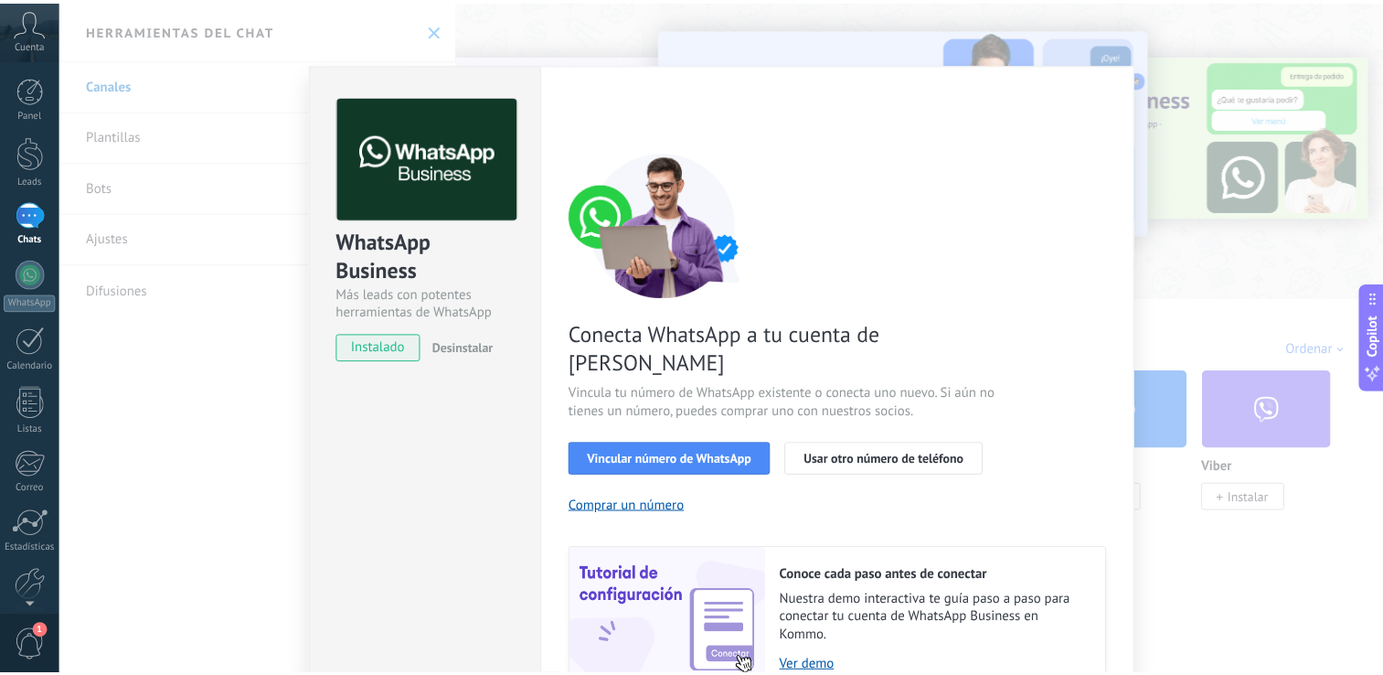
scroll to position [0, 0]
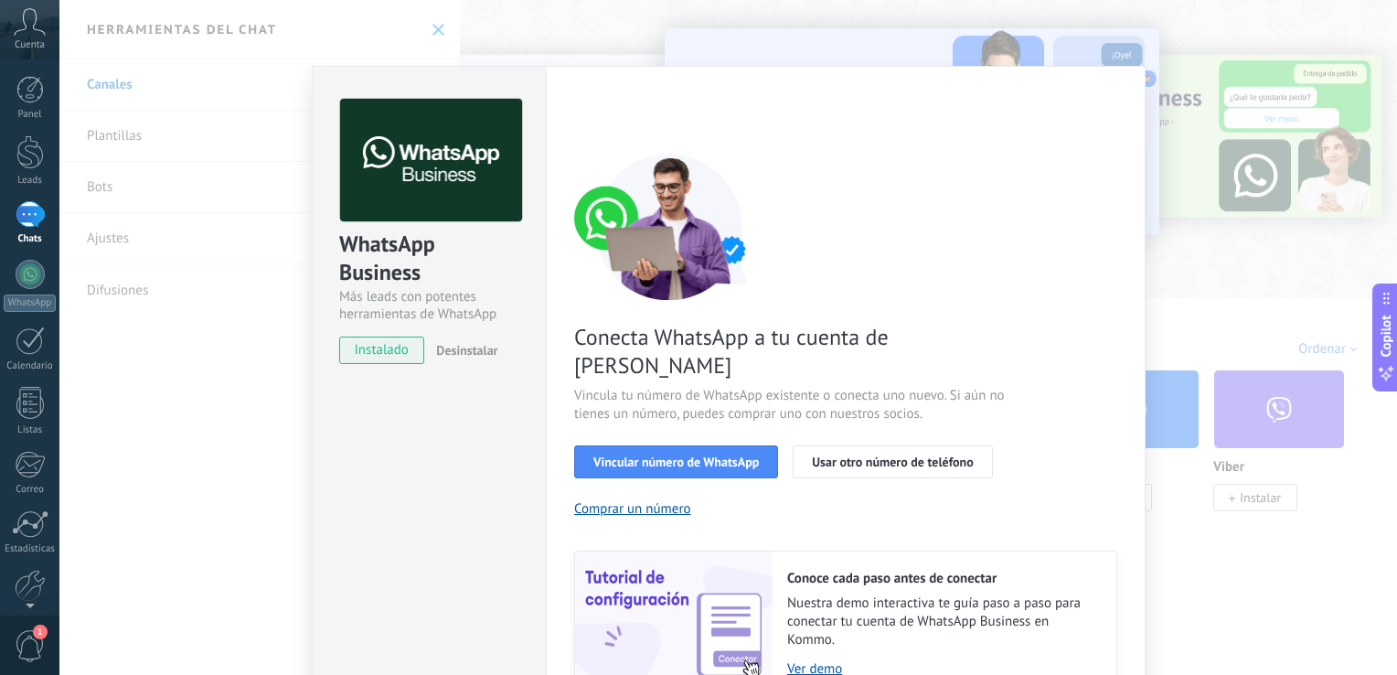
click at [1188, 81] on div "WhatsApp Business Más leads con potentes herramientas de WhatsApp instalado Des…" at bounding box center [727, 337] width 1337 height 675
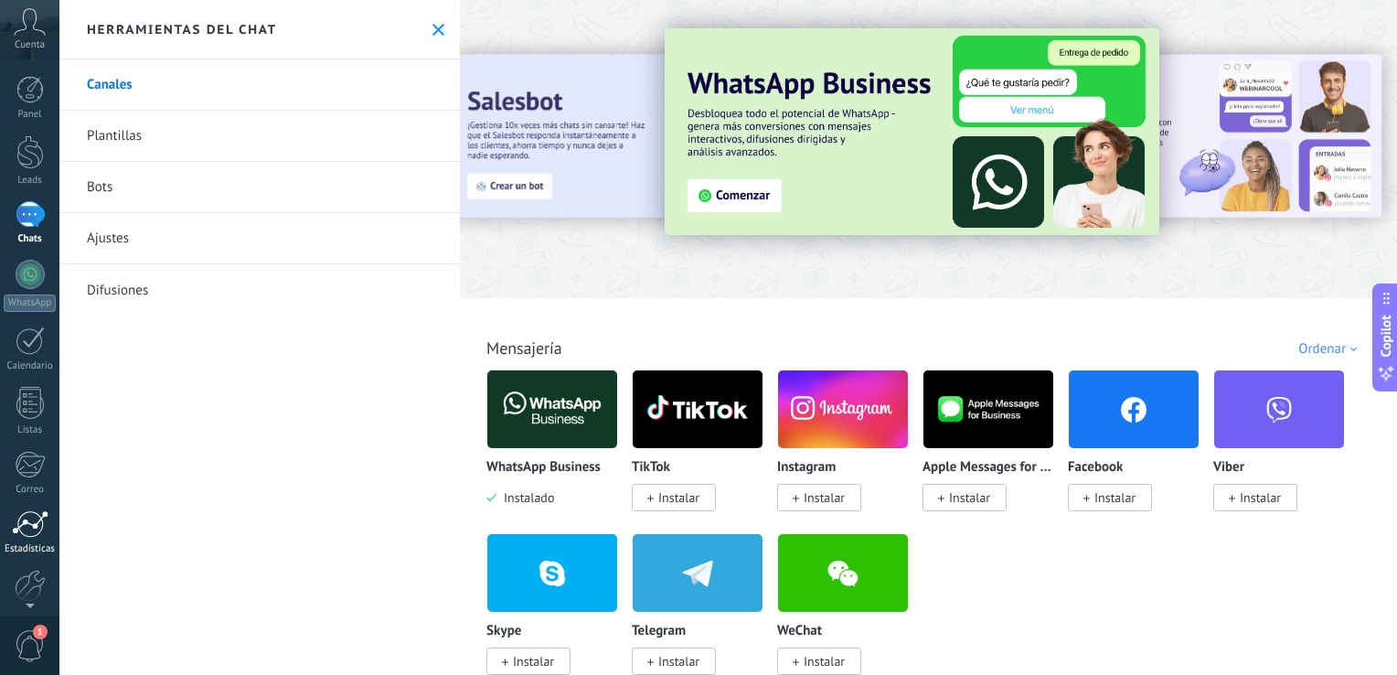
click at [29, 533] on div at bounding box center [30, 523] width 37 height 27
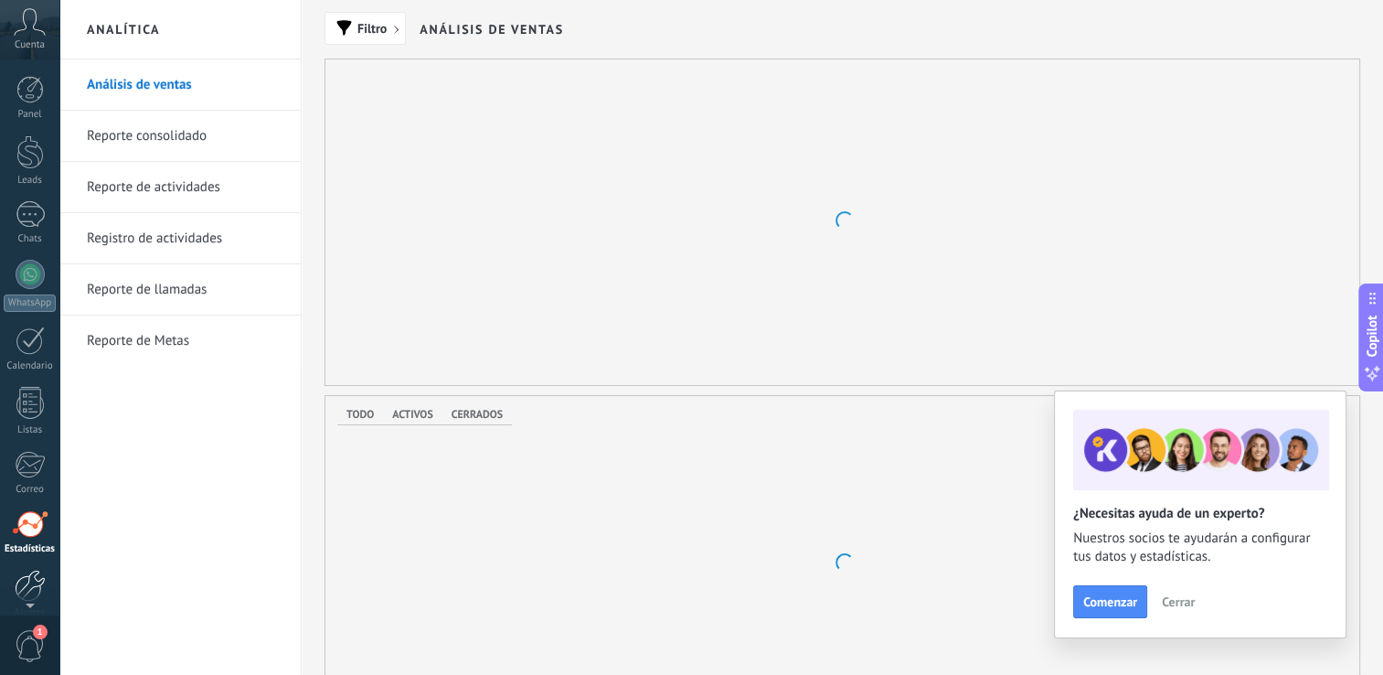
click at [29, 577] on div at bounding box center [30, 586] width 31 height 32
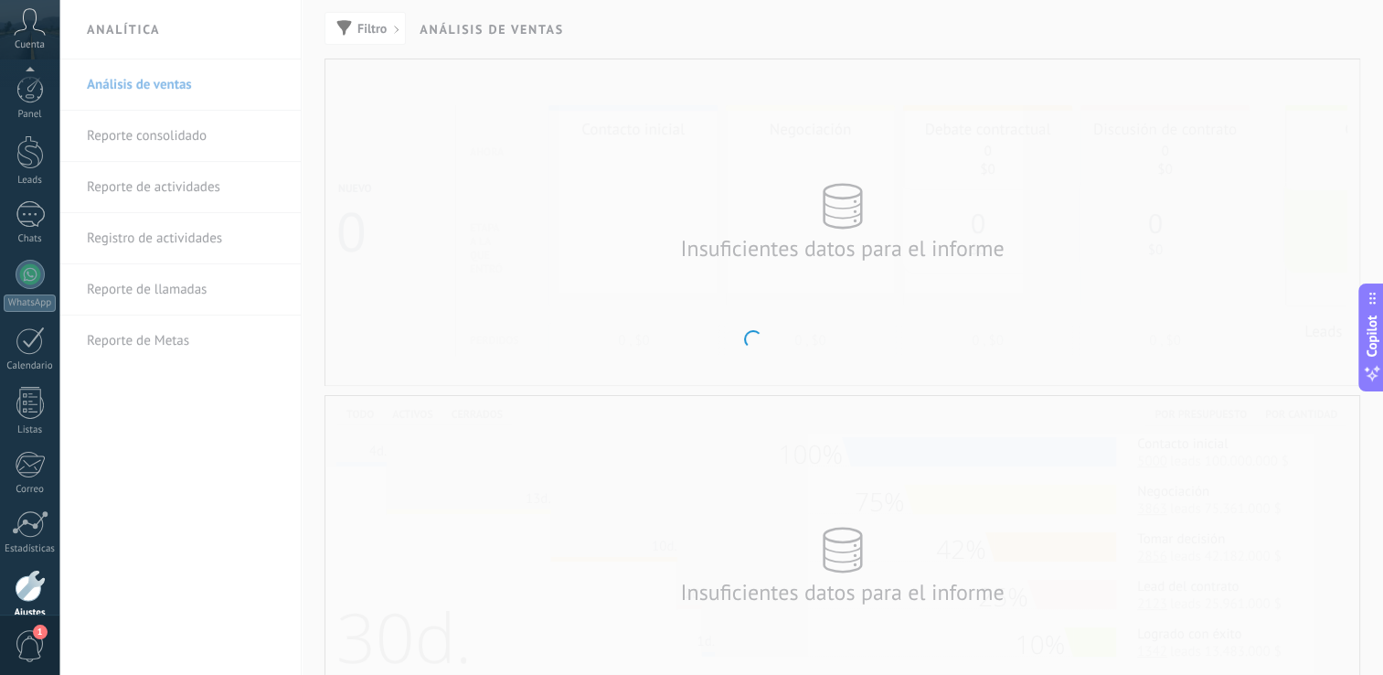
scroll to position [84, 0]
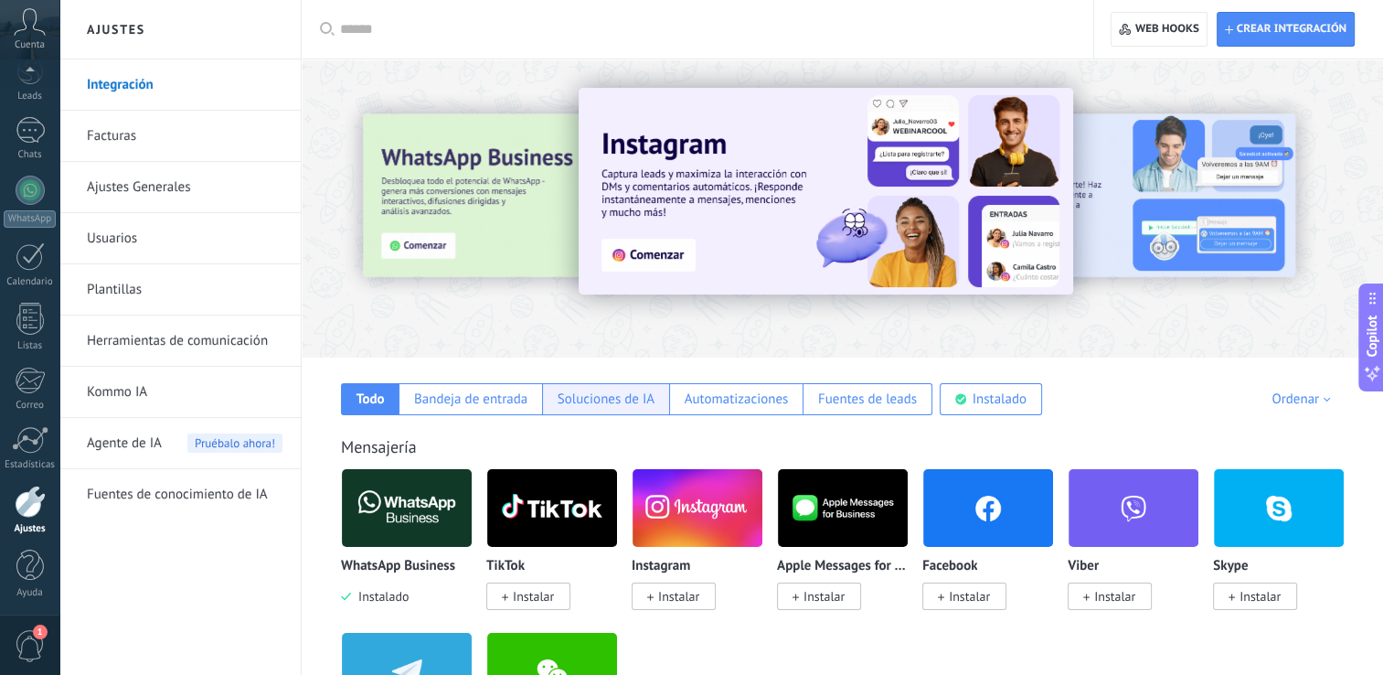
click at [633, 393] on div "Soluciones de IA" at bounding box center [606, 398] width 97 height 17
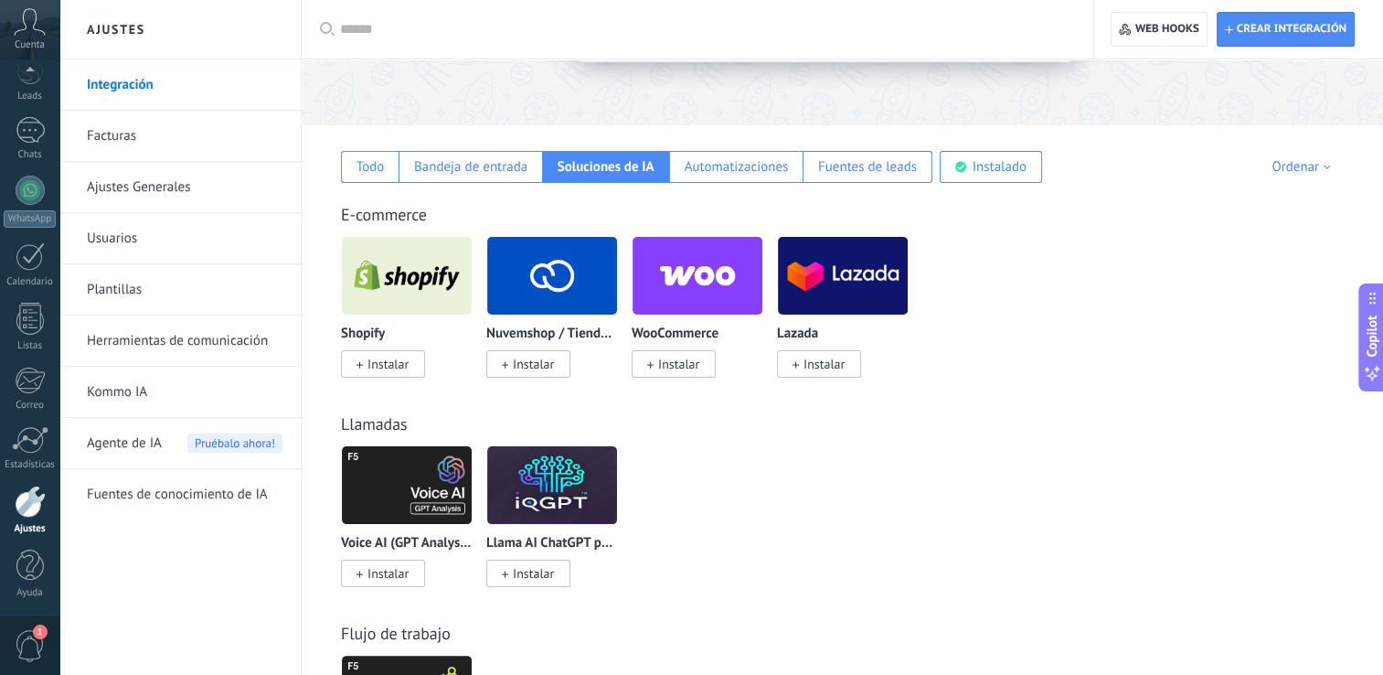
scroll to position [274, 0]
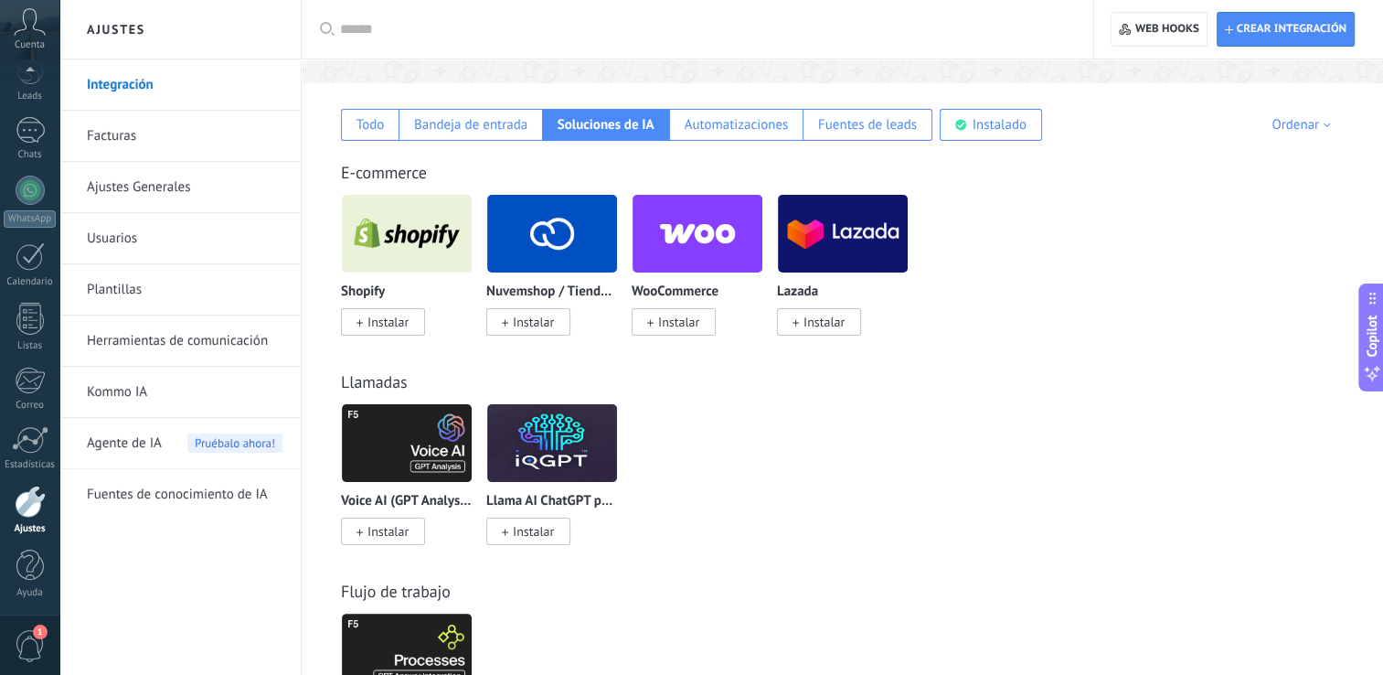
click at [147, 485] on link "Fuentes de conocimiento de IA" at bounding box center [185, 494] width 196 height 51
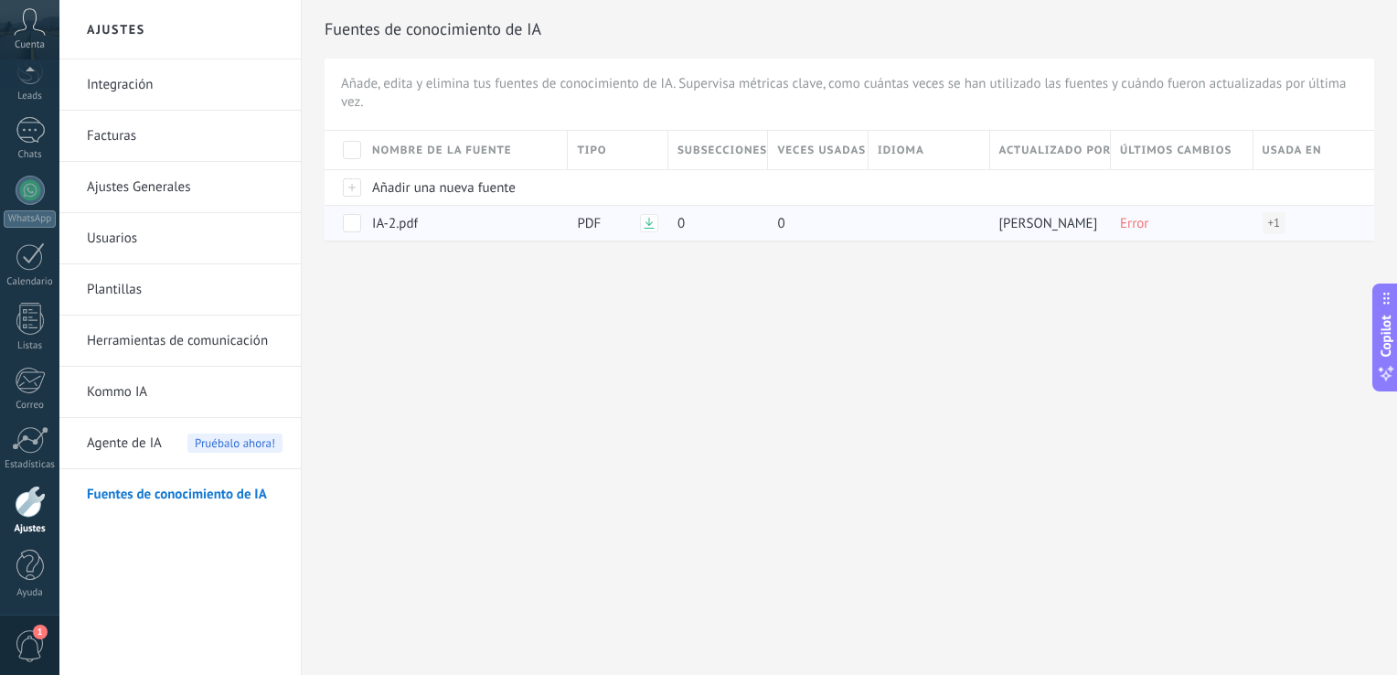
click at [353, 229] on span at bounding box center [352, 223] width 18 height 18
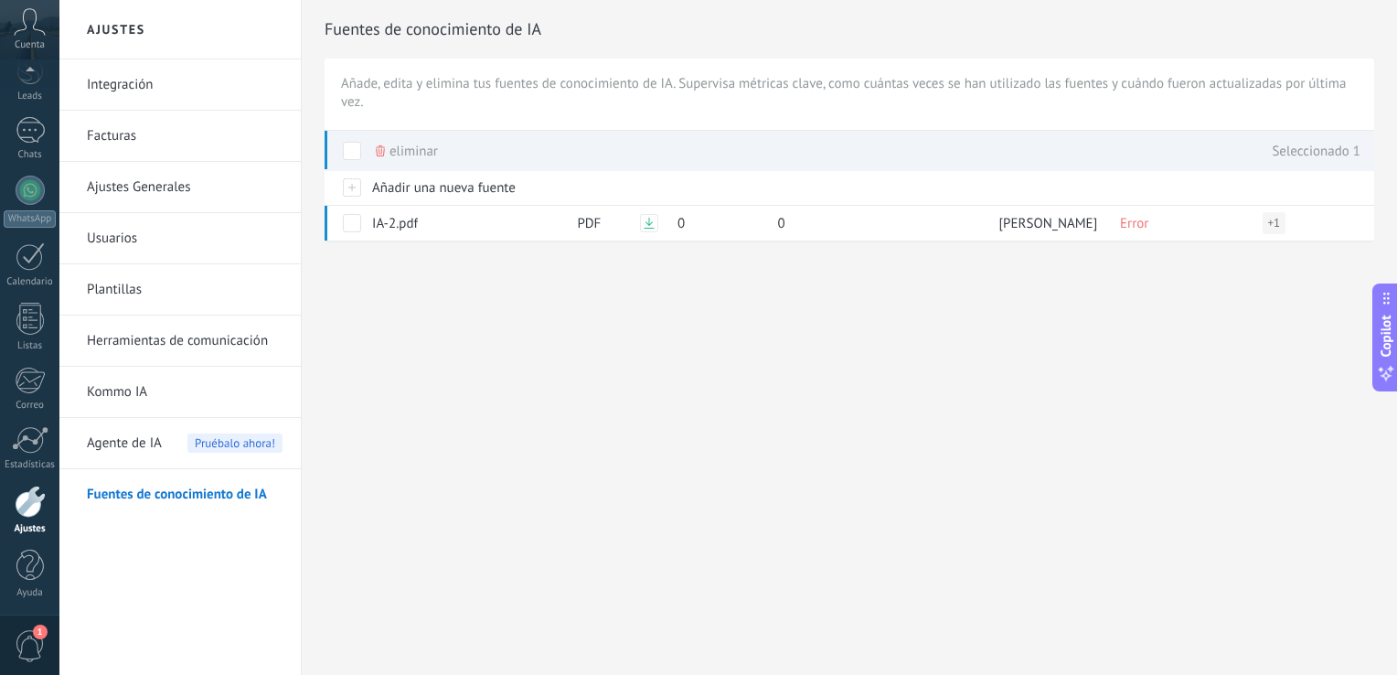
click at [388, 137] on div "Eliminar" at bounding box center [407, 151] width 62 height 40
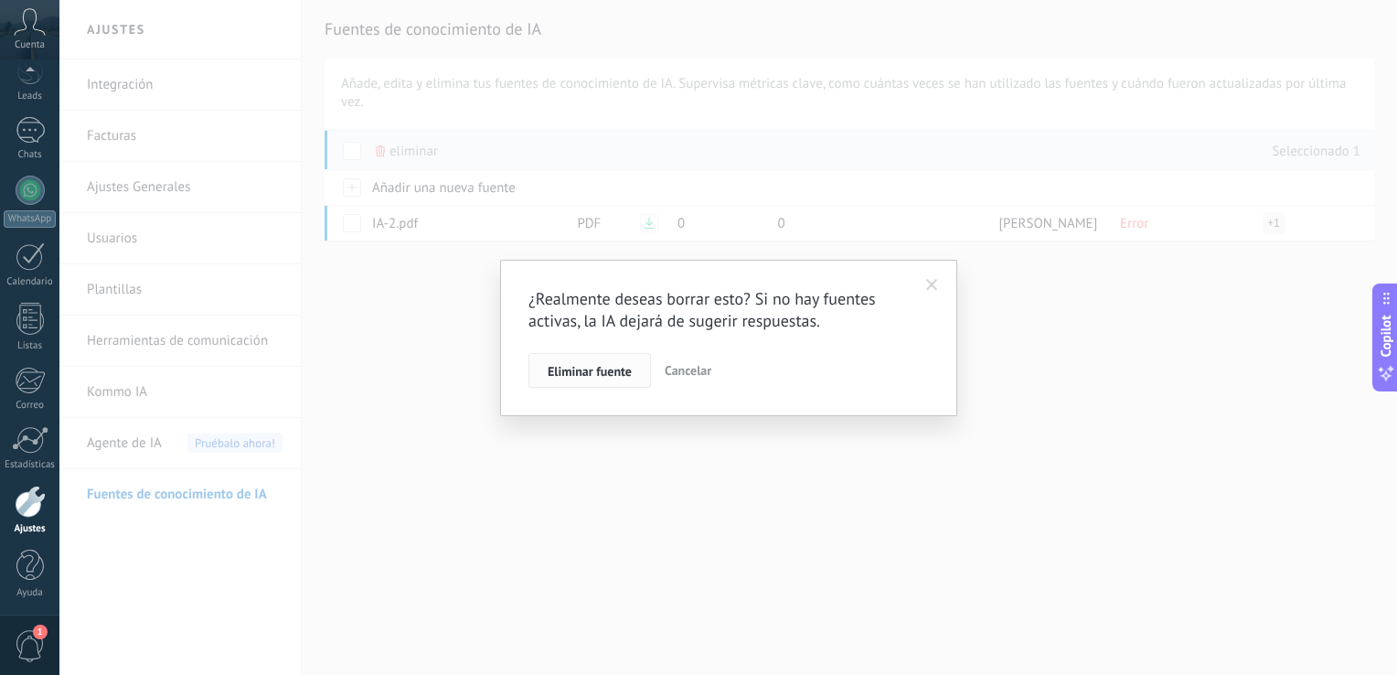
click at [586, 378] on span "Eliminar fuente" at bounding box center [590, 371] width 84 height 13
